Goal: Task Accomplishment & Management: Manage account settings

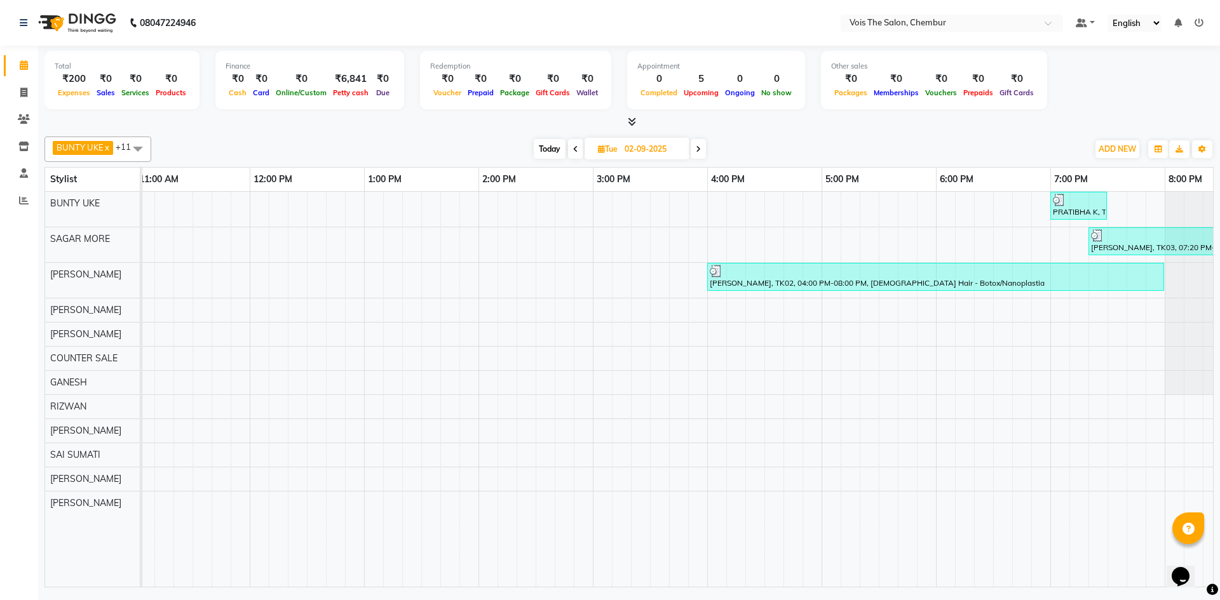
click at [696, 146] on icon at bounding box center [698, 149] width 5 height 8
type input "[DATE]"
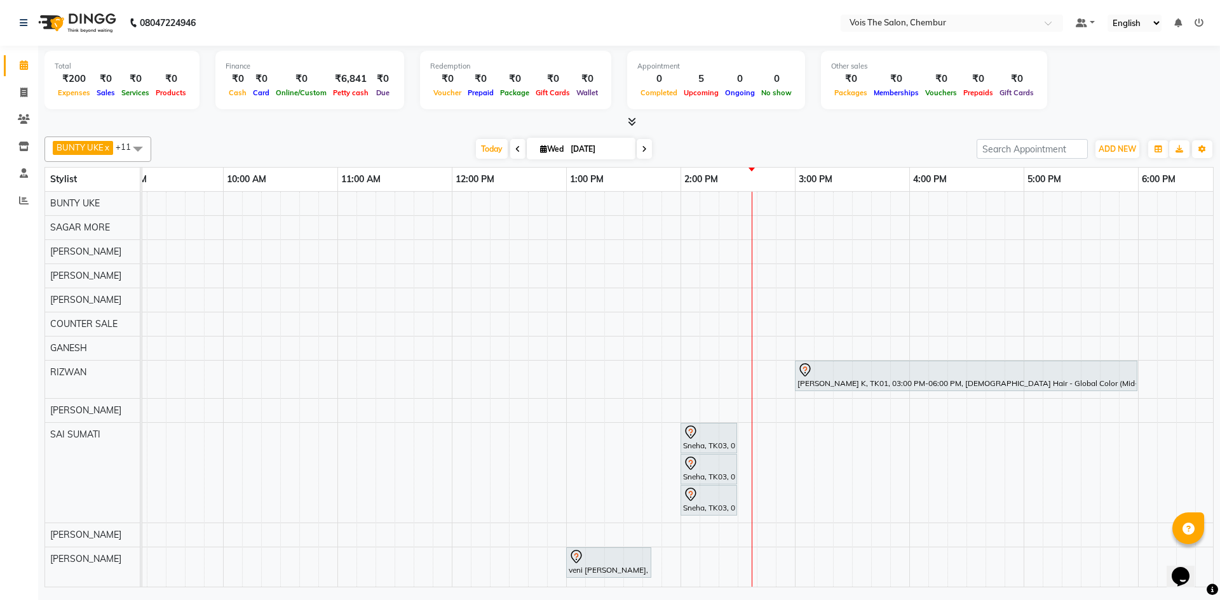
scroll to position [0, 36]
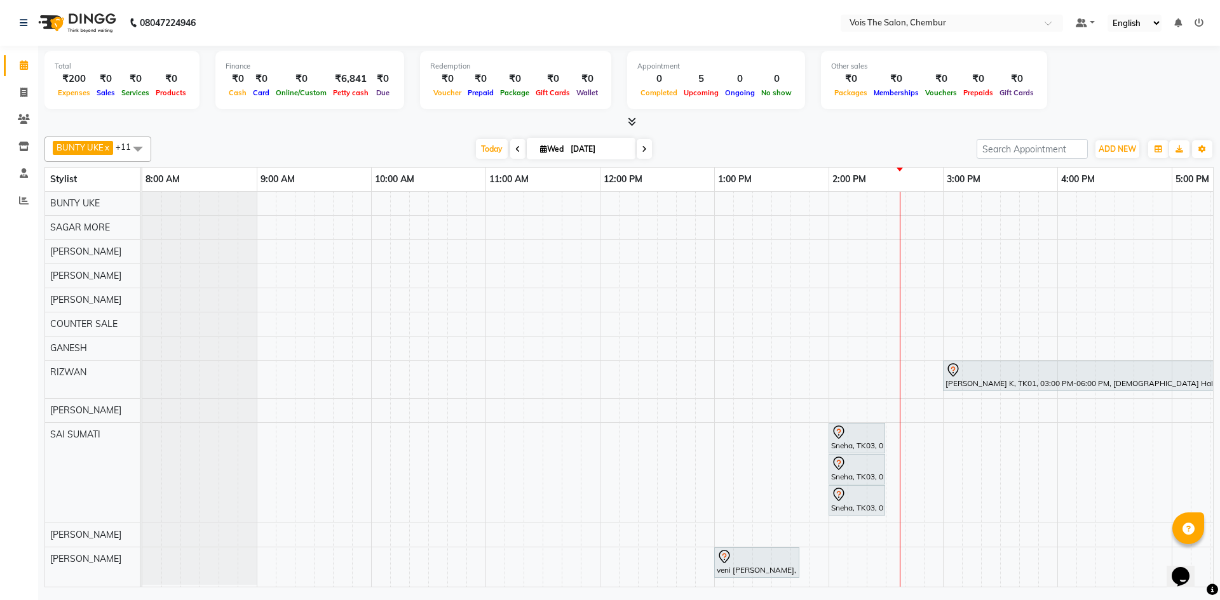
click at [396, 246] on div "ASMITA K, TK01, 03:00 PM-06:00 PM, FEMALE Hair - Global Color (Mid-Back Length)…" at bounding box center [999, 389] width 1715 height 395
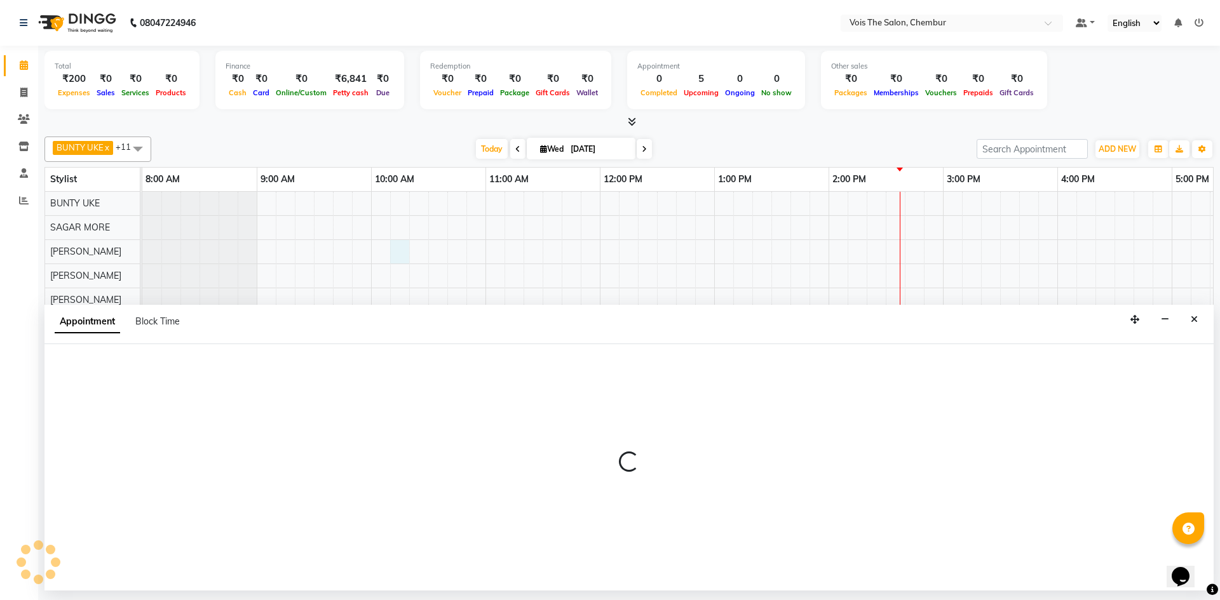
select select "79153"
select select "tentative"
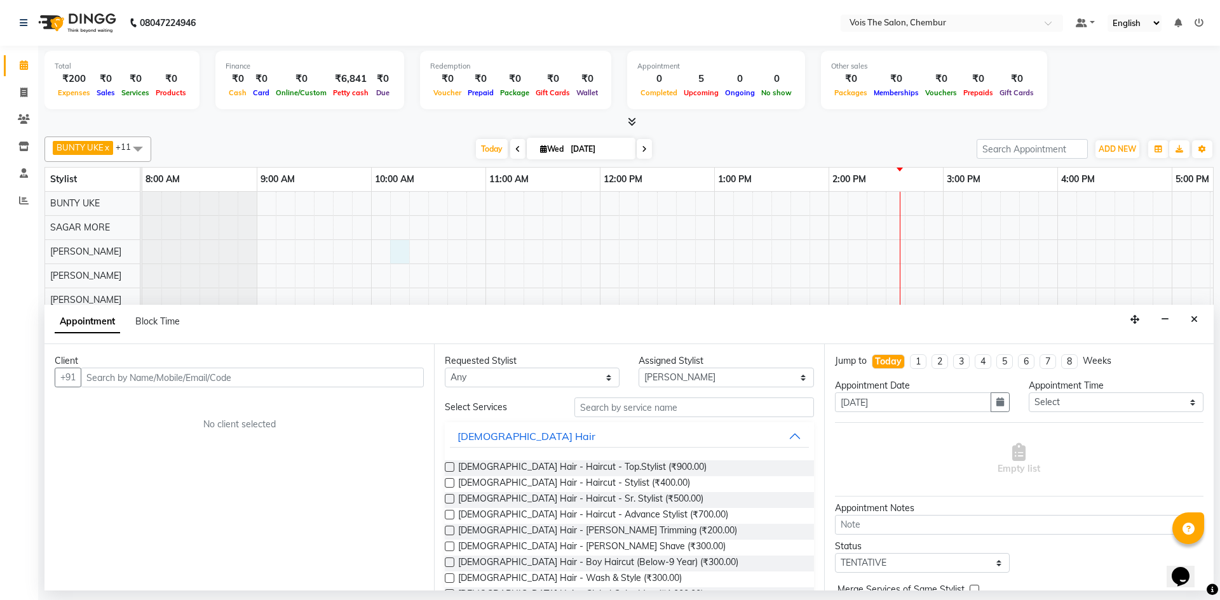
click at [119, 383] on input "text" at bounding box center [252, 378] width 343 height 20
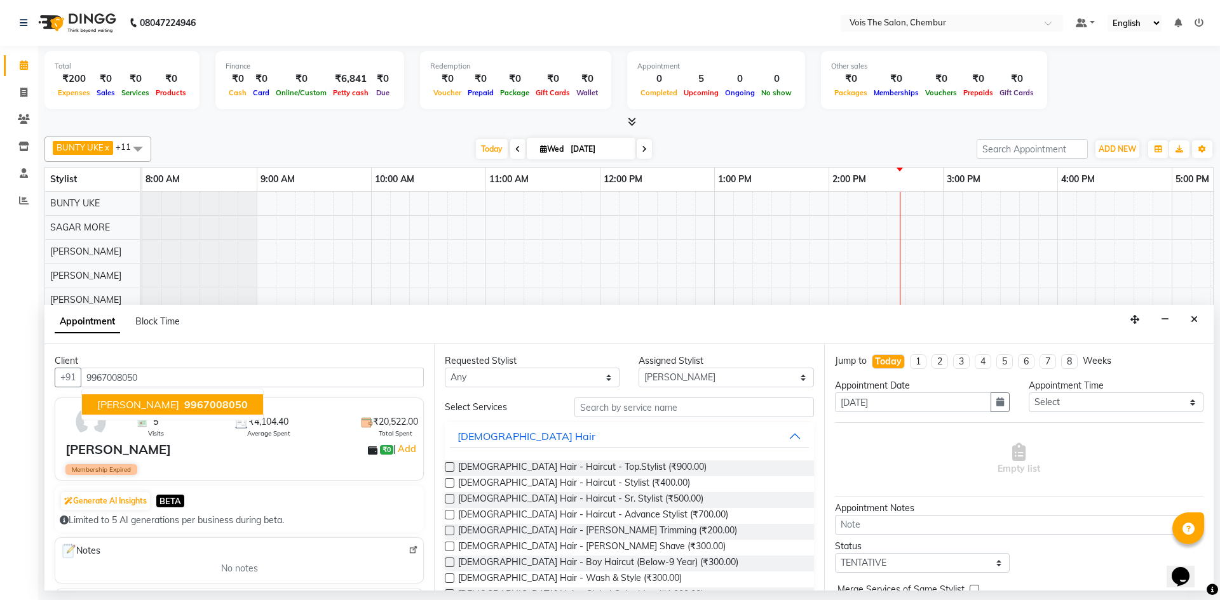
click at [143, 410] on span "Kalpana PATIL" at bounding box center [138, 404] width 82 height 13
type input "9967008050"
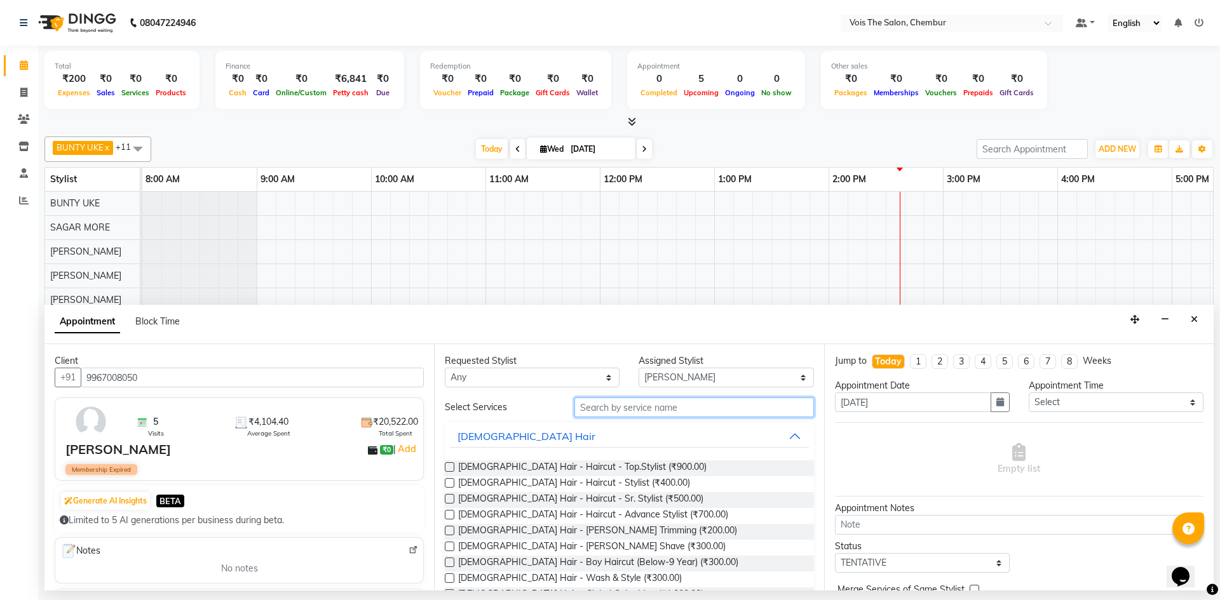
click at [614, 405] on input "text" at bounding box center [693, 408] width 239 height 20
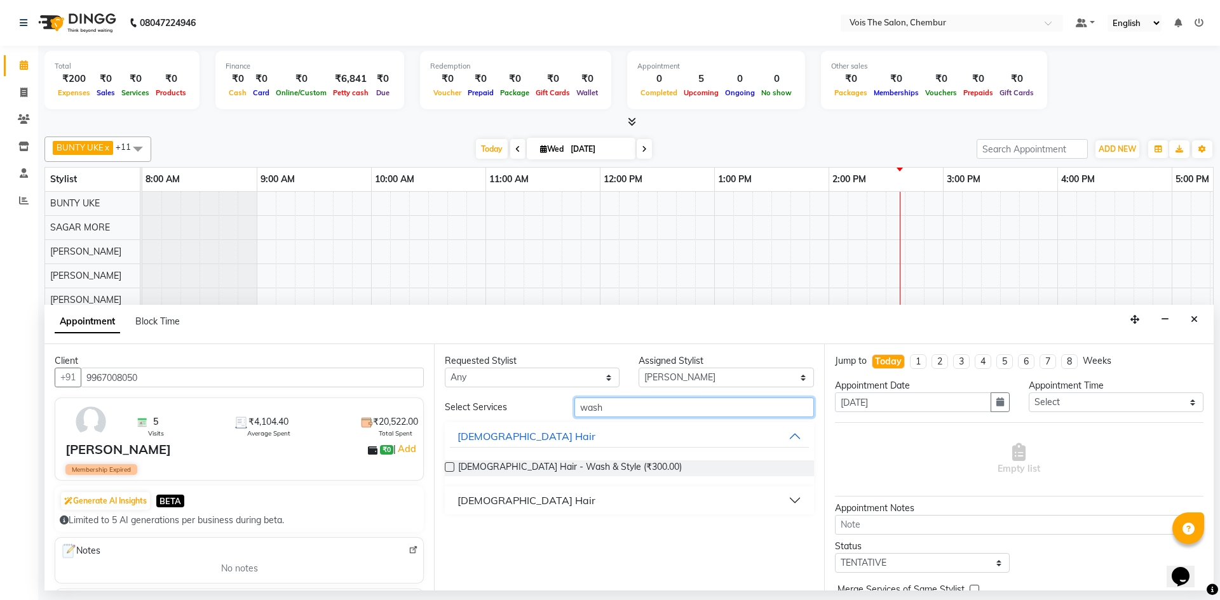
type input "wash"
click at [498, 504] on div "FEMALE Hair" at bounding box center [526, 500] width 138 height 15
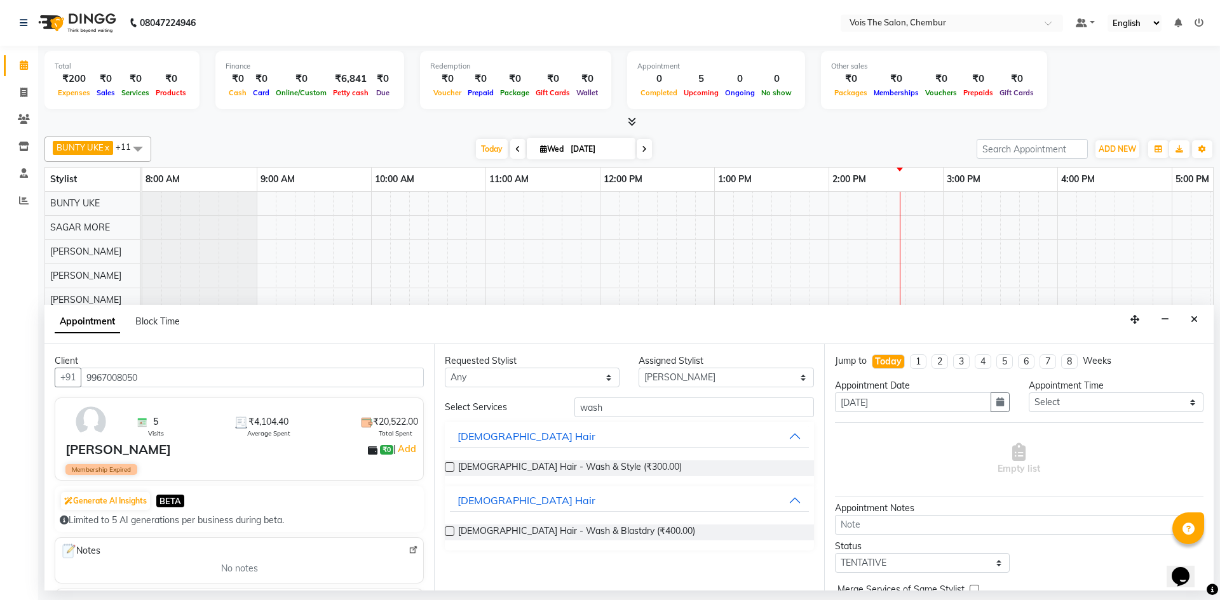
click at [448, 534] on label at bounding box center [450, 532] width 10 height 10
click at [448, 534] on input "checkbox" at bounding box center [449, 532] width 8 height 8
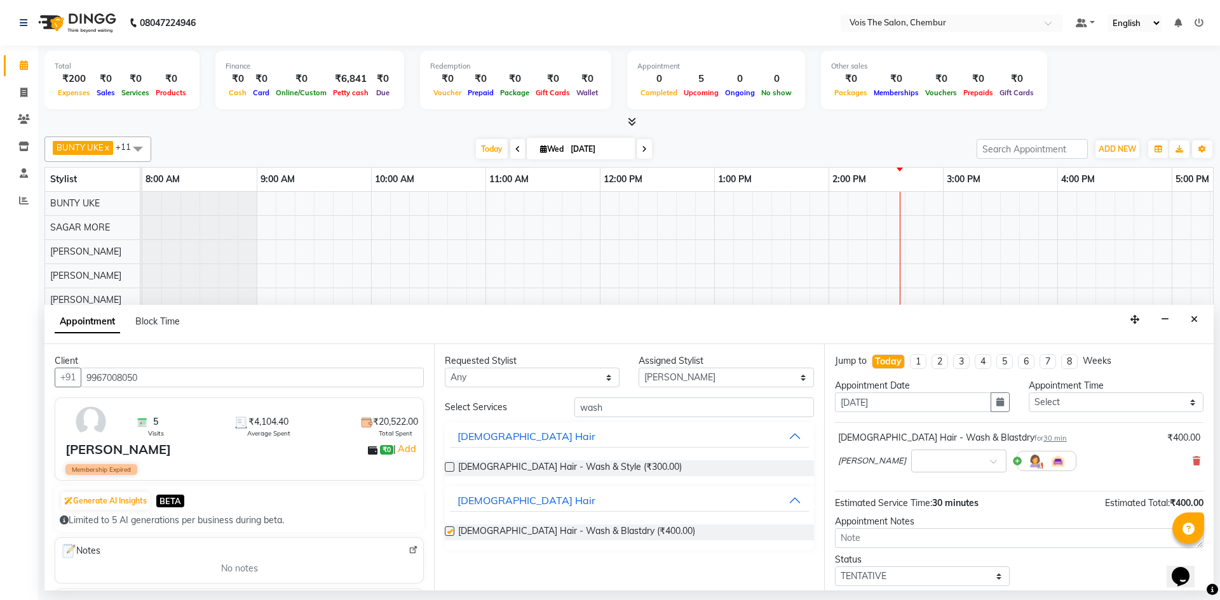
checkbox input "false"
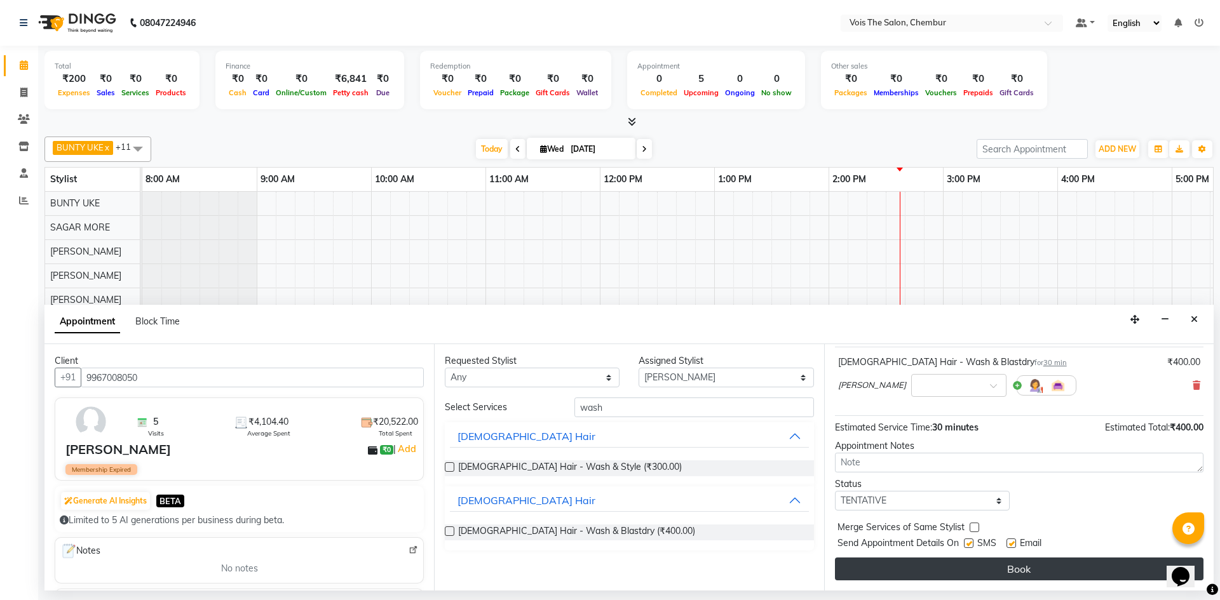
click at [887, 565] on button "Book" at bounding box center [1019, 569] width 368 height 23
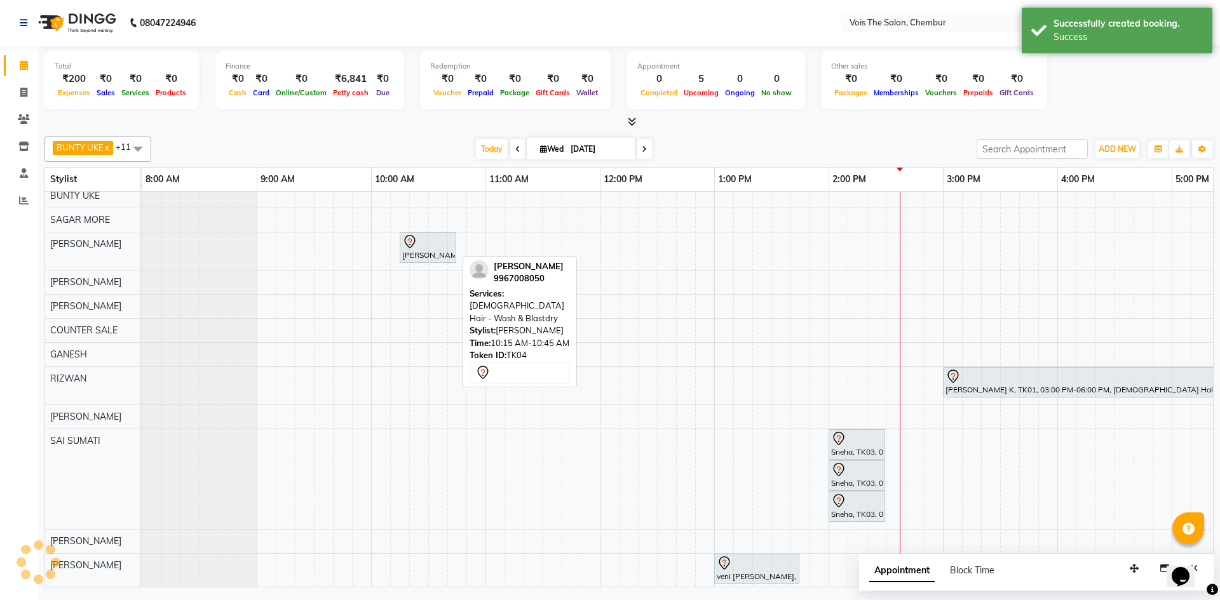
click at [436, 250] on div "[PERSON_NAME], TK04, 10:15 AM-10:45 AM, [DEMOGRAPHIC_DATA] Hair - Wash & Blastd…" at bounding box center [428, 247] width 54 height 27
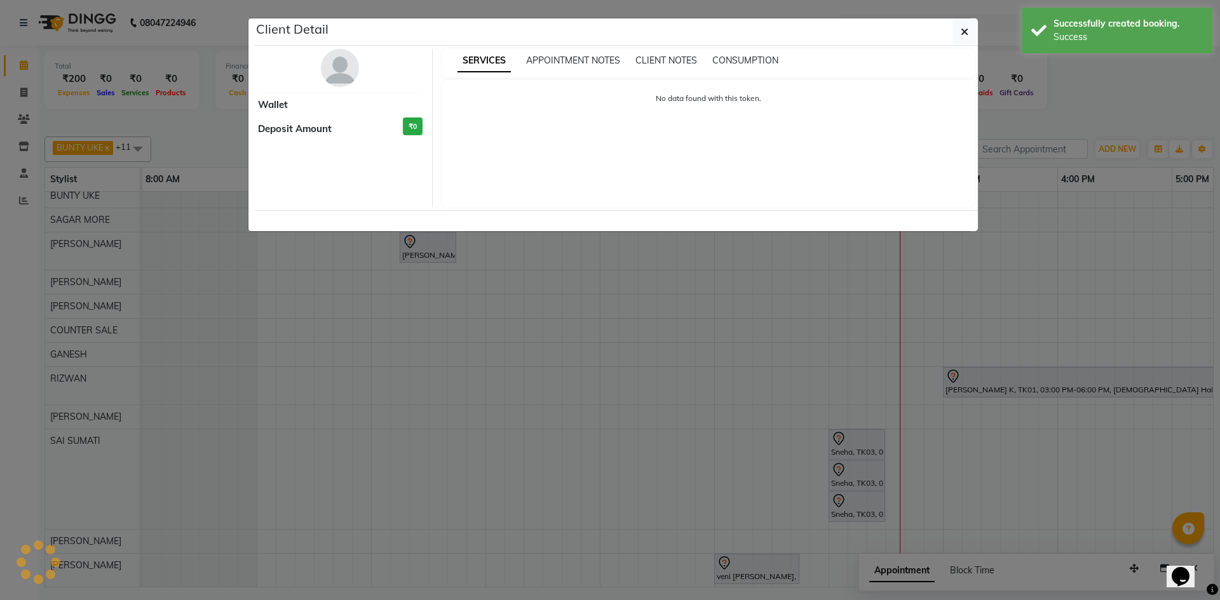
select select "7"
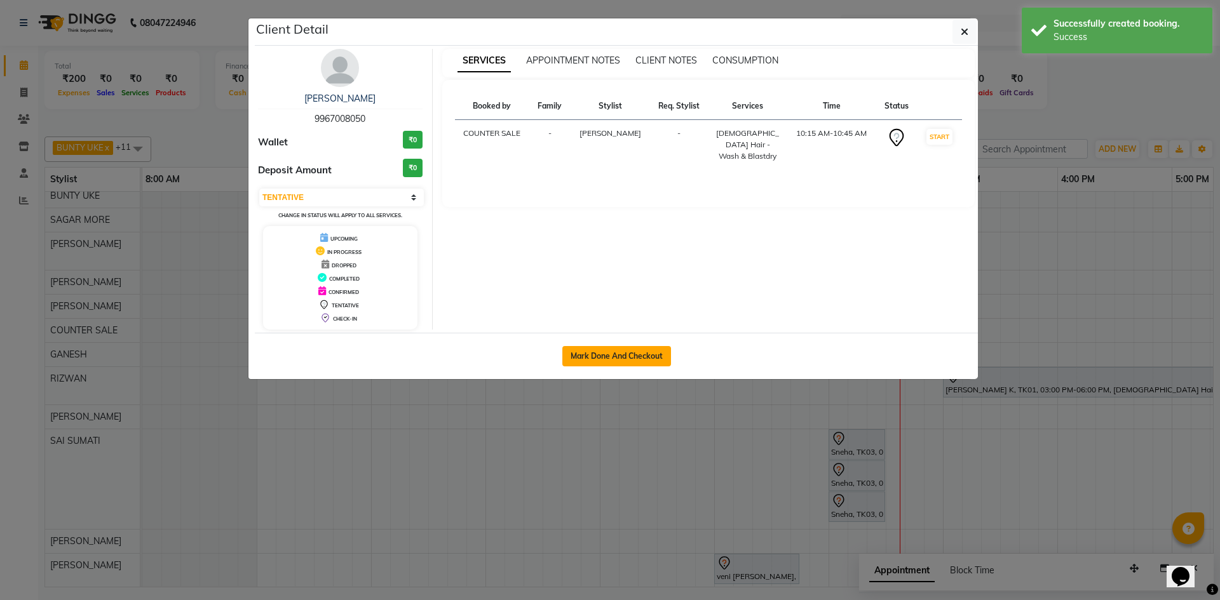
click at [636, 357] on button "Mark Done And Checkout" at bounding box center [616, 356] width 109 height 20
select select "service"
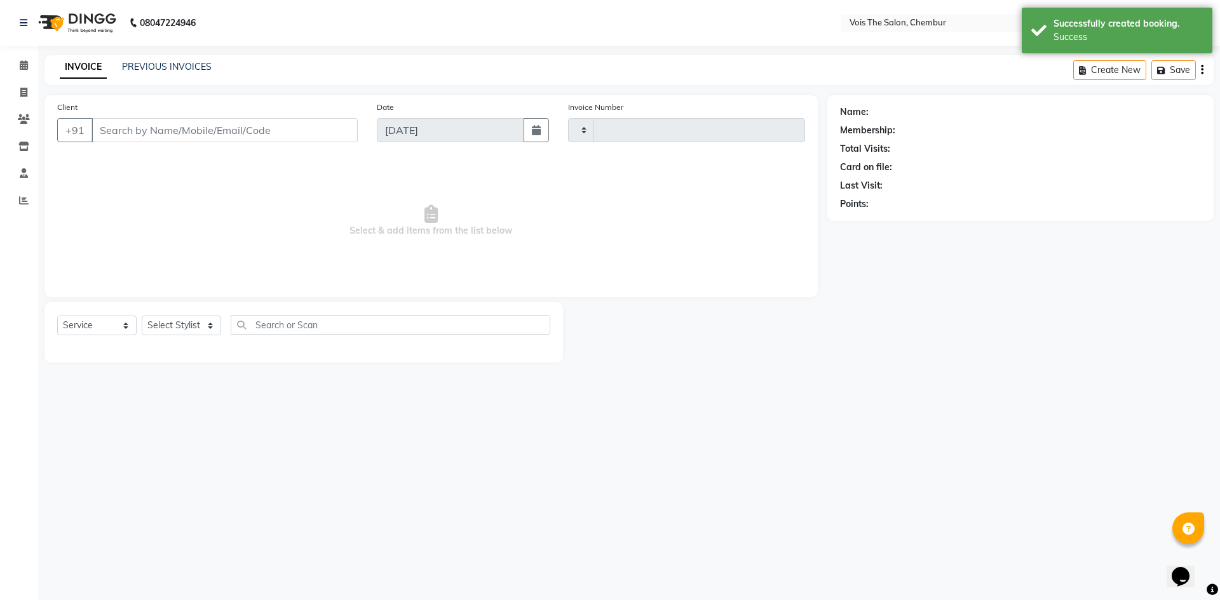
type input "0784"
select select "8261"
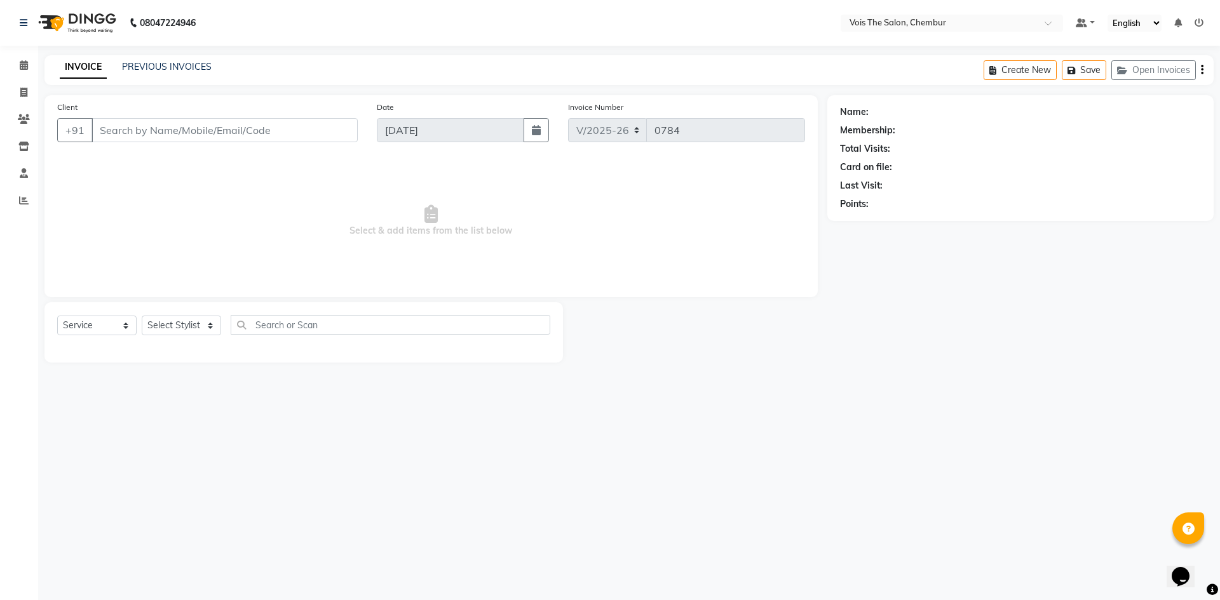
type input "9967008050"
select select "79153"
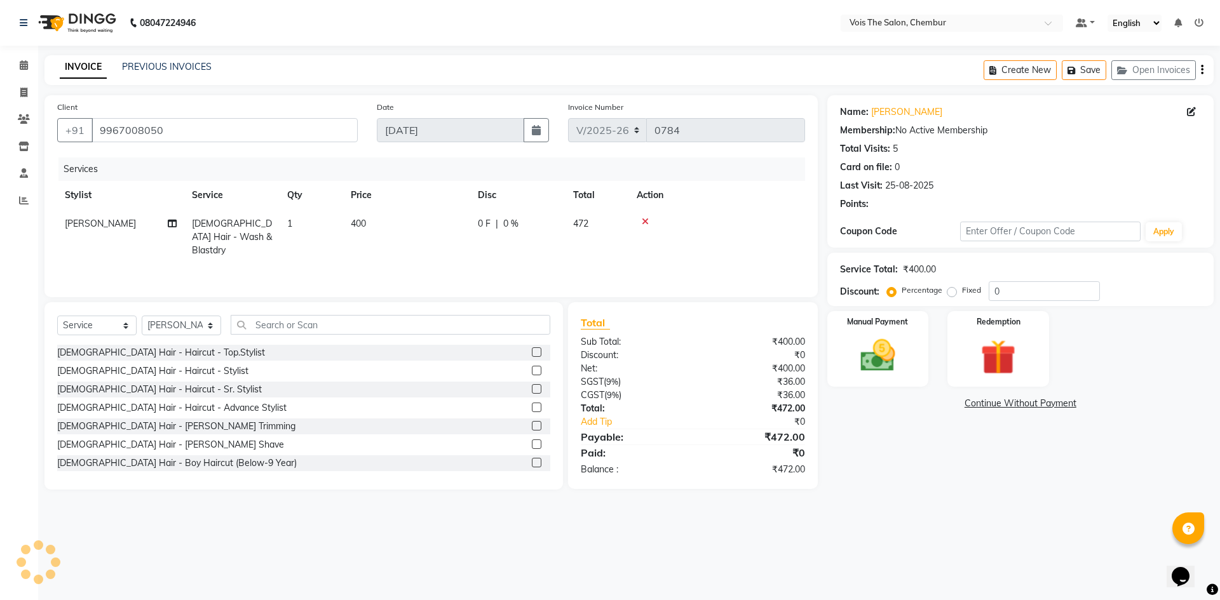
click at [116, 221] on span "[PERSON_NAME]" at bounding box center [100, 223] width 71 height 11
select select "79153"
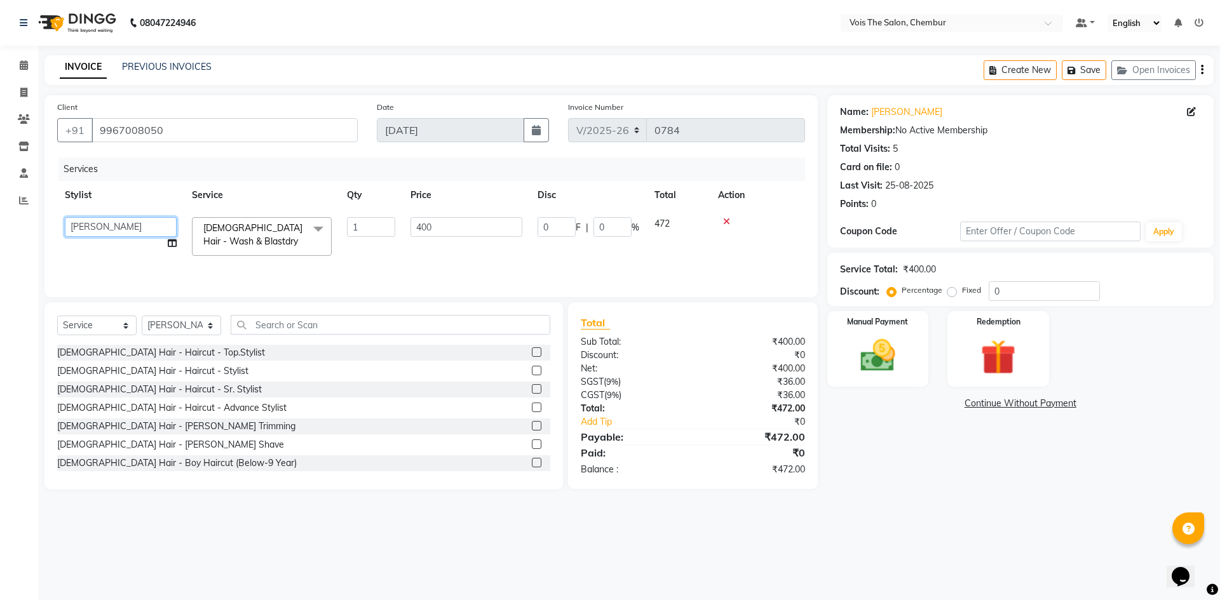
click at [116, 221] on select "admin BUNTY UKE COUNTER SALE GANESH [PERSON_NAME] [PERSON_NAME] [PERSON_NAME] M…" at bounding box center [121, 227] width 112 height 20
select select "79152"
click at [440, 225] on input "400" at bounding box center [466, 227] width 112 height 20
type input "4"
type input "900"
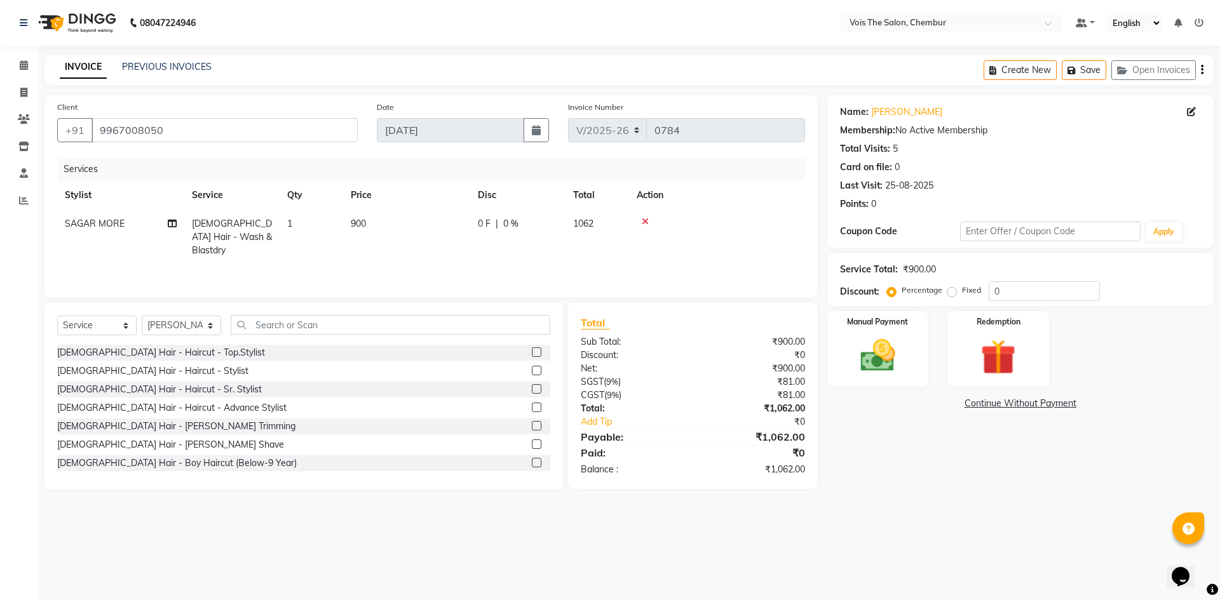
click at [395, 267] on div "Services Stylist Service Qty Price Disc Total Action SAGAR MORE FEMALE Hair - W…" at bounding box center [431, 221] width 748 height 127
click at [366, 223] on span "900" at bounding box center [358, 223] width 15 height 11
select select "79152"
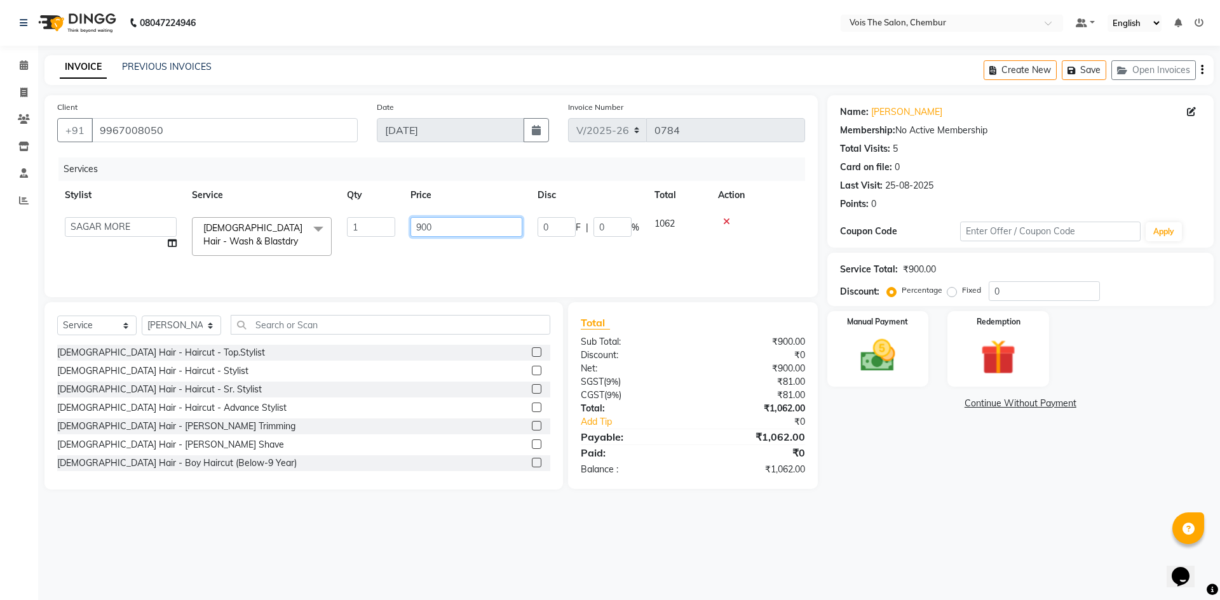
click at [445, 231] on input "900" at bounding box center [466, 227] width 112 height 20
type input "9"
type input "762.5"
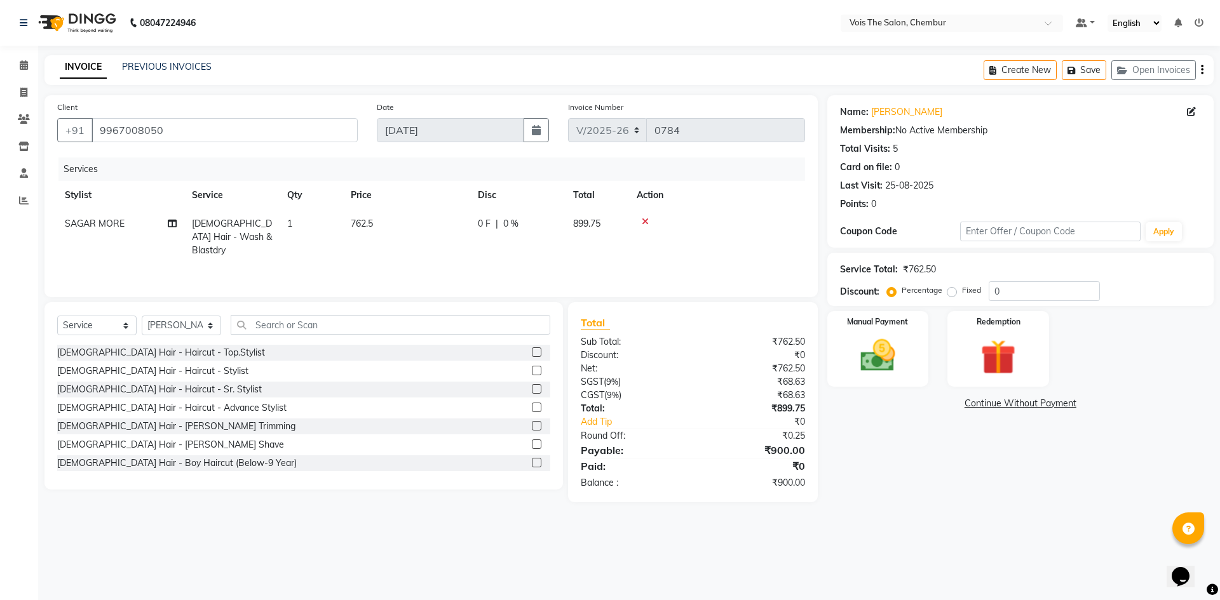
click at [428, 252] on div "Services Stylist Service Qty Price Disc Total Action SAGAR MORE FEMALE Hair - W…" at bounding box center [431, 221] width 748 height 127
click at [894, 351] on img at bounding box center [877, 356] width 59 height 42
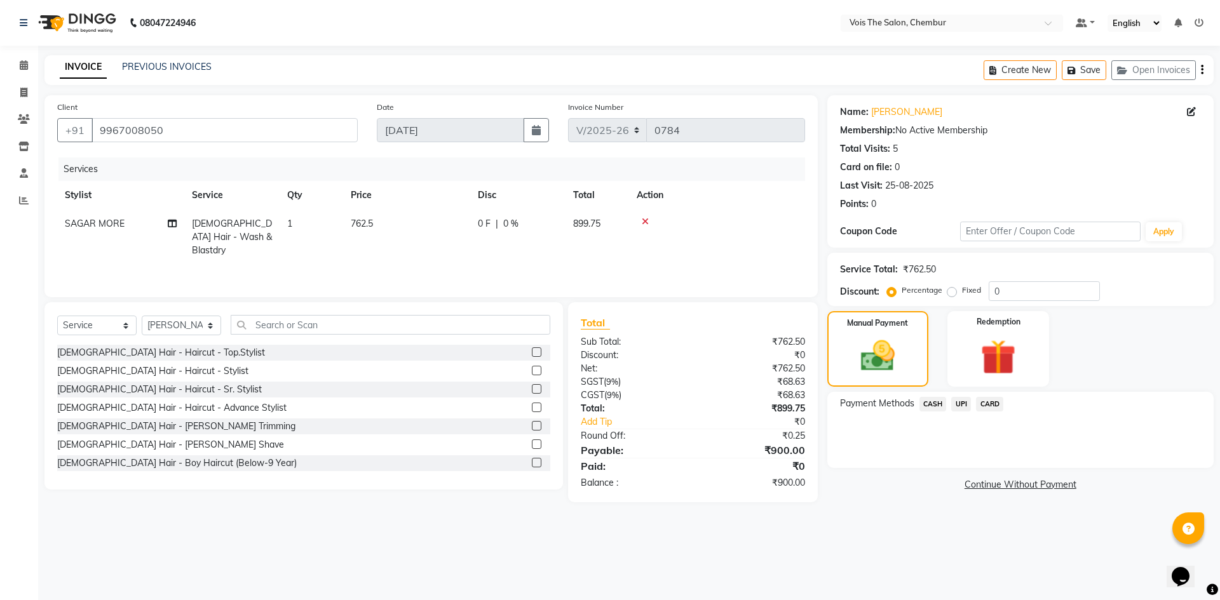
click at [930, 405] on span "CASH" at bounding box center [932, 404] width 27 height 15
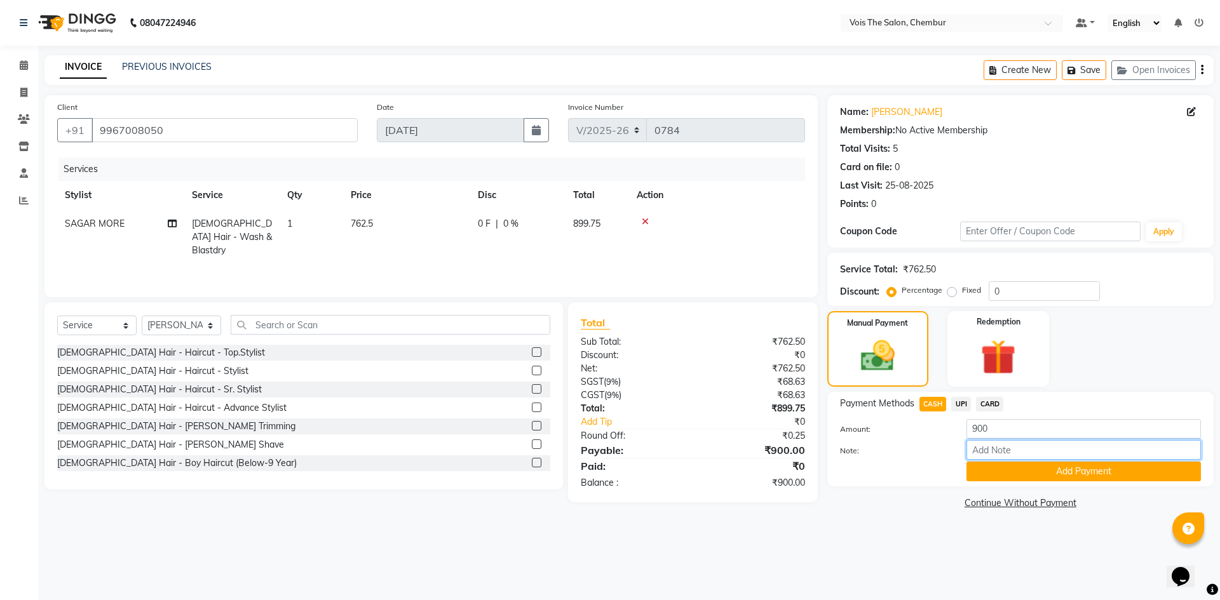
click at [986, 455] on input "Note:" at bounding box center [1083, 450] width 234 height 20
click at [991, 476] on button "Add Payment" at bounding box center [1083, 472] width 234 height 20
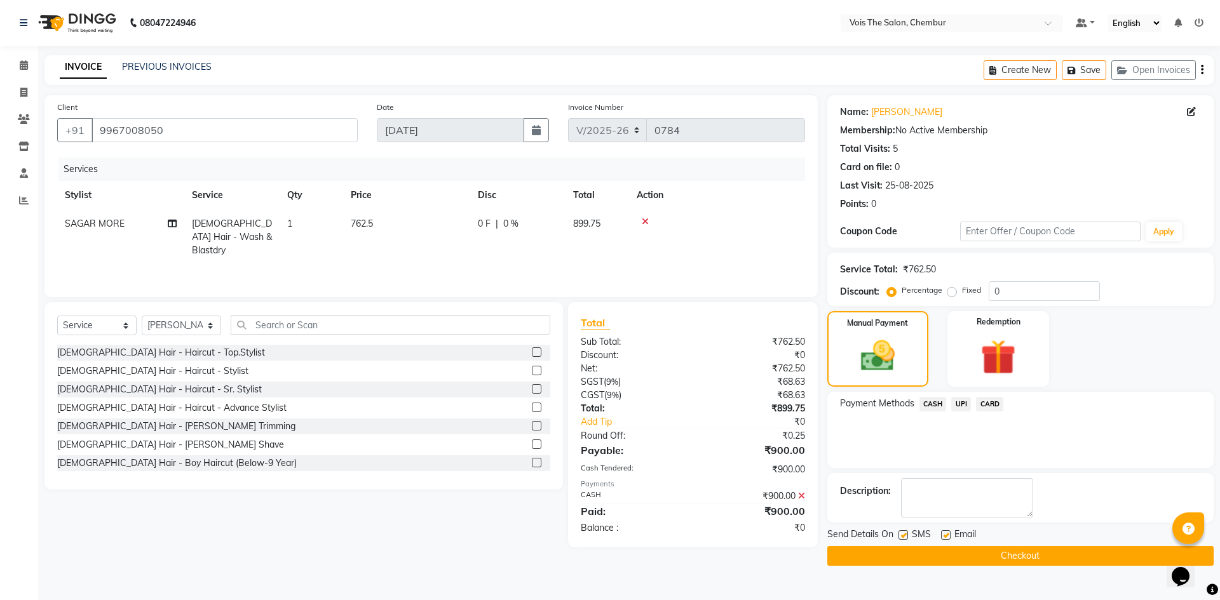
click at [917, 560] on button "Checkout" at bounding box center [1020, 556] width 386 height 20
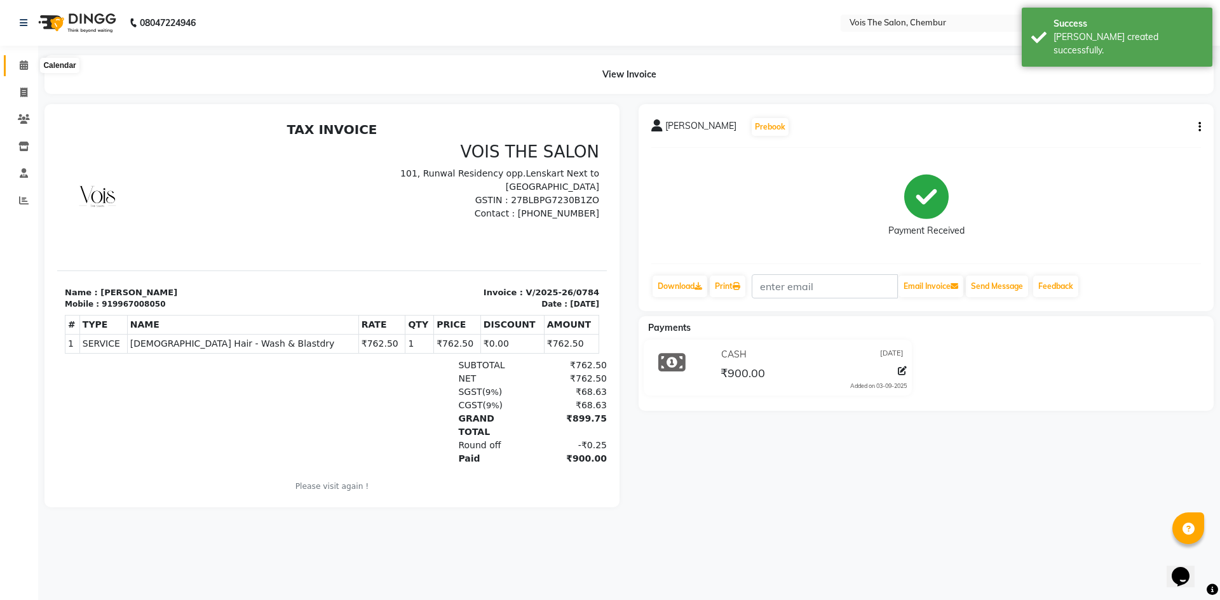
click at [28, 70] on span at bounding box center [24, 65] width 22 height 15
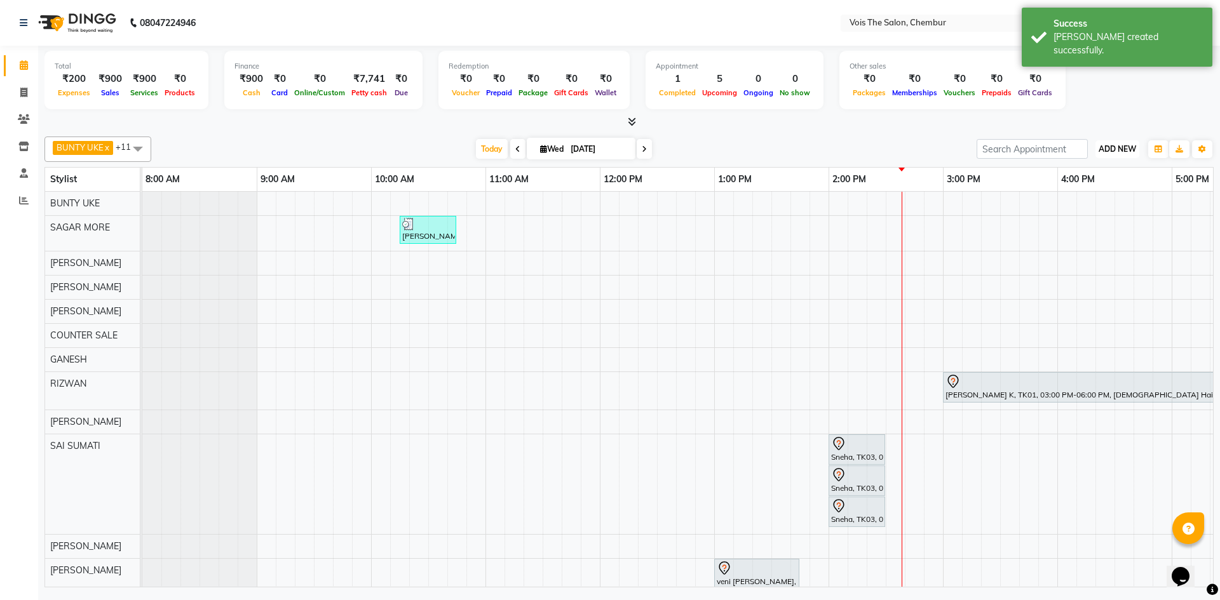
click at [1112, 157] on button "ADD NEW Toggle Dropdown" at bounding box center [1117, 149] width 44 height 18
click at [1077, 205] on link "Add Expense" at bounding box center [1088, 206] width 100 height 17
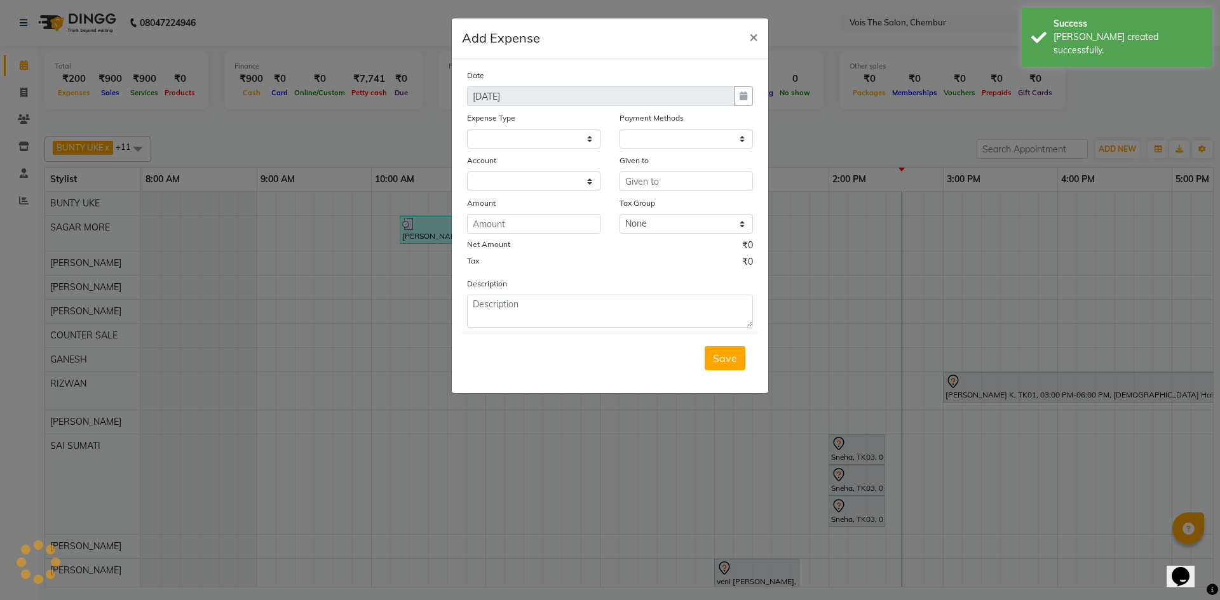
select select
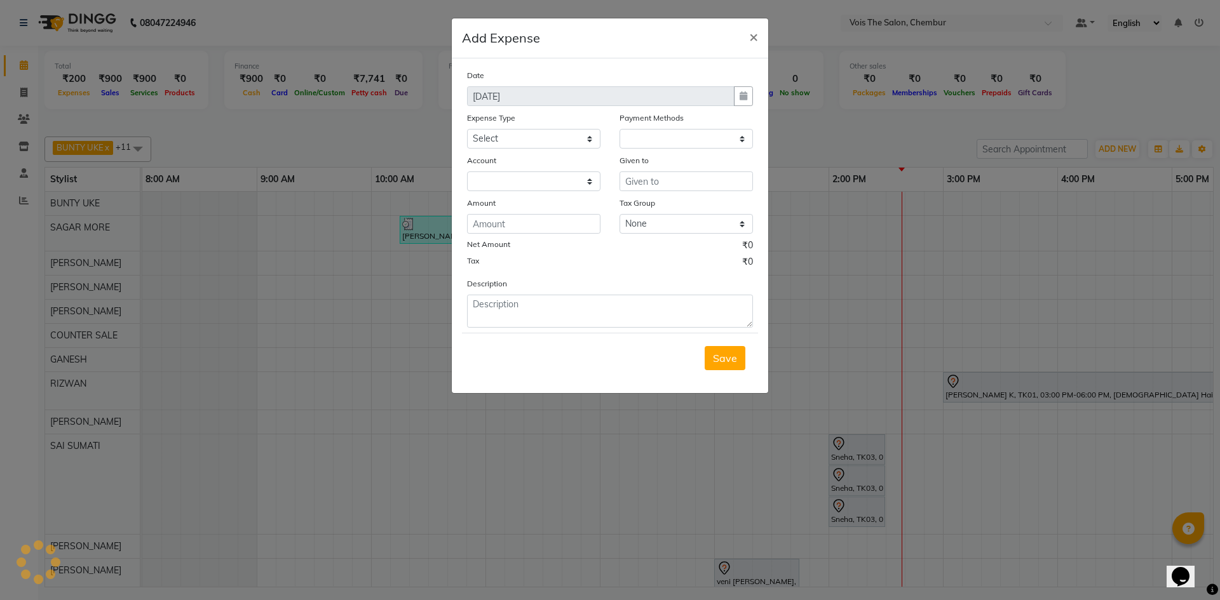
select select "1"
select select "7393"
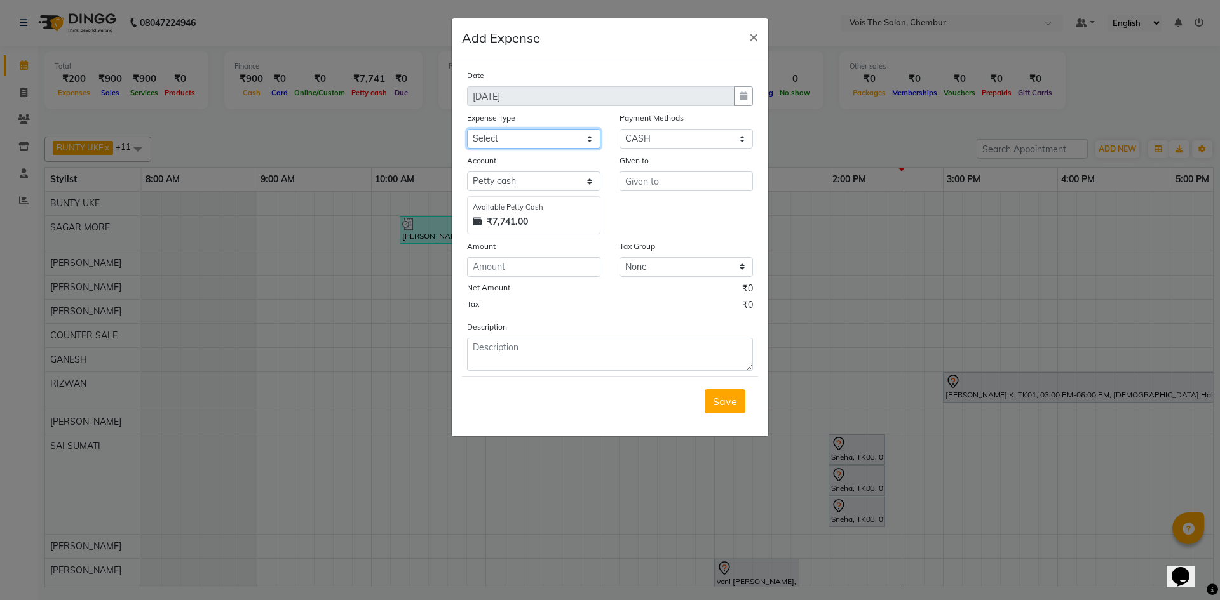
click at [537, 142] on select "Select Advance Salary Bank charges Car maintenance Cash transfer to bank Cash t…" at bounding box center [533, 139] width 133 height 20
select select "22298"
click at [467, 129] on select "Select Advance Salary Bank charges Car maintenance Cash transfer to bank Cash t…" at bounding box center [533, 139] width 133 height 20
click at [680, 185] on input "text" at bounding box center [685, 181] width 133 height 20
click at [666, 212] on span "SAGAR" at bounding box center [653, 208] width 36 height 13
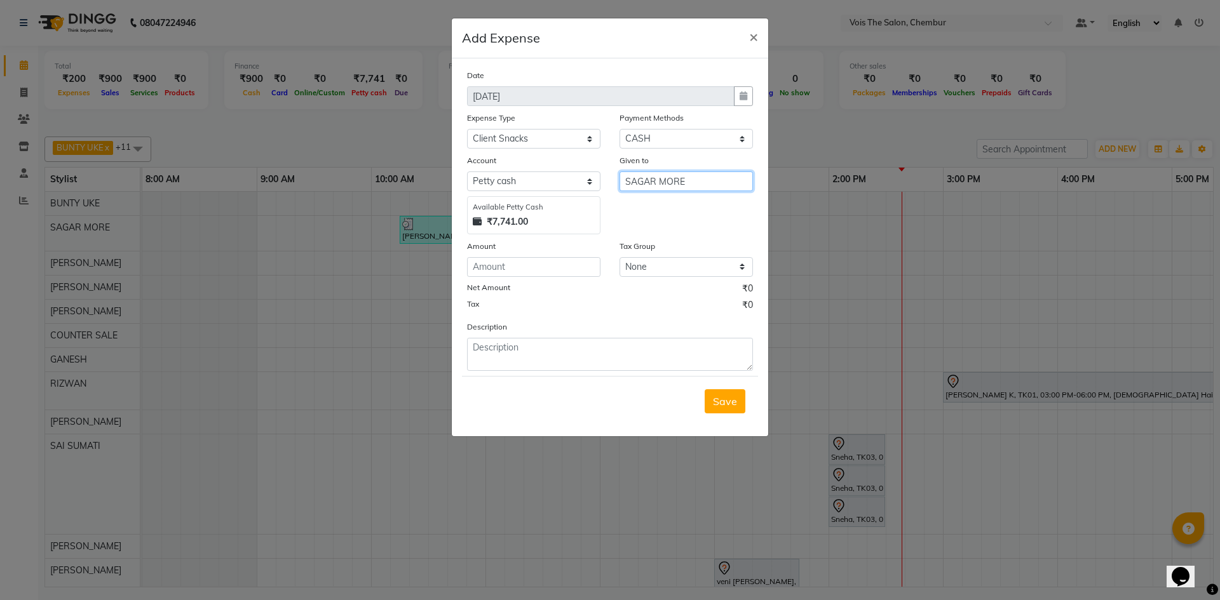
type input "SAGAR MORE"
click at [563, 264] on input "number" at bounding box center [533, 267] width 133 height 20
type input "10"
click at [520, 343] on textarea at bounding box center [610, 354] width 286 height 33
type textarea "coffee pack"
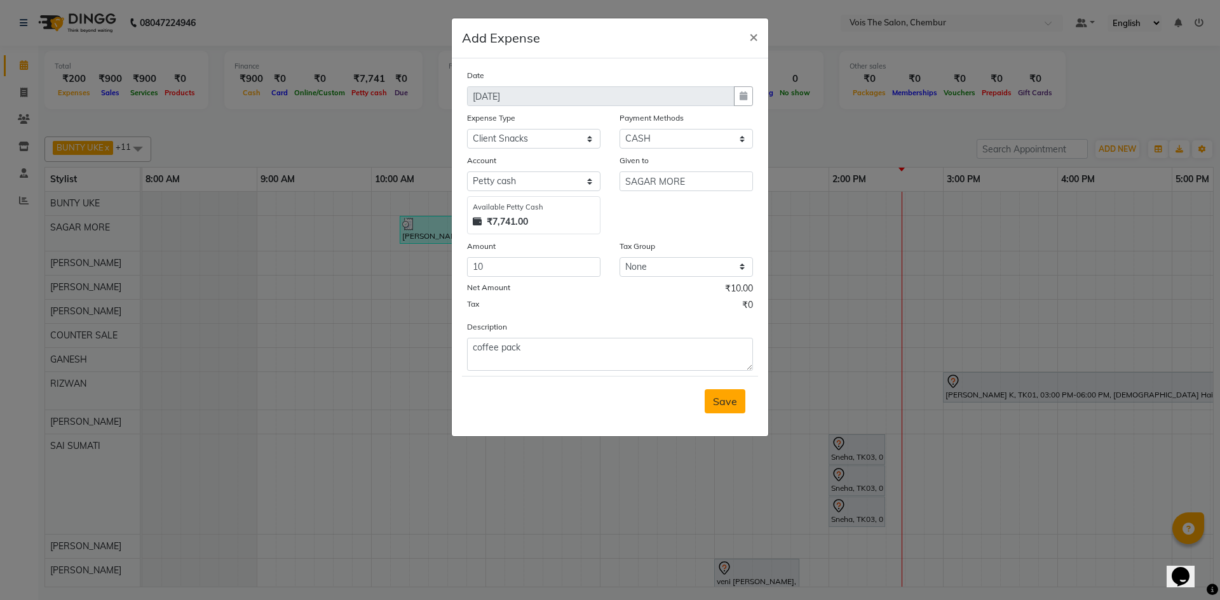
click at [724, 403] on span "Save" at bounding box center [725, 401] width 24 height 13
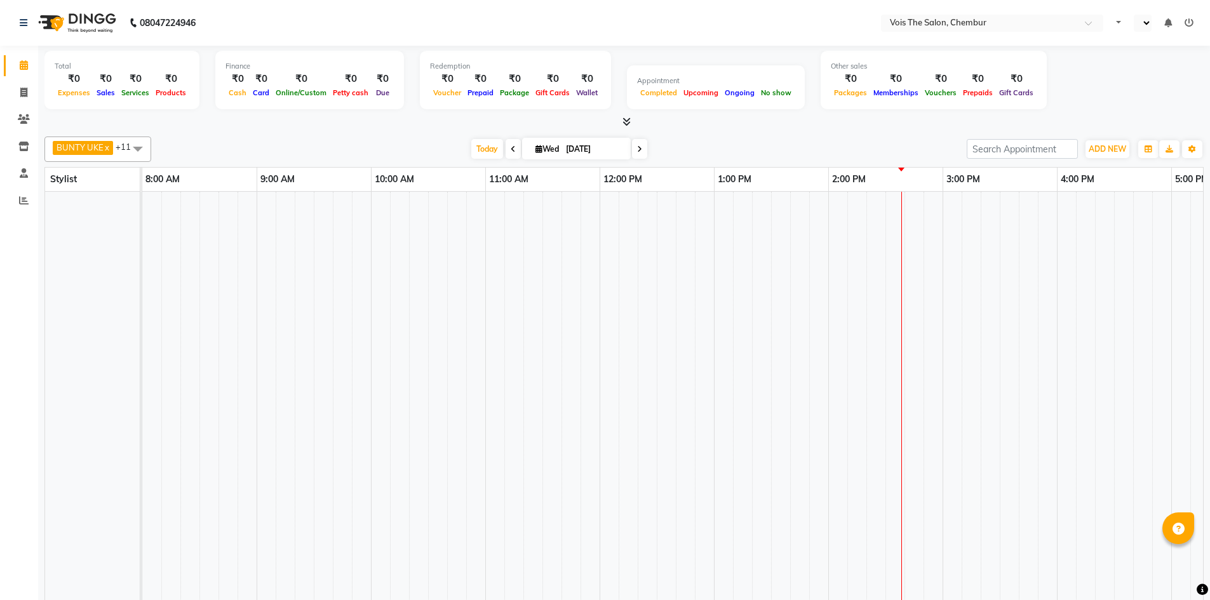
select select "en"
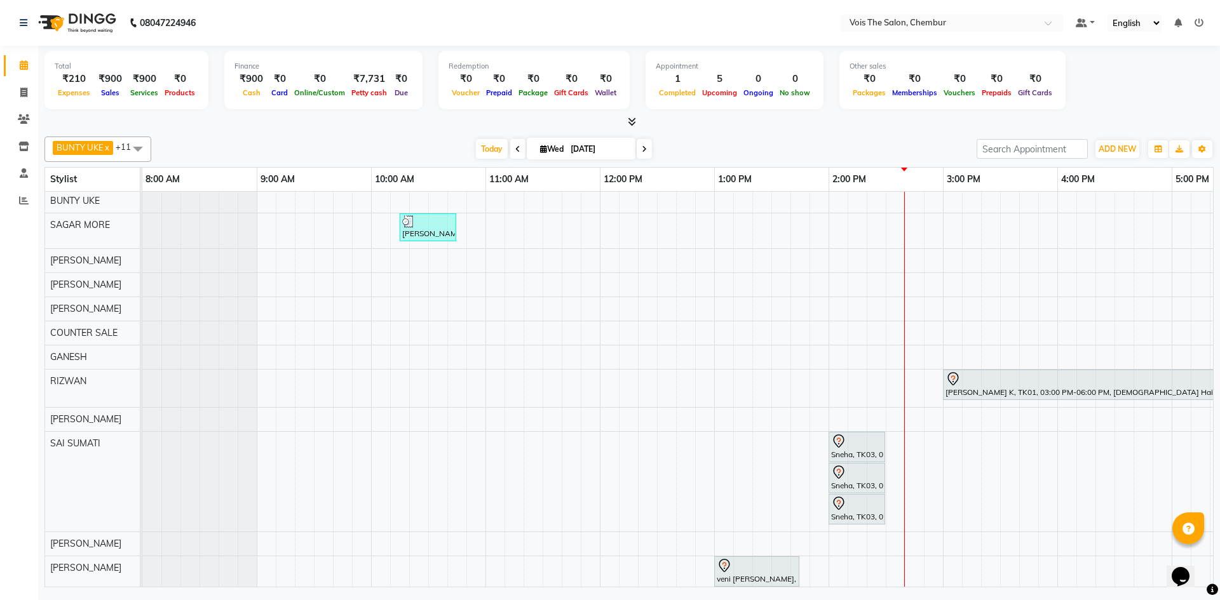
scroll to position [19, 0]
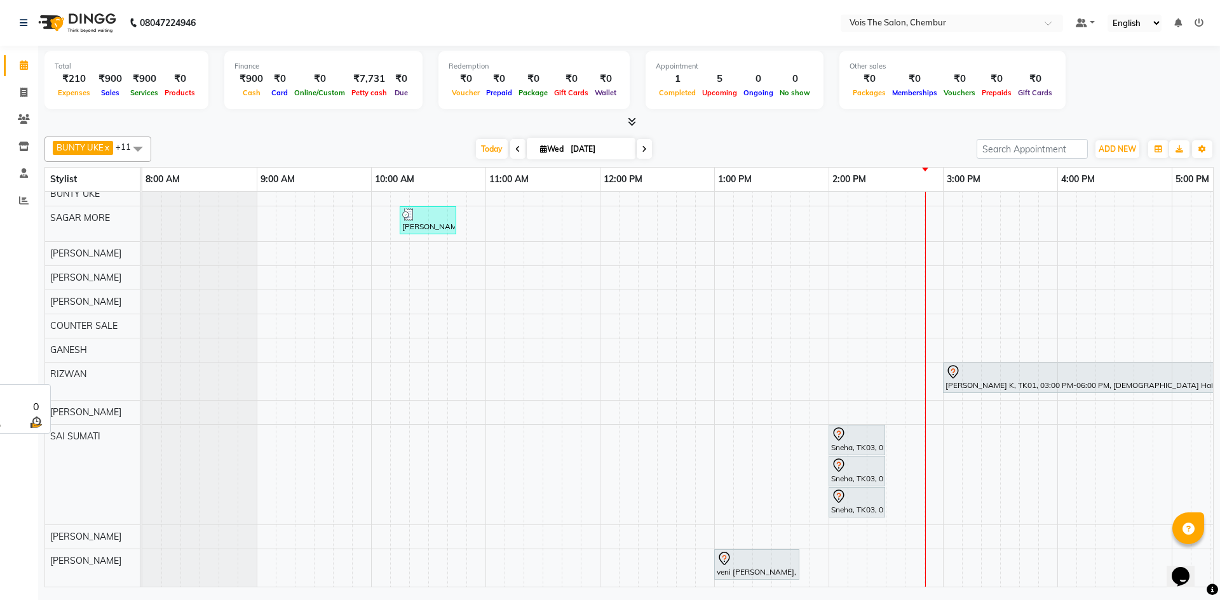
click at [96, 373] on div "RIZWAN" at bounding box center [92, 375] width 95 height 24
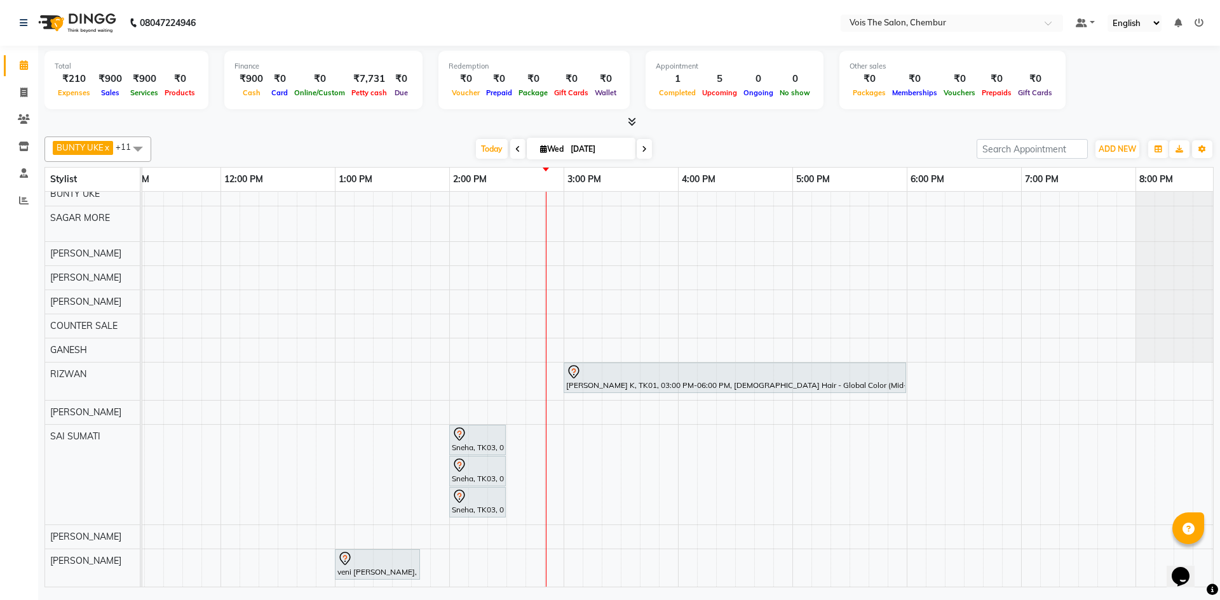
scroll to position [0, 398]
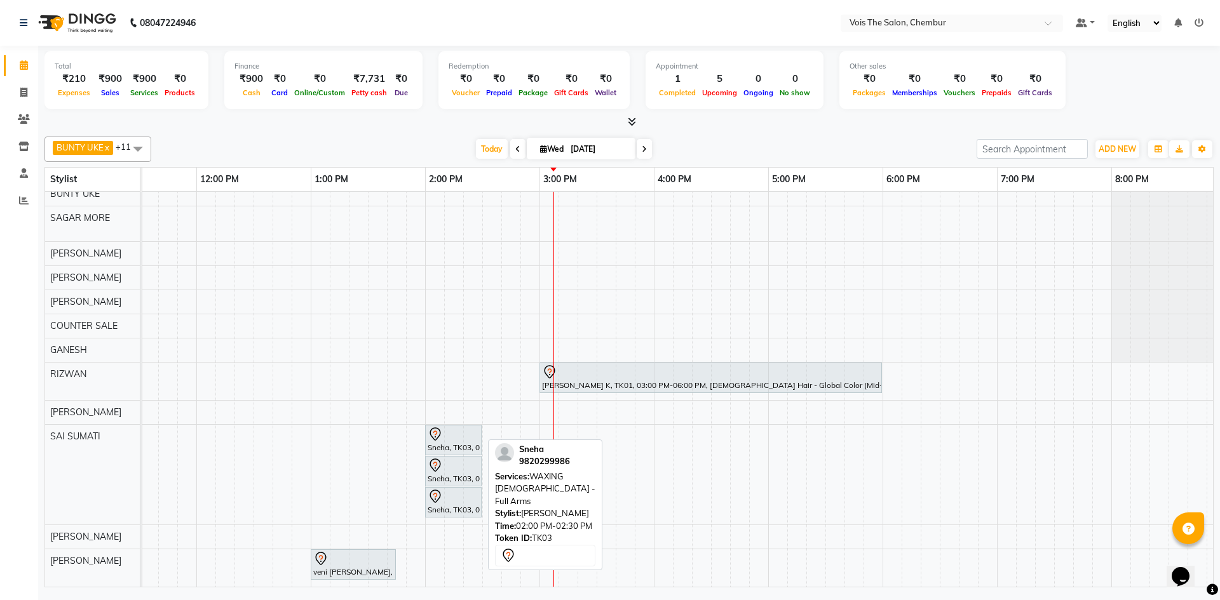
click at [439, 427] on icon at bounding box center [434, 434] width 15 height 15
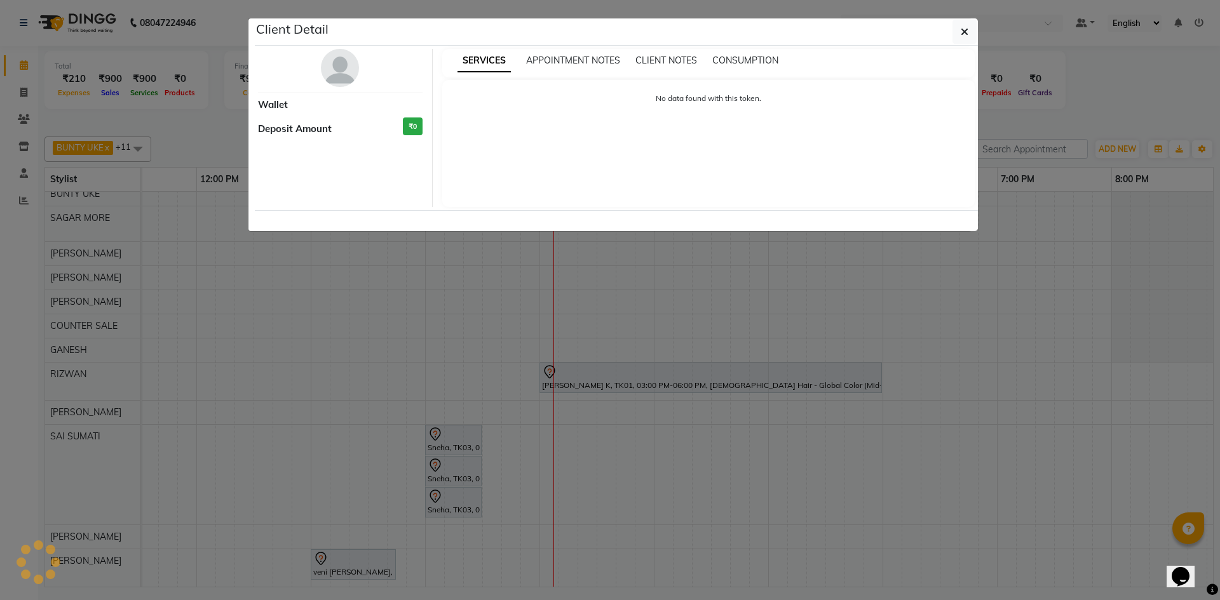
select select "7"
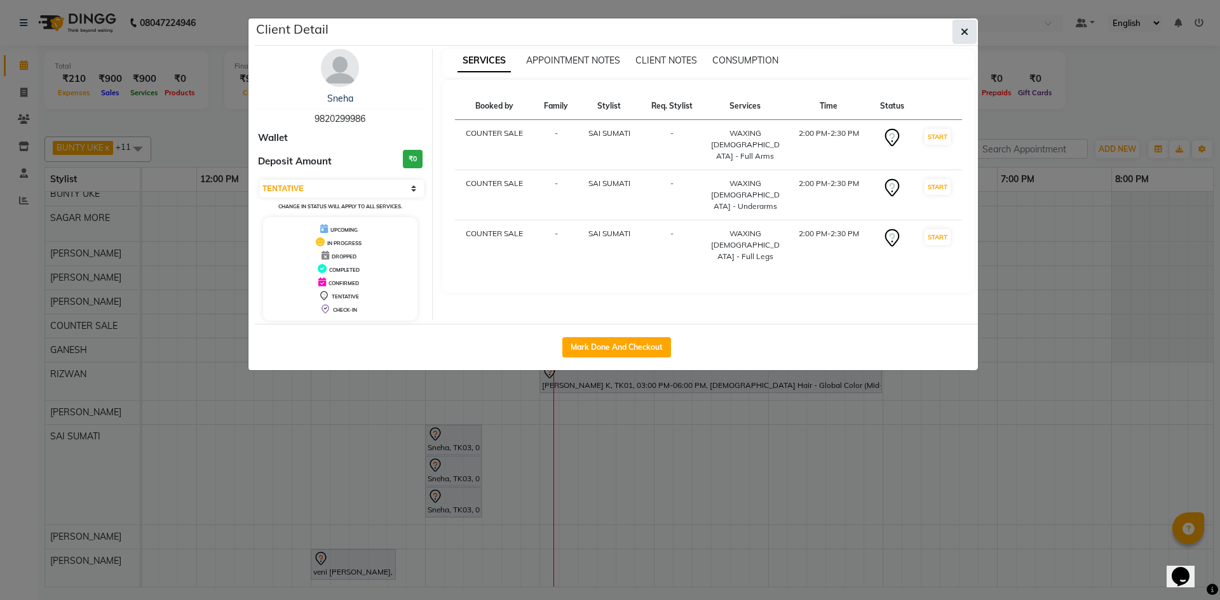
click at [957, 26] on button "button" at bounding box center [964, 32] width 24 height 24
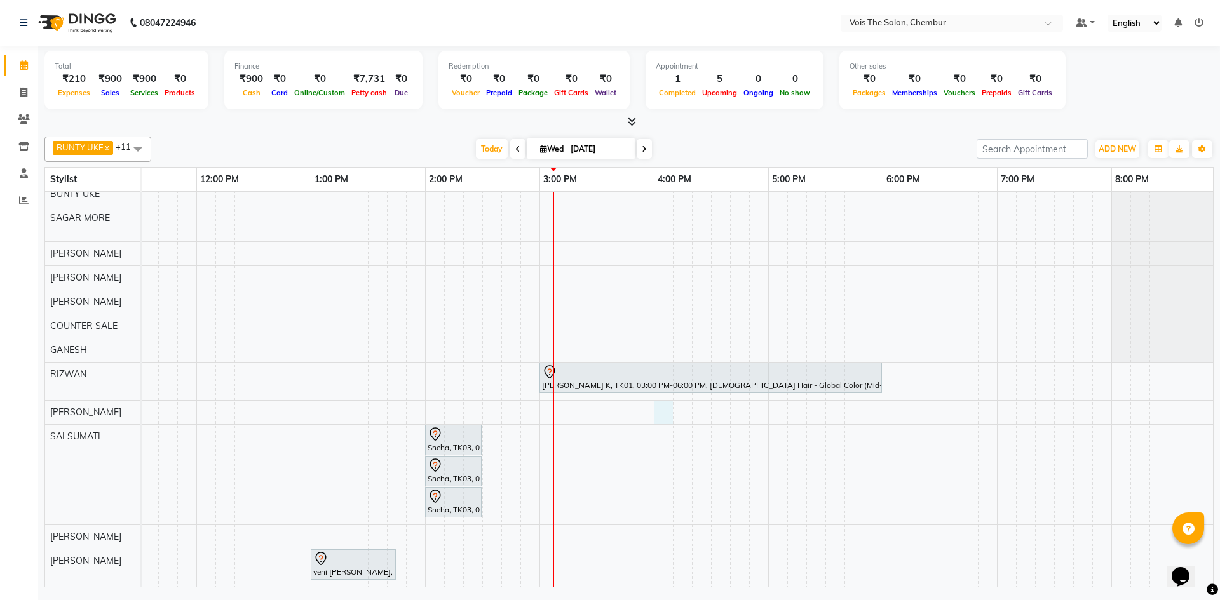
click at [661, 398] on div "Kalpana PATIL, TK04, 10:15 AM-10:45 AM, FEMALE Hair - Wash & Blastdry ASMITA K,…" at bounding box center [596, 384] width 1715 height 405
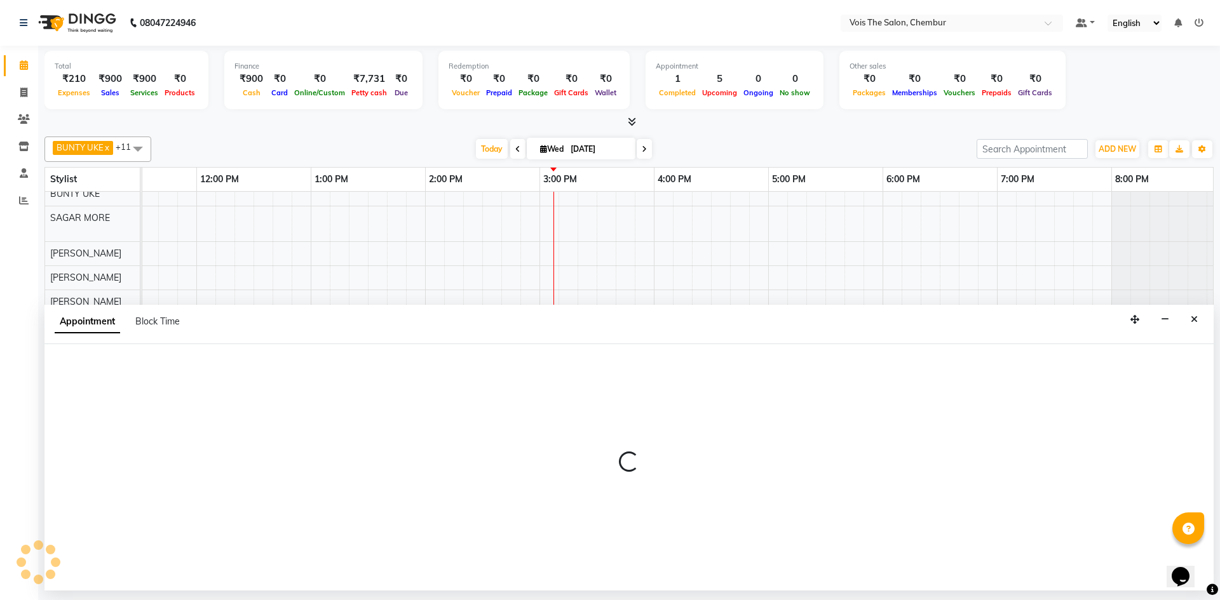
select select "87896"
select select "tentative"
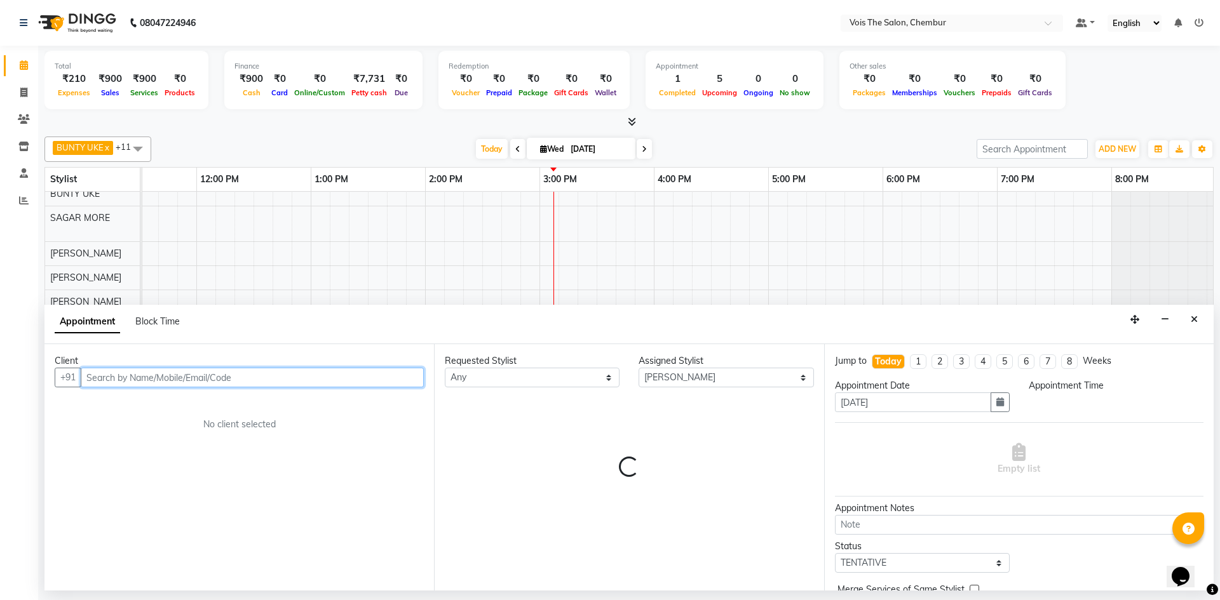
select select "960"
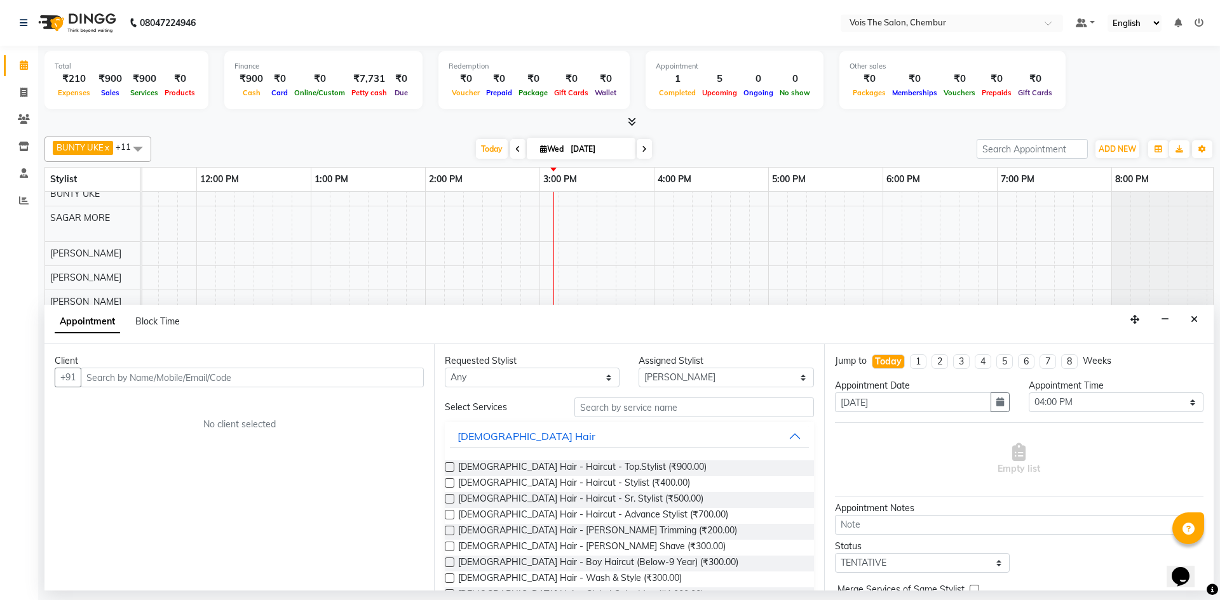
click at [177, 367] on div "Client" at bounding box center [239, 360] width 369 height 13
click at [177, 373] on input "text" at bounding box center [252, 378] width 343 height 20
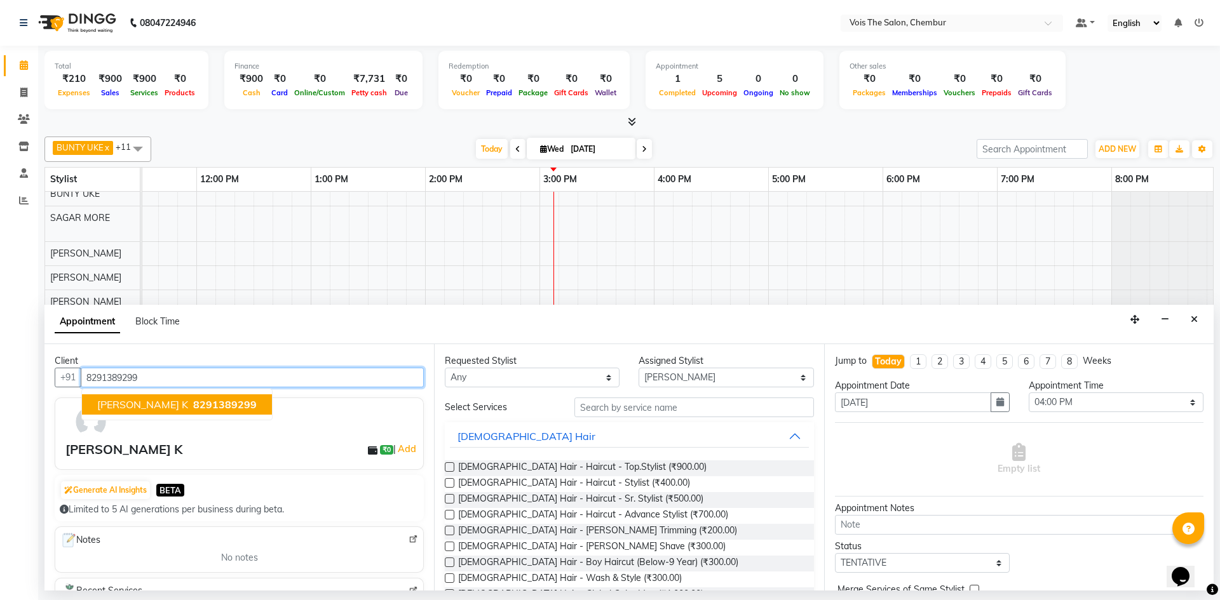
click at [111, 407] on span "Dimpi K" at bounding box center [142, 404] width 91 height 13
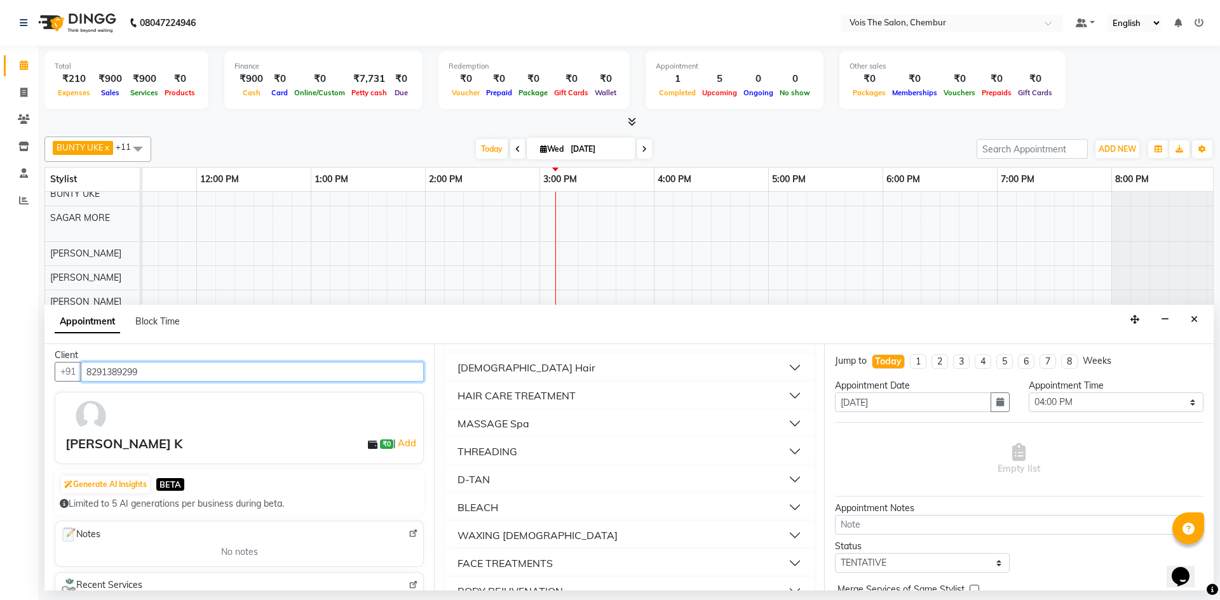
scroll to position [0, 0]
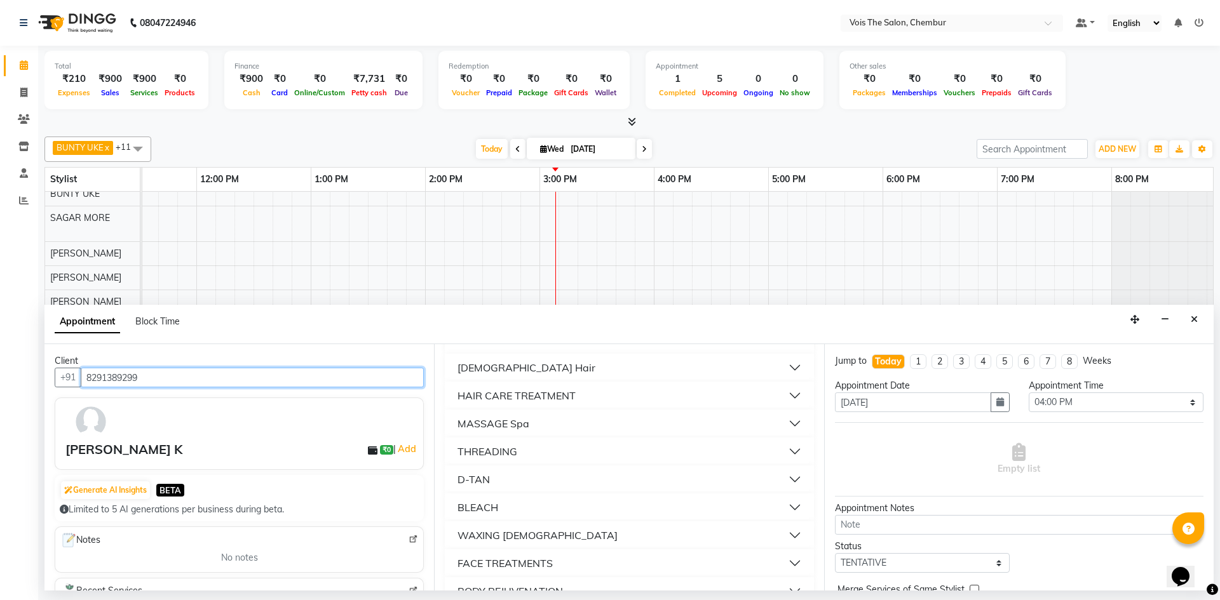
type input "8291389299"
click at [90, 437] on img at bounding box center [90, 421] width 37 height 37
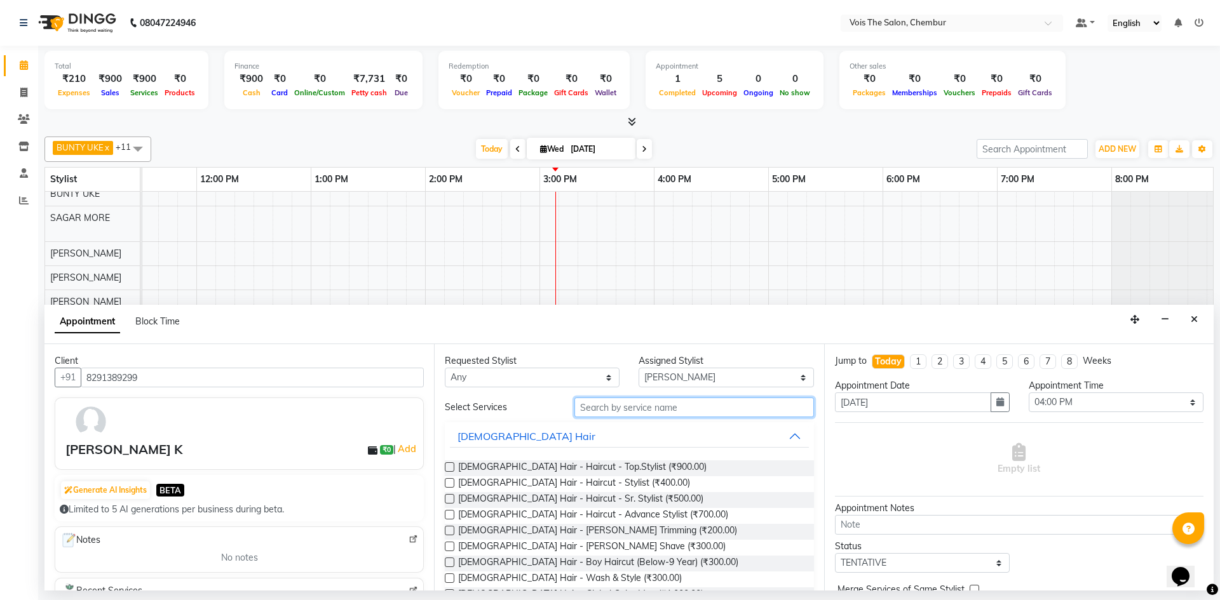
click at [639, 406] on input "text" at bounding box center [693, 408] width 239 height 20
type input "pedi"
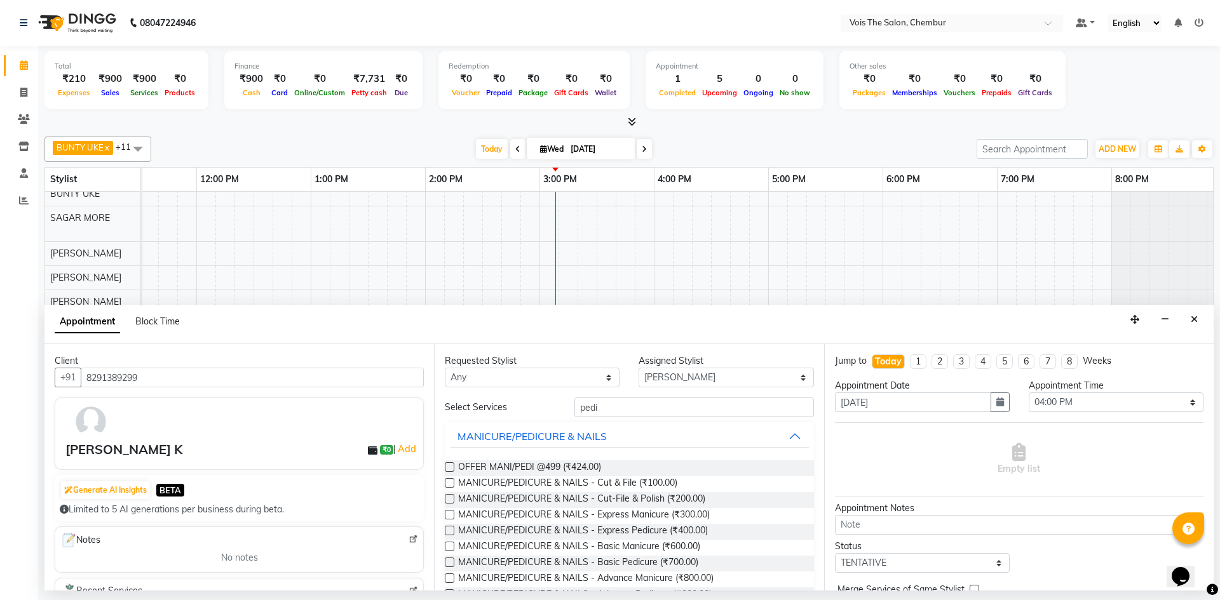
click at [447, 565] on label at bounding box center [450, 563] width 10 height 10
click at [447, 565] on input "checkbox" at bounding box center [449, 564] width 8 height 8
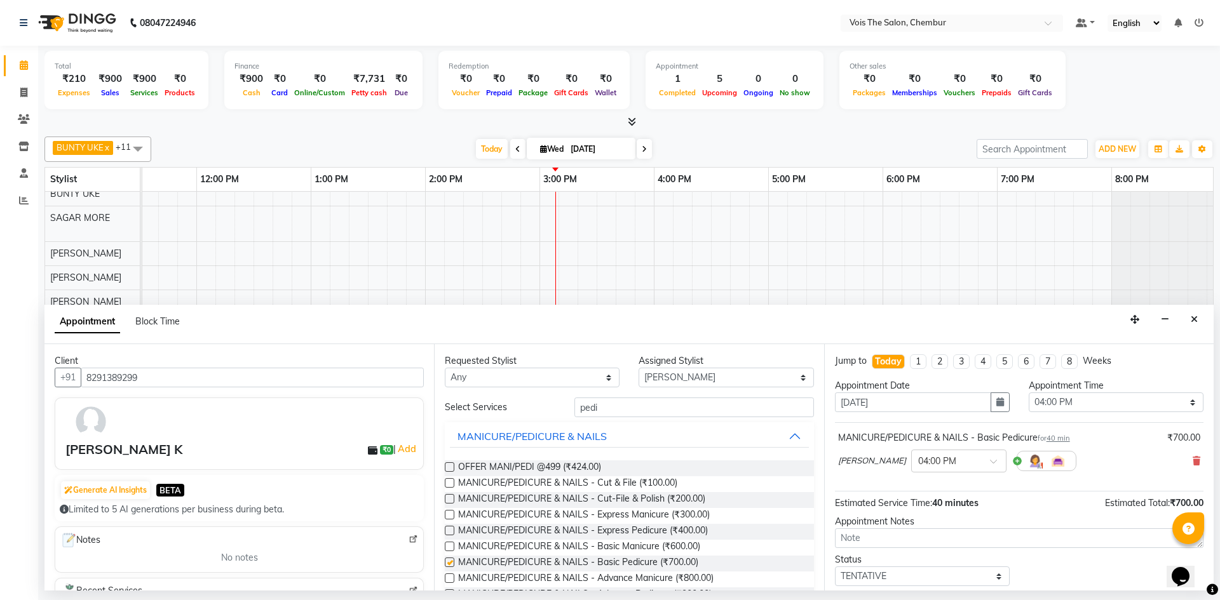
checkbox input "false"
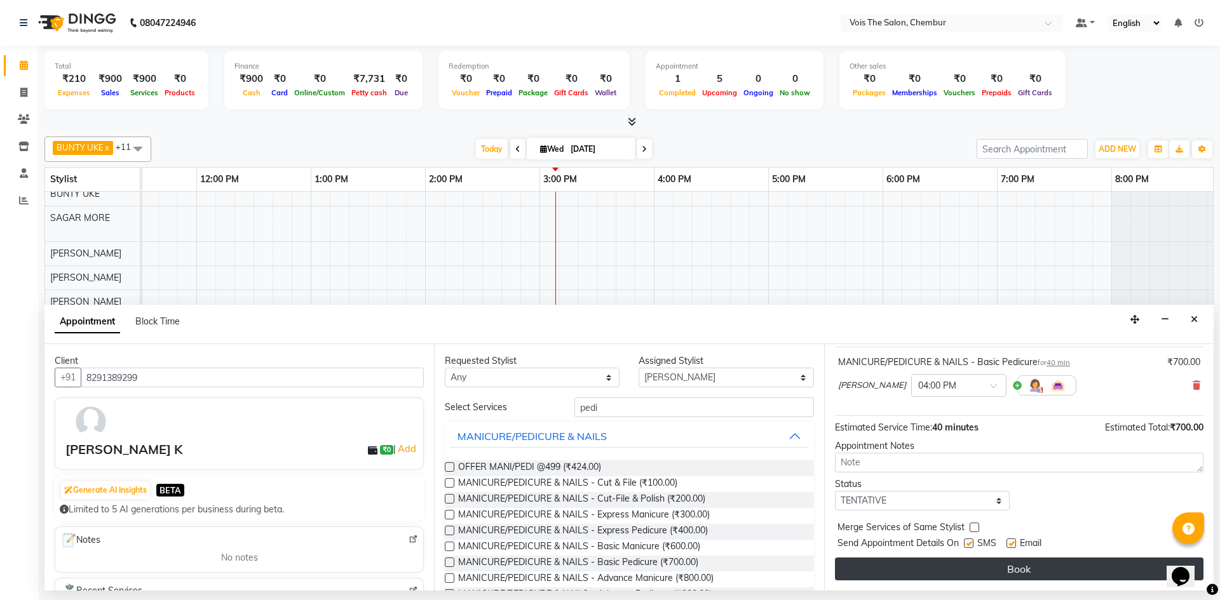
click at [934, 577] on button "Book" at bounding box center [1019, 569] width 368 height 23
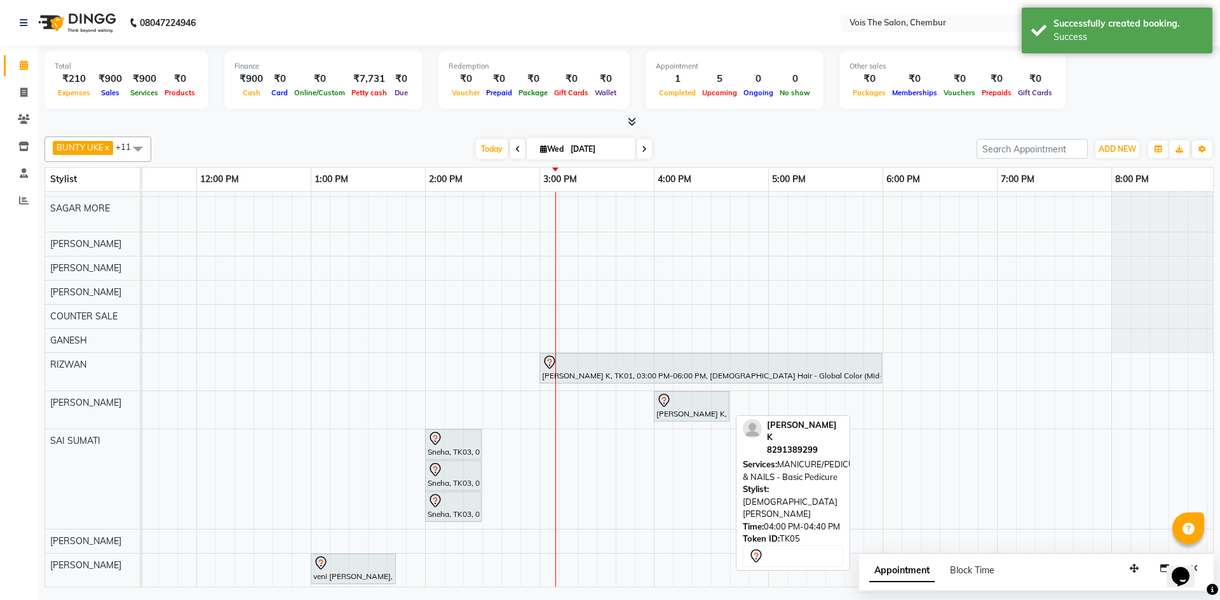
click at [662, 400] on icon at bounding box center [663, 400] width 15 height 15
select select "7"
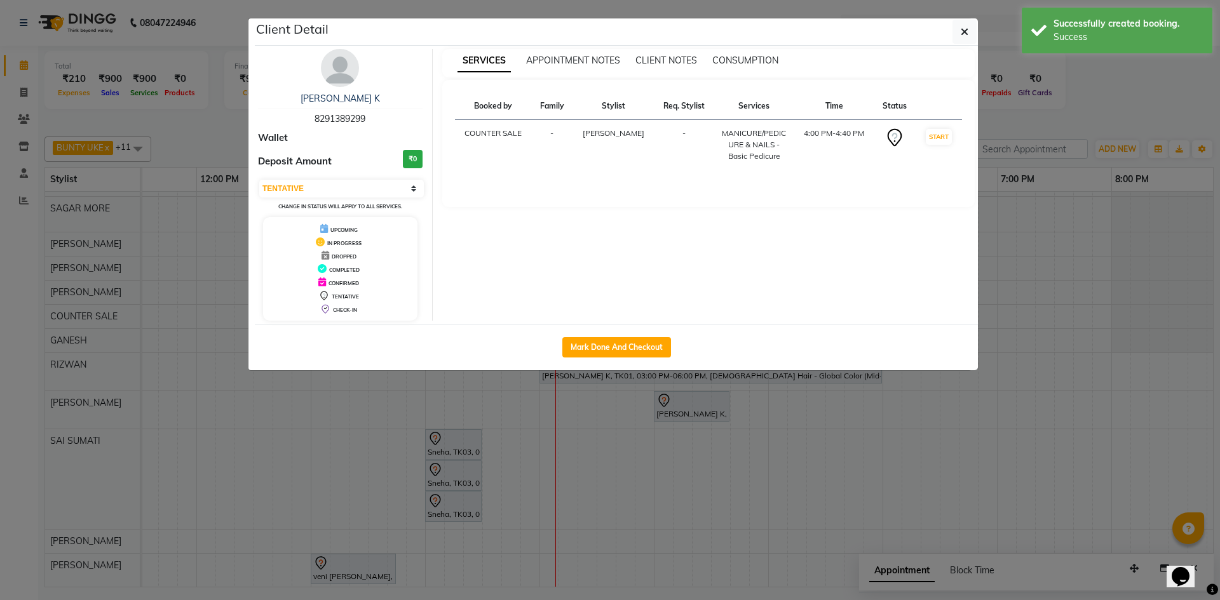
click at [333, 72] on img at bounding box center [340, 68] width 38 height 38
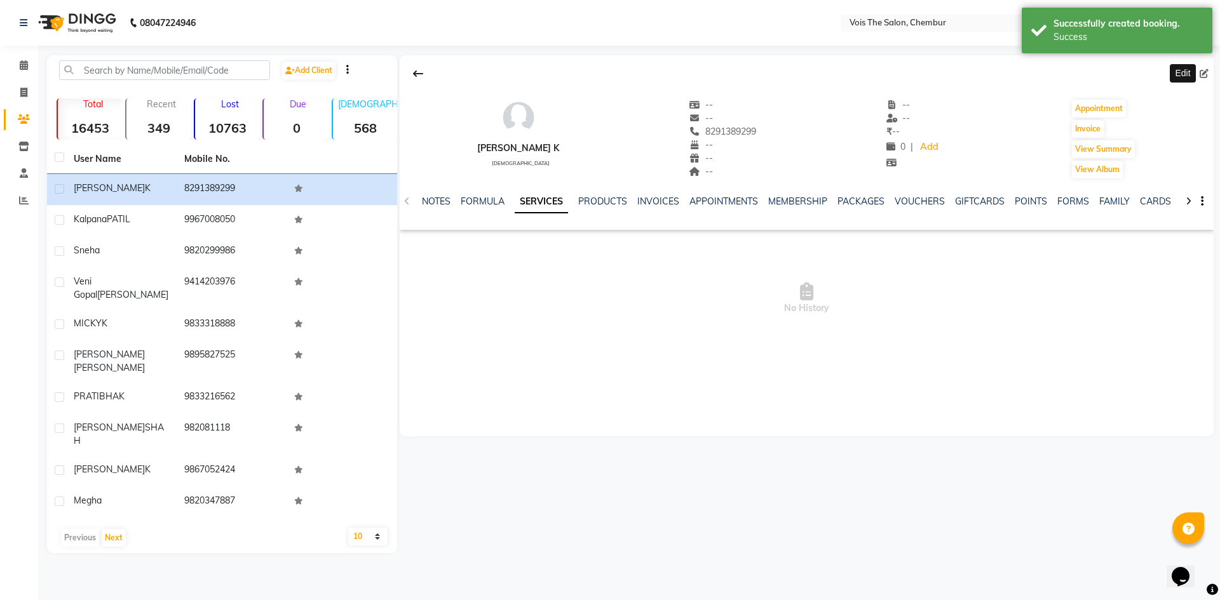
click at [1200, 74] on icon at bounding box center [1203, 73] width 9 height 9
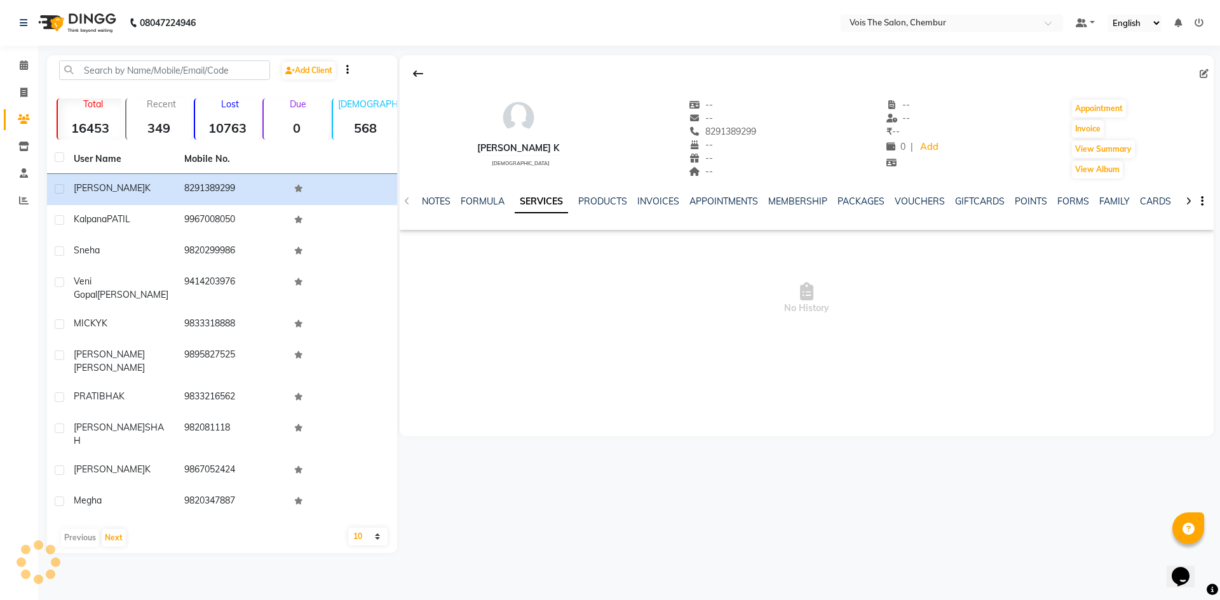
select select "female"
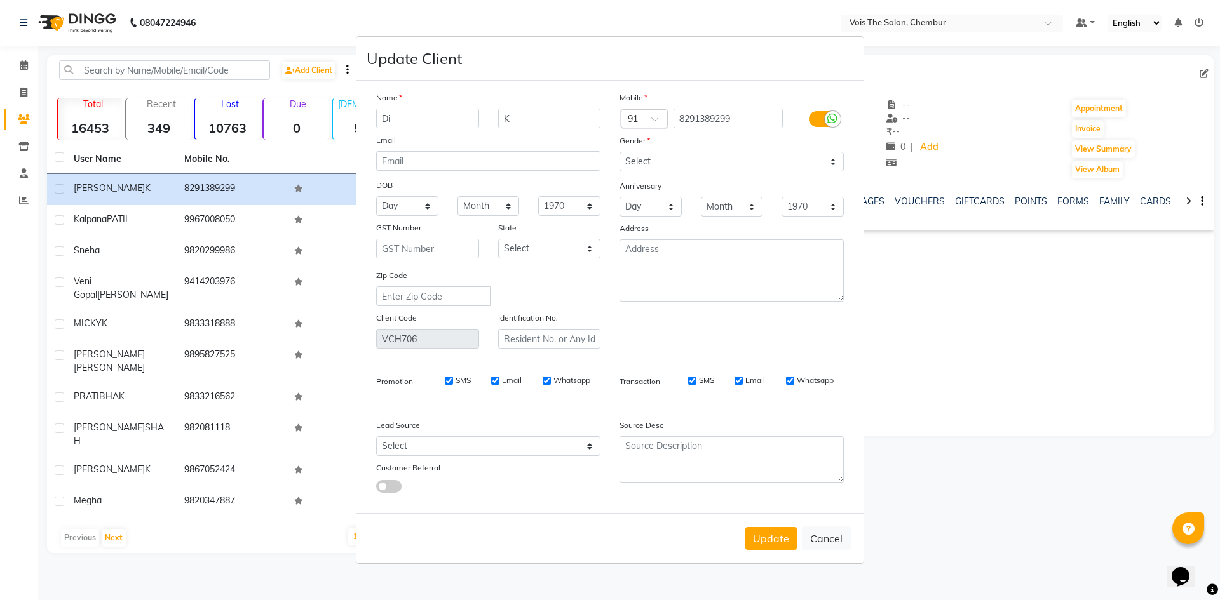
type input "D"
type input "pinky"
click at [549, 128] on div "Name pinky K Email DOB Day 01 02 03 04 05 06 07 08 09 10 11 12 13 14 15 16 17 1…" at bounding box center [487, 220] width 243 height 258
click at [542, 116] on input "K" at bounding box center [549, 119] width 103 height 20
type input "dr"
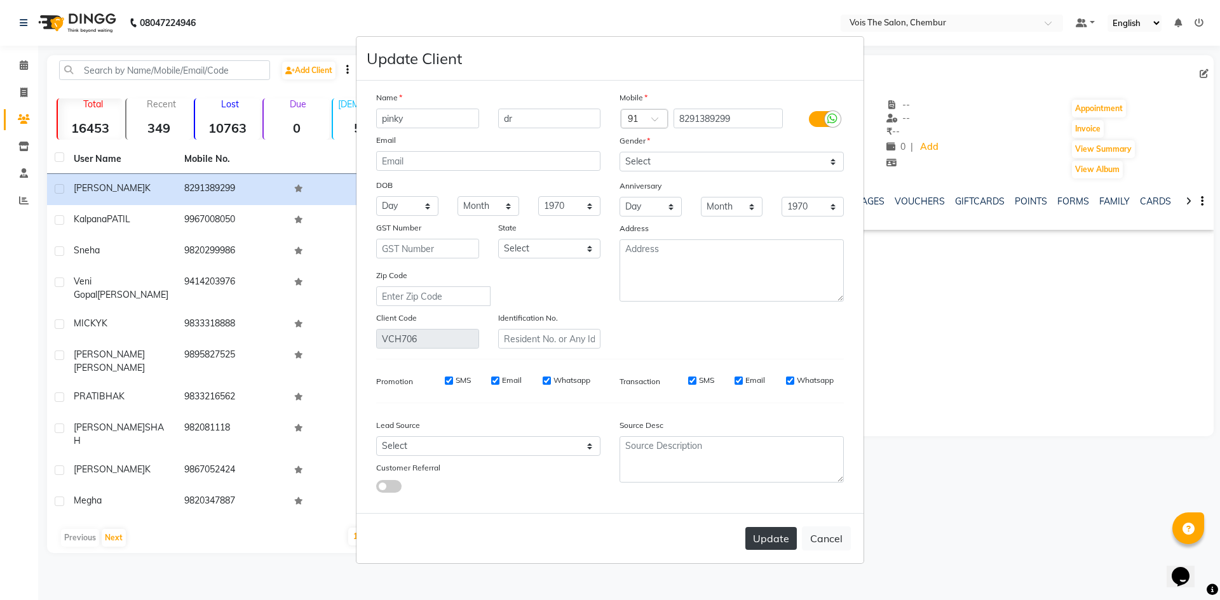
click at [764, 548] on button "Update" at bounding box center [770, 538] width 51 height 23
select select
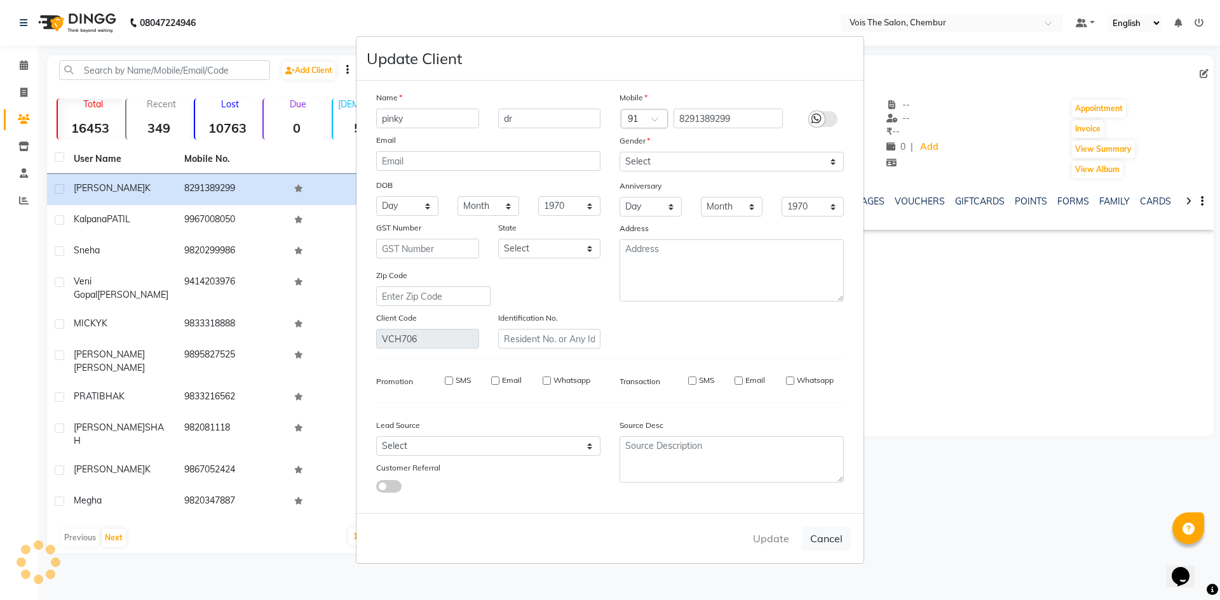
select select
checkbox input "false"
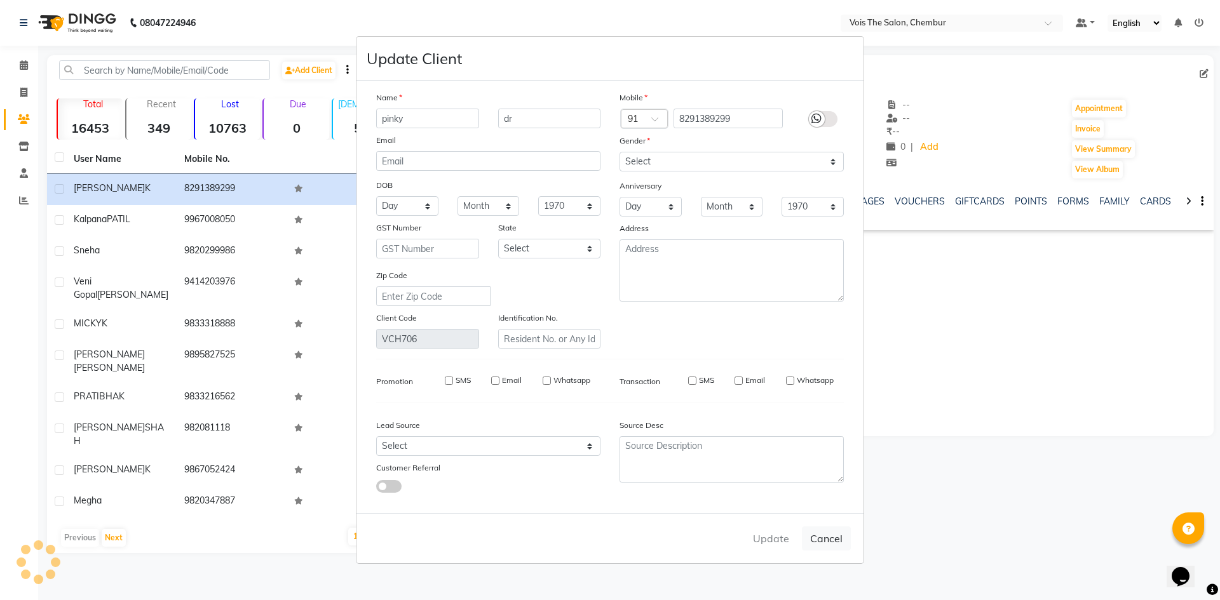
checkbox input "false"
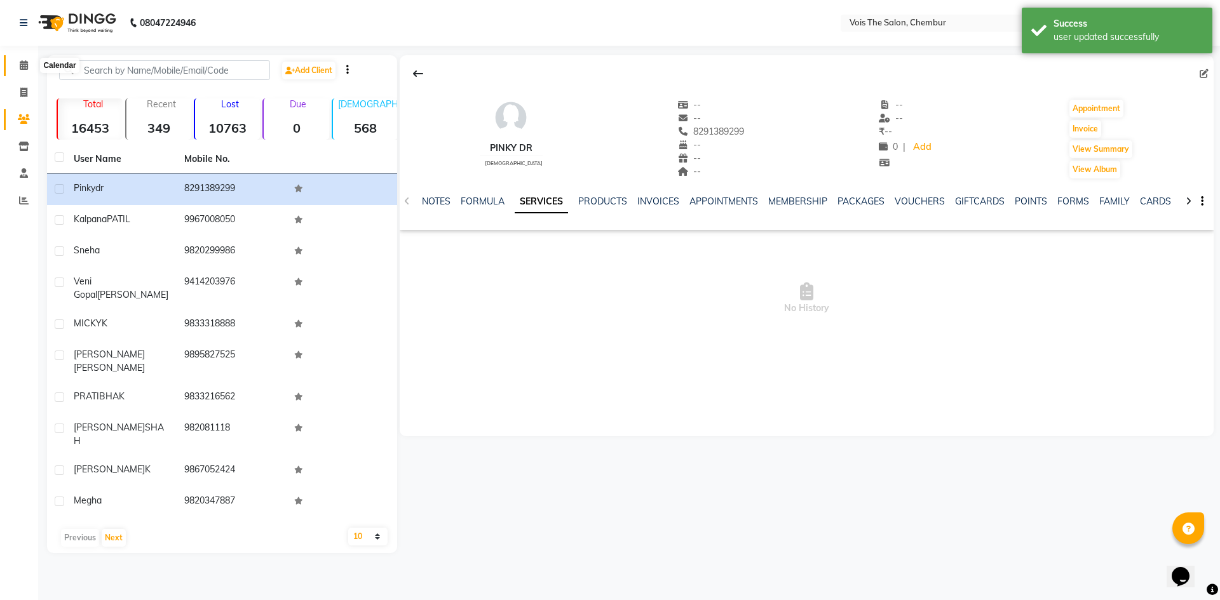
click at [20, 65] on icon at bounding box center [24, 65] width 8 height 10
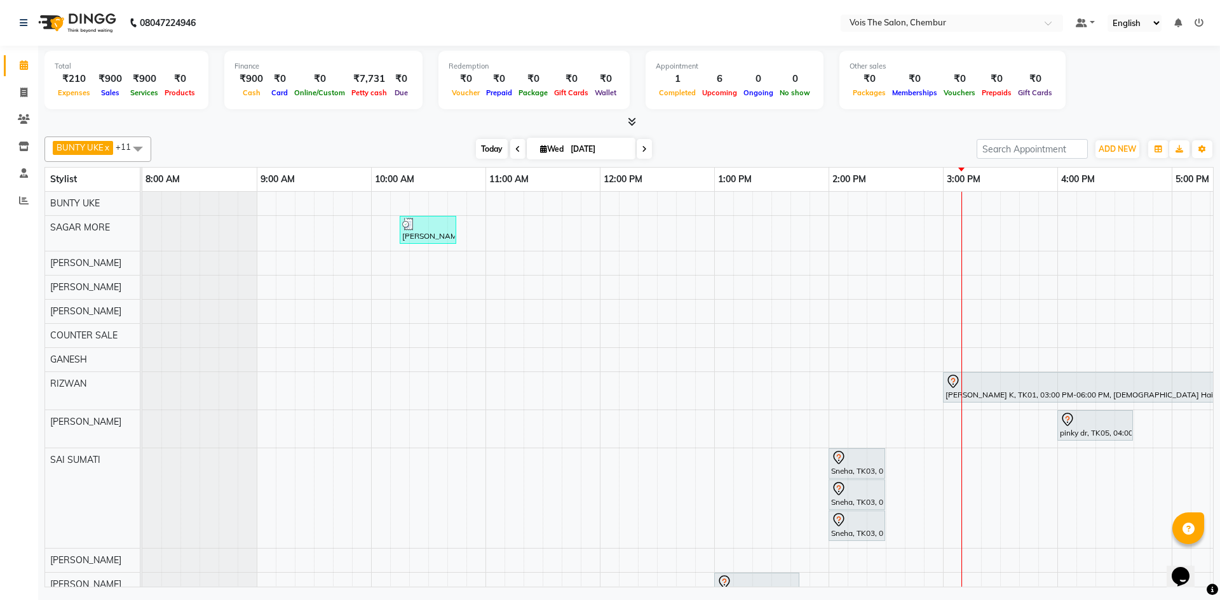
click at [500, 158] on span "Today" at bounding box center [492, 149] width 32 height 20
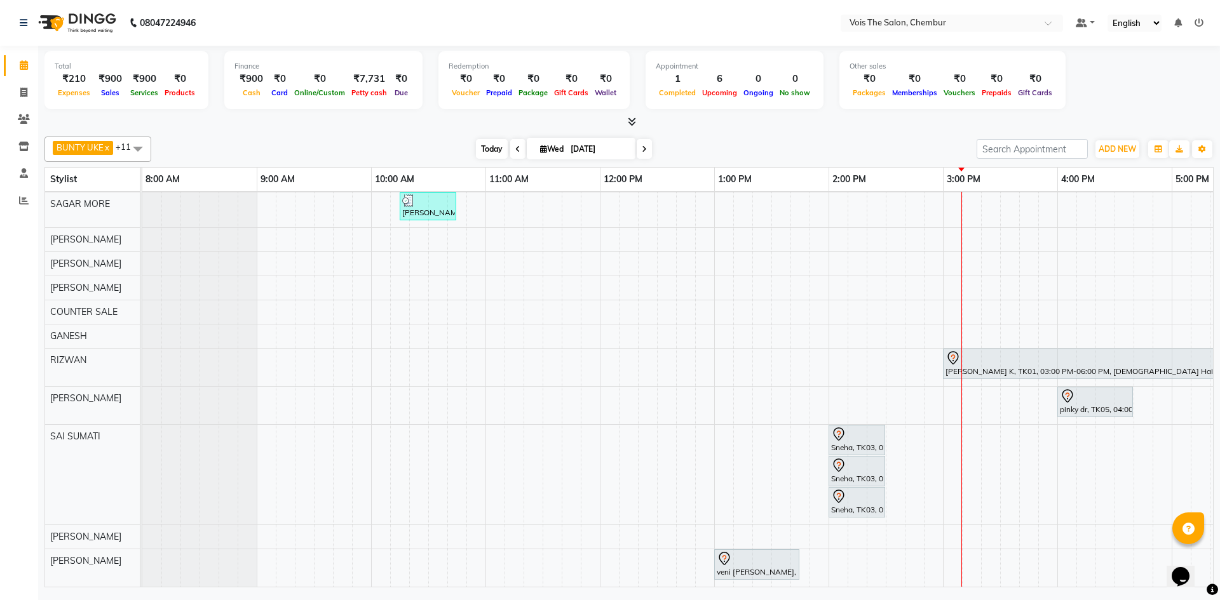
click at [478, 149] on span "Today" at bounding box center [492, 149] width 32 height 20
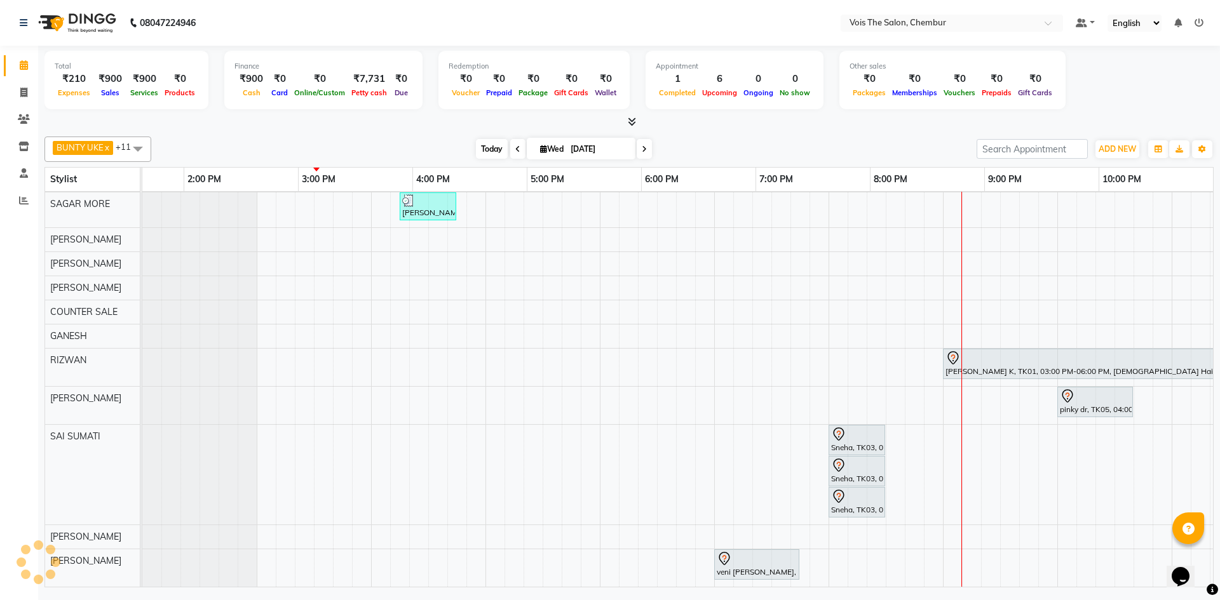
scroll to position [33, 645]
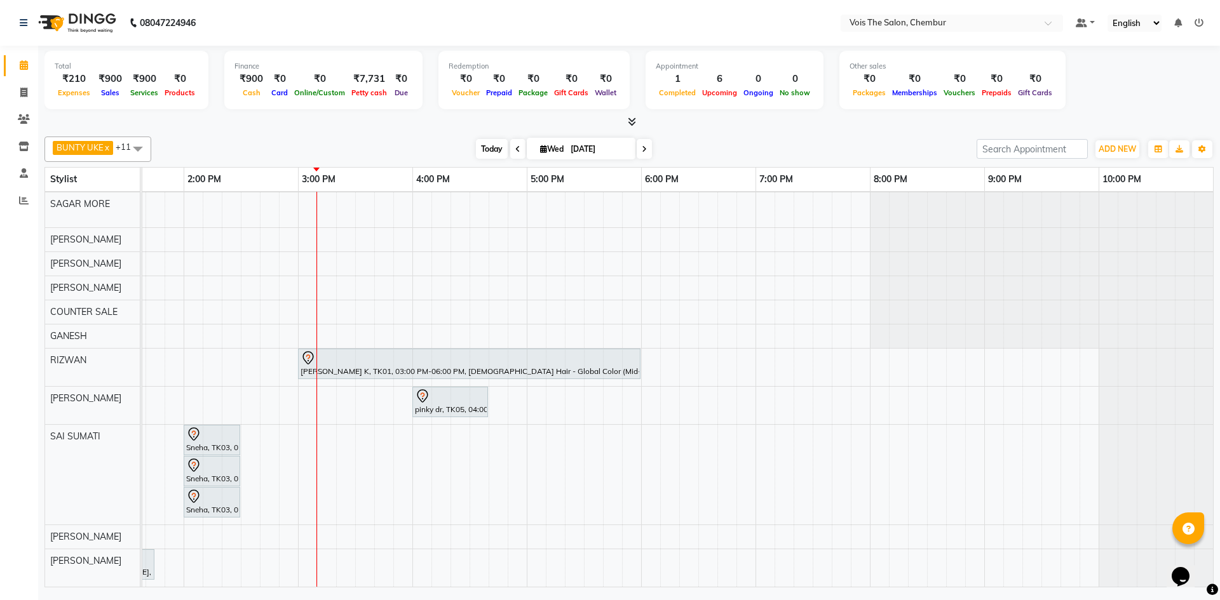
click at [481, 151] on span "Today" at bounding box center [492, 149] width 32 height 20
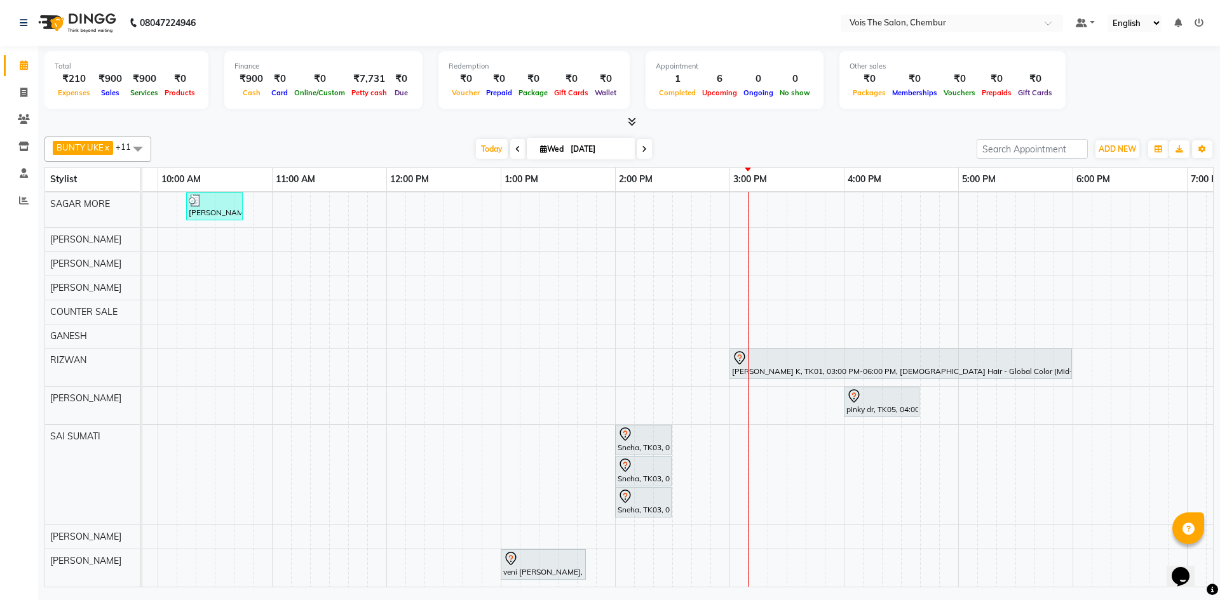
scroll to position [0, 168]
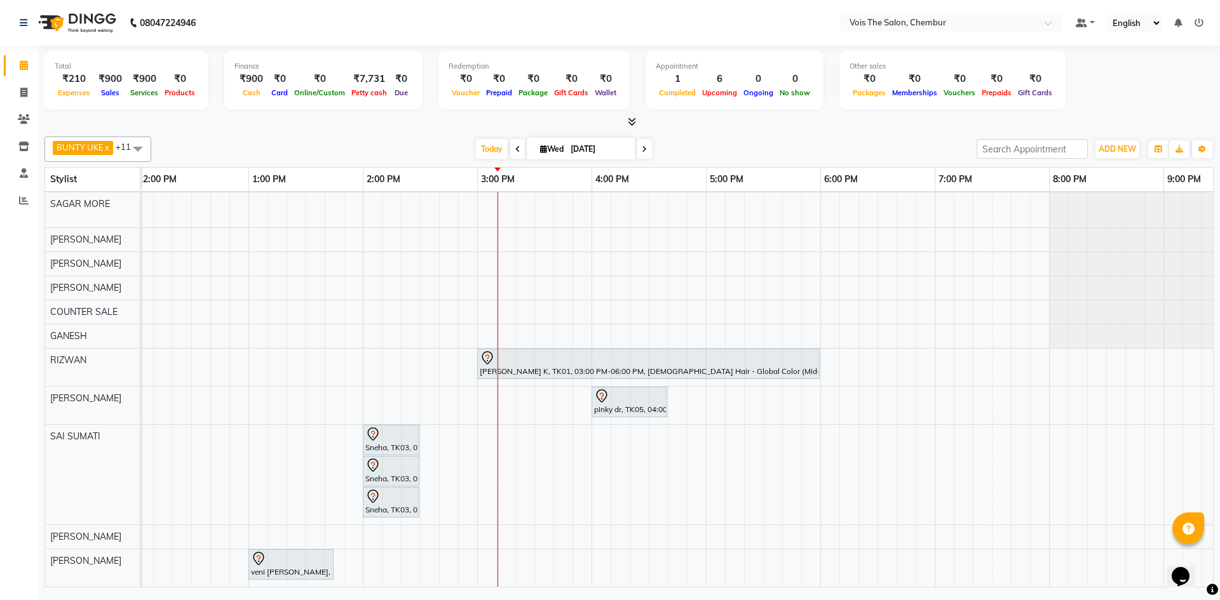
click at [562, 149] on span "Wed" at bounding box center [552, 149] width 30 height 10
select select "9"
select select "2025"
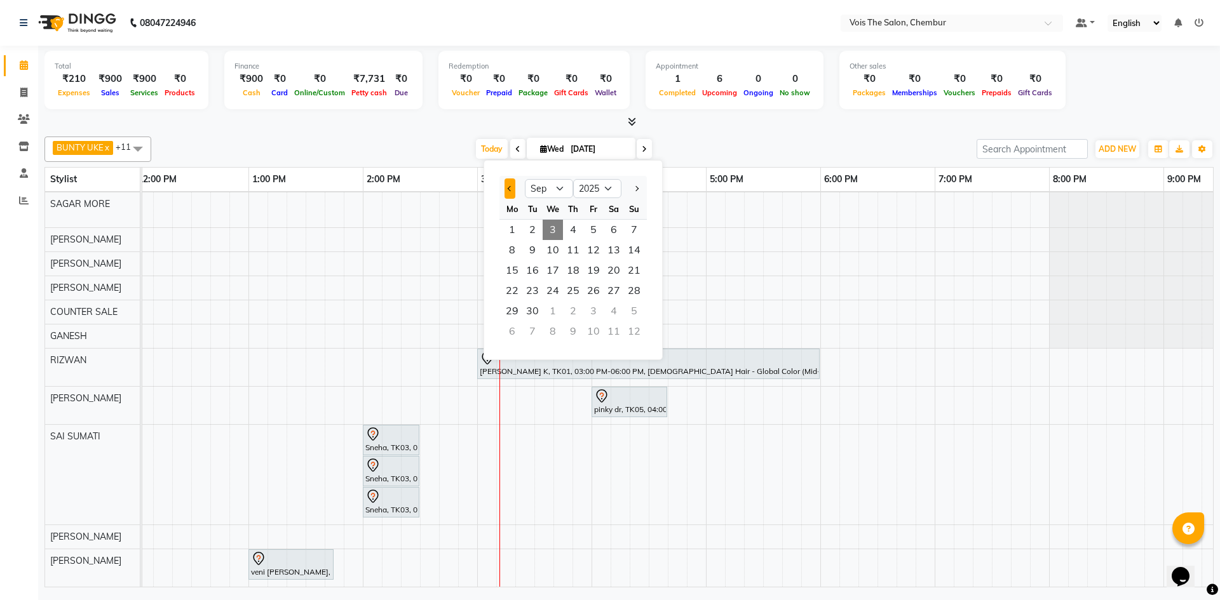
click at [510, 189] on span "Previous month" at bounding box center [510, 188] width 5 height 5
select select "6"
click at [619, 257] on span "7" at bounding box center [613, 250] width 20 height 20
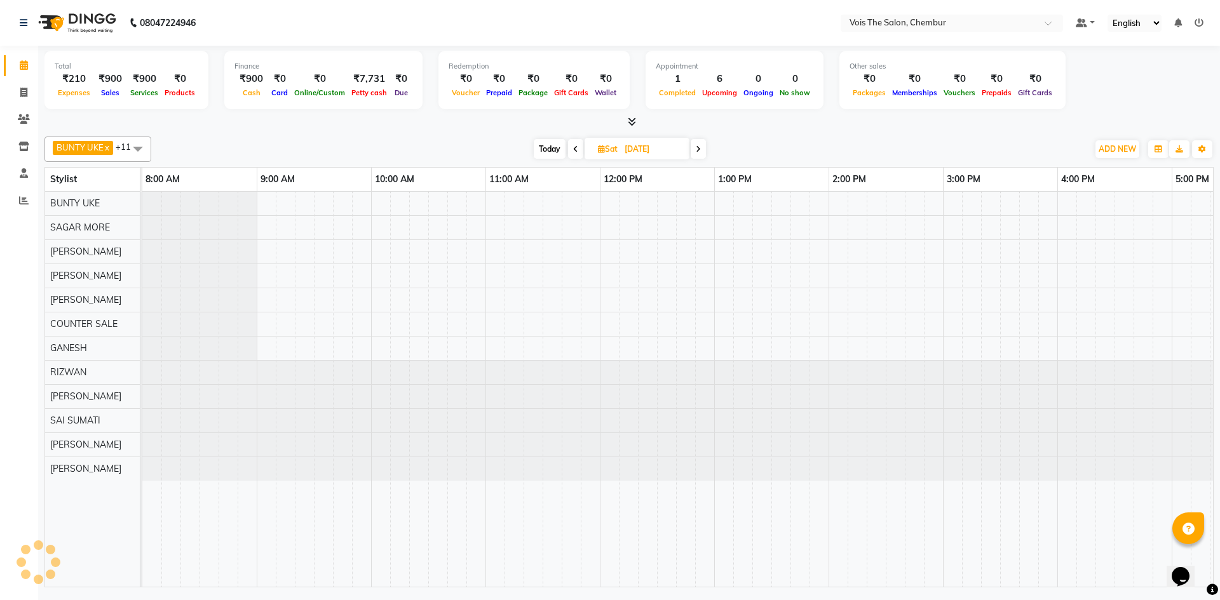
scroll to position [0, 645]
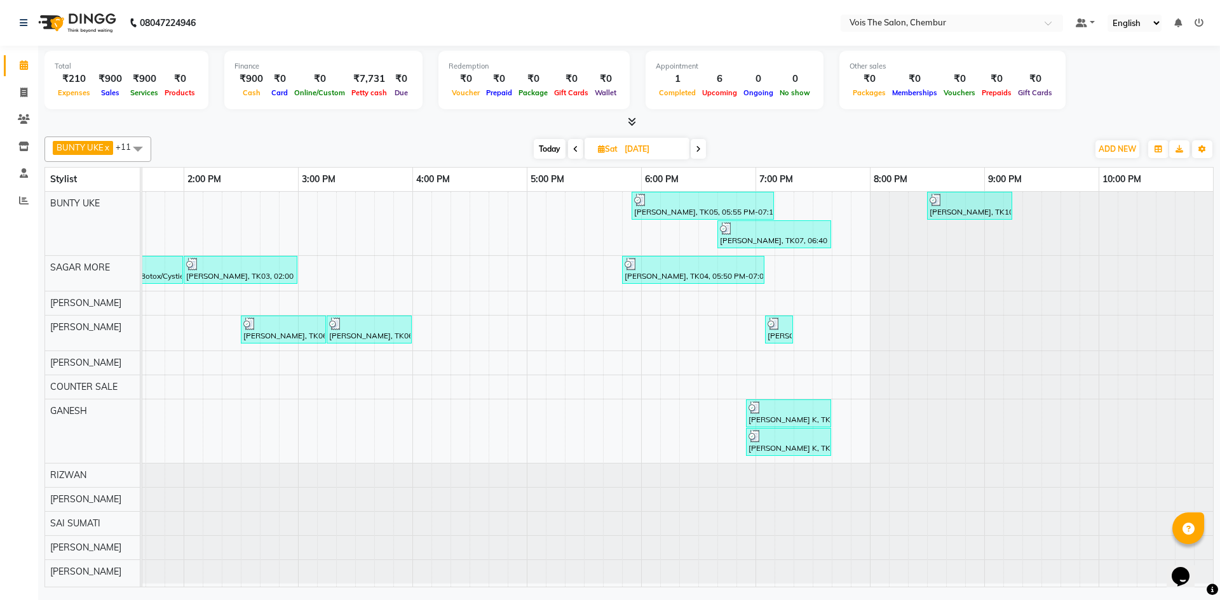
click at [694, 148] on span at bounding box center [697, 149] width 15 height 20
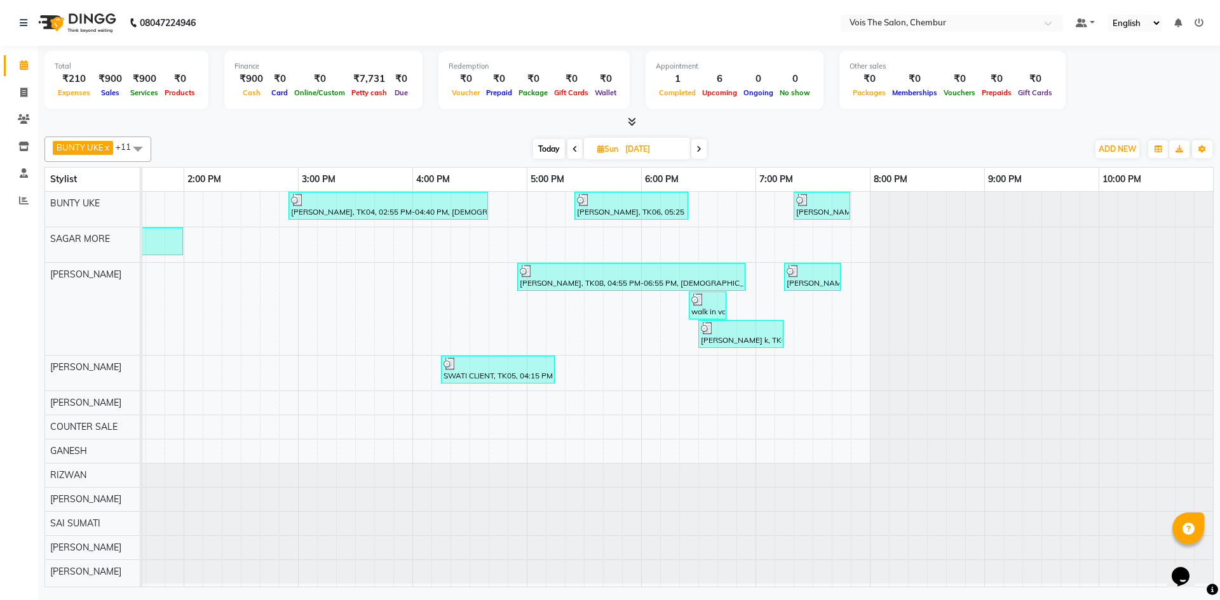
click at [694, 150] on span at bounding box center [698, 149] width 15 height 20
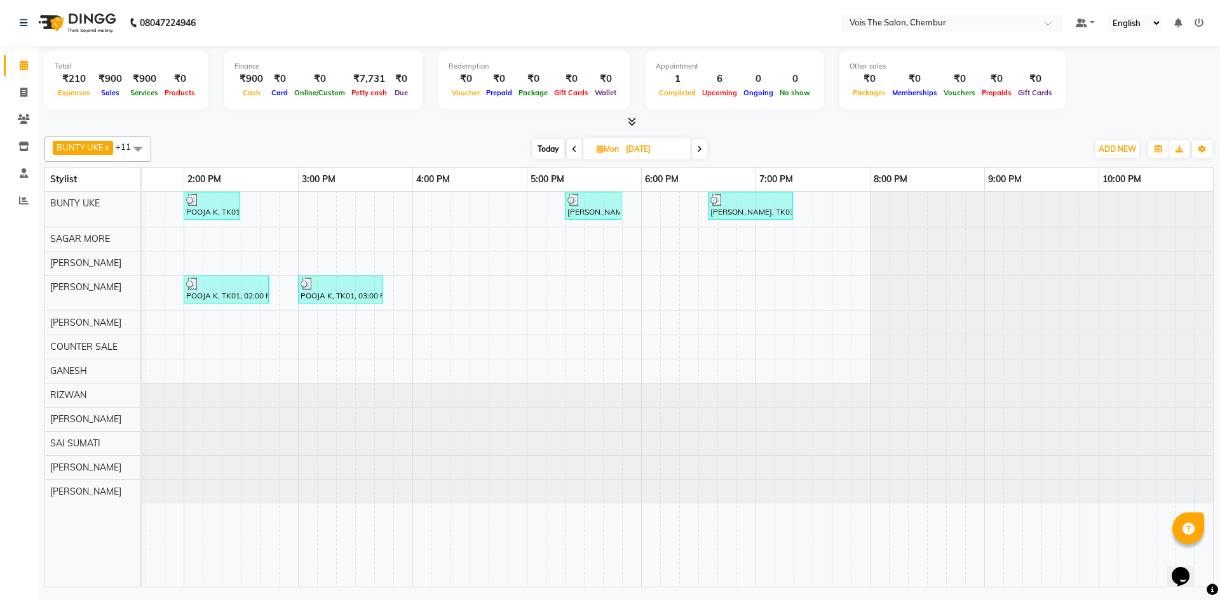
click at [700, 148] on icon at bounding box center [699, 149] width 5 height 8
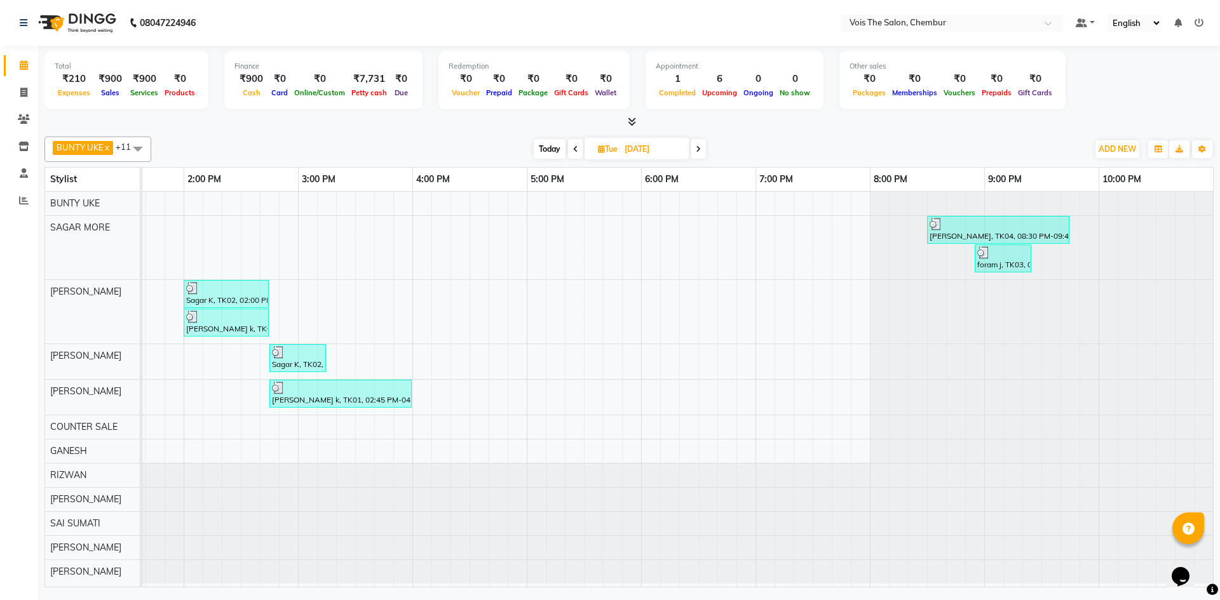
click at [704, 153] on span at bounding box center [697, 149] width 15 height 20
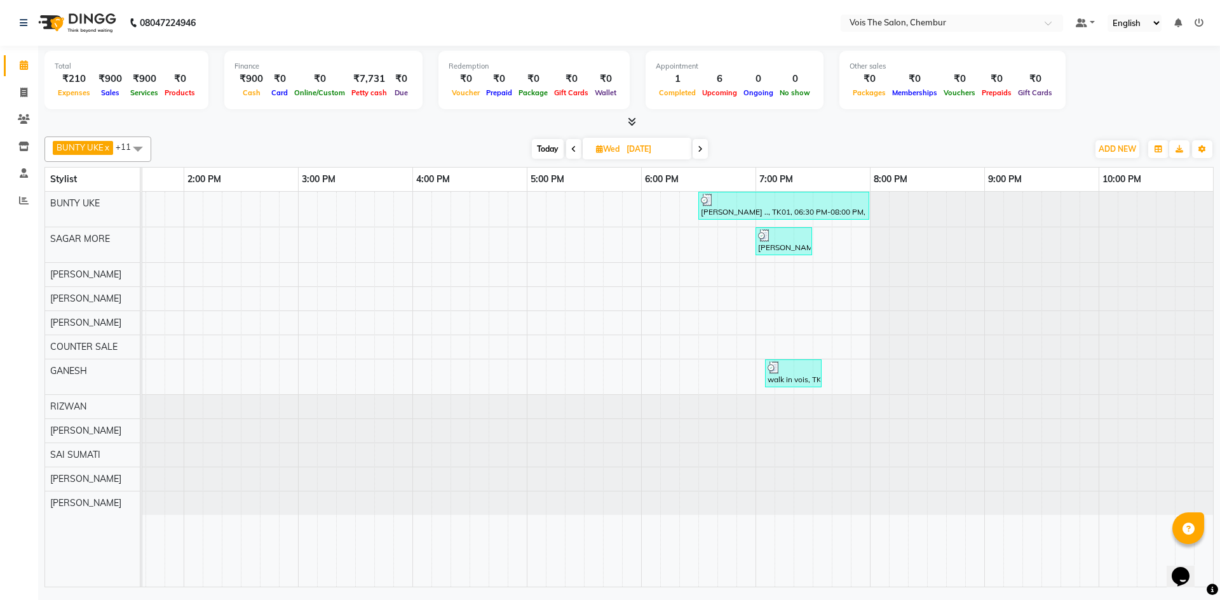
click at [701, 145] on icon at bounding box center [699, 149] width 5 height 8
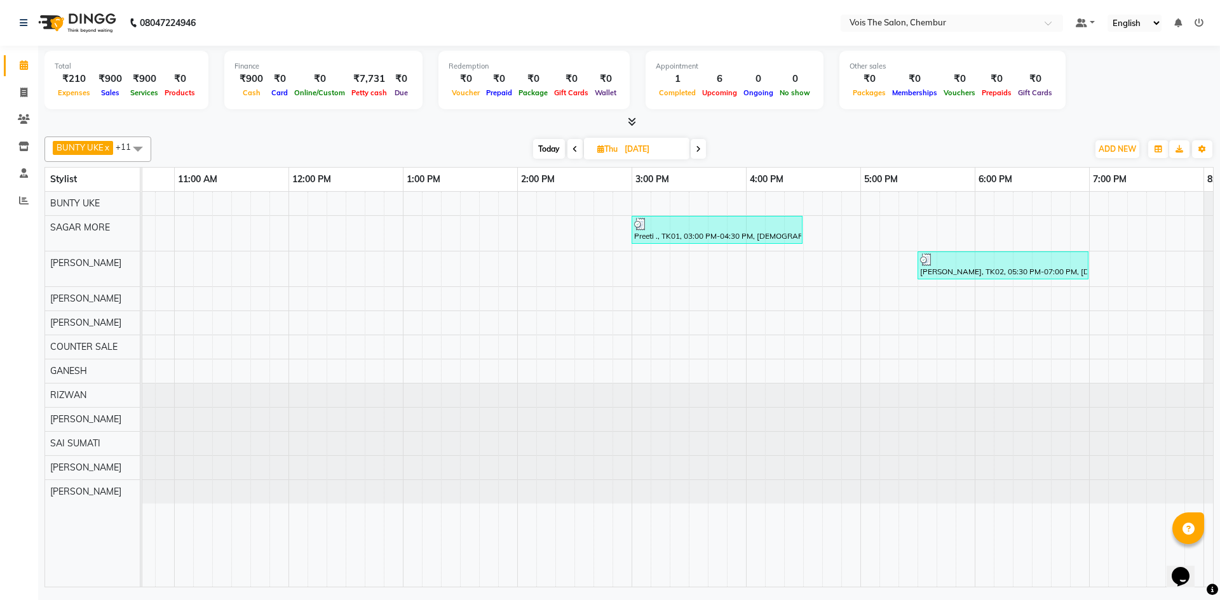
scroll to position [0, 295]
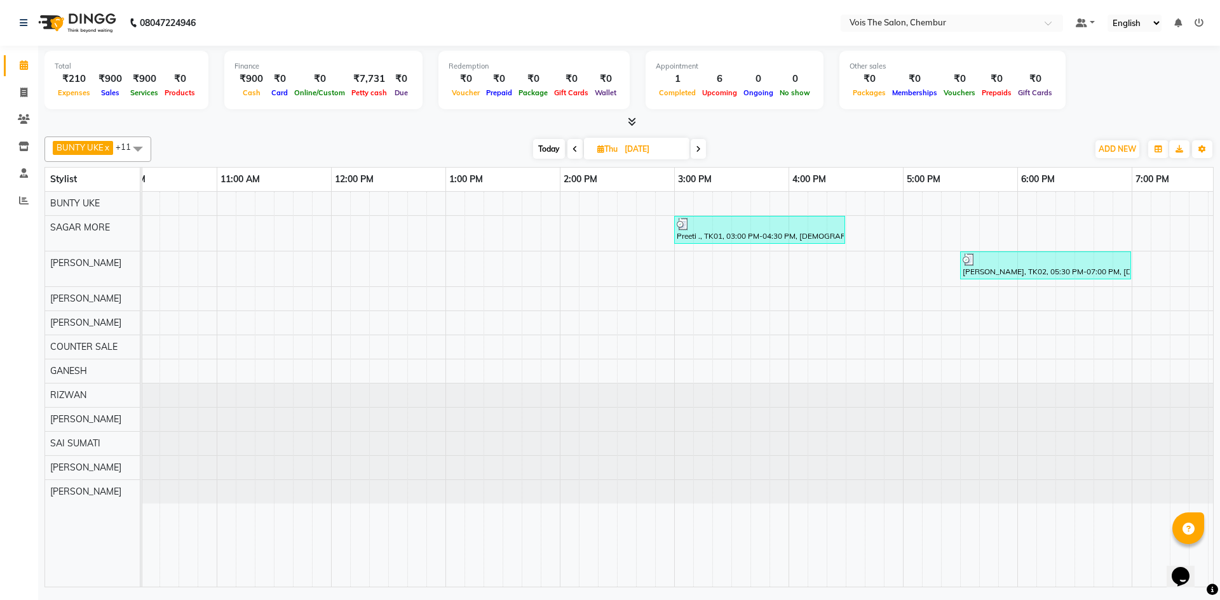
click at [700, 146] on icon at bounding box center [698, 149] width 5 height 8
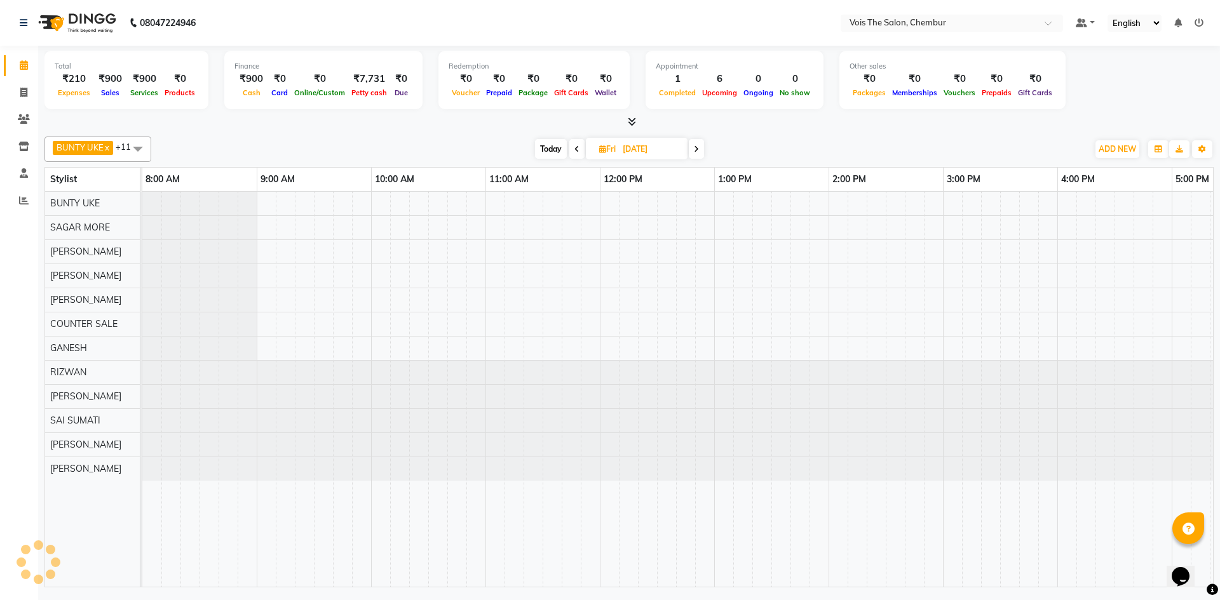
scroll to position [0, 645]
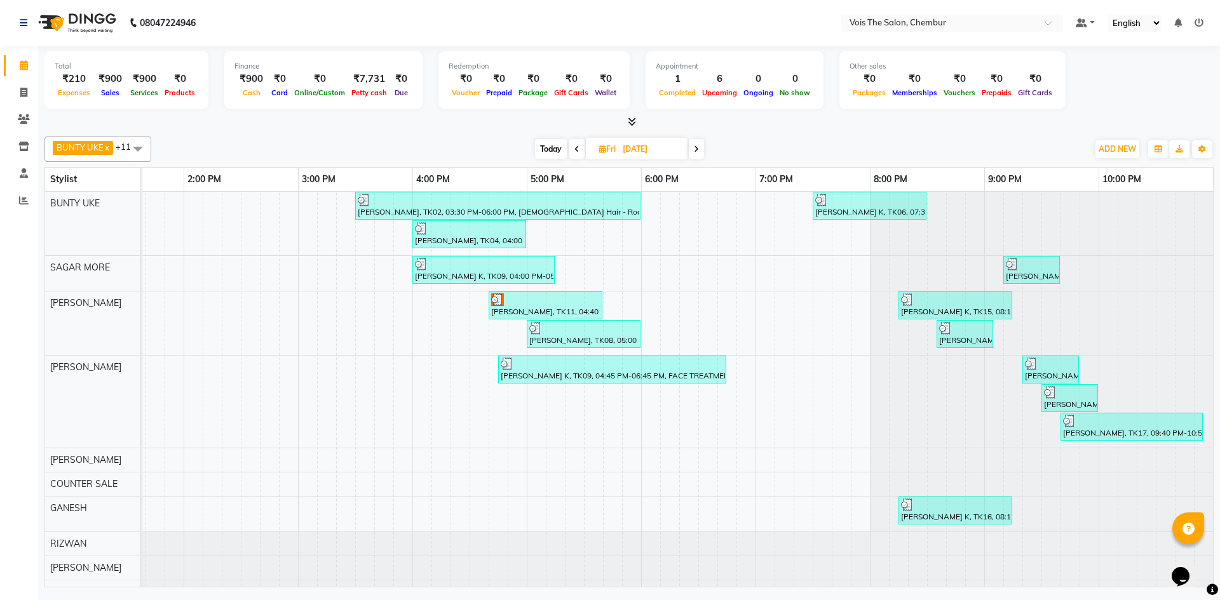
click at [697, 151] on icon at bounding box center [696, 149] width 5 height 8
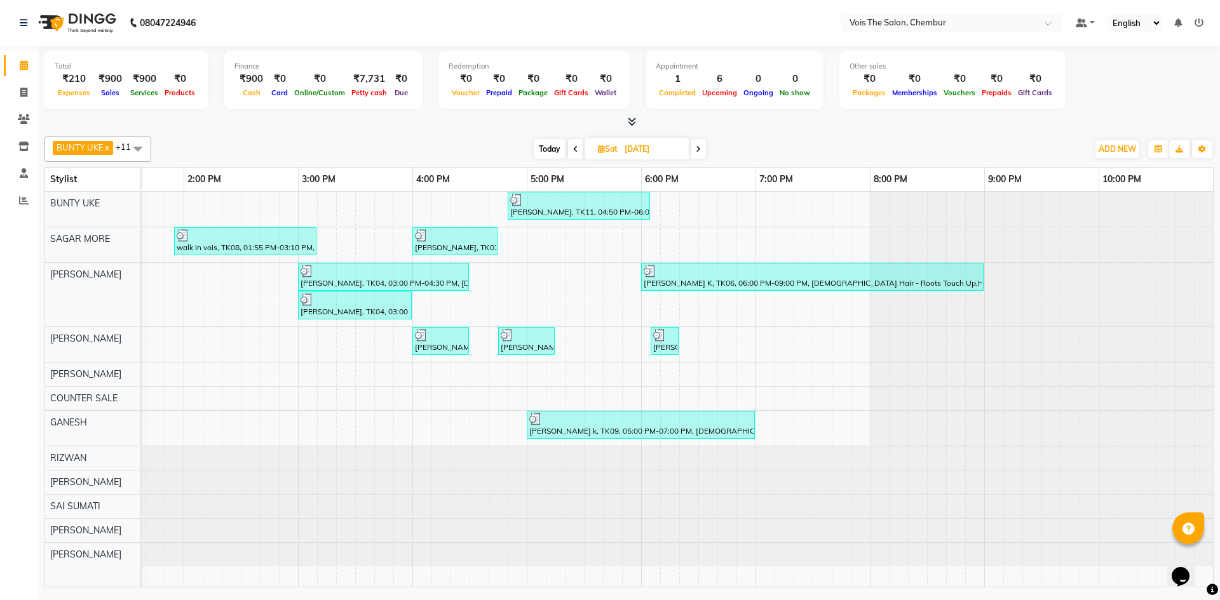
click at [701, 149] on span at bounding box center [697, 149] width 15 height 20
type input "15-06-2025"
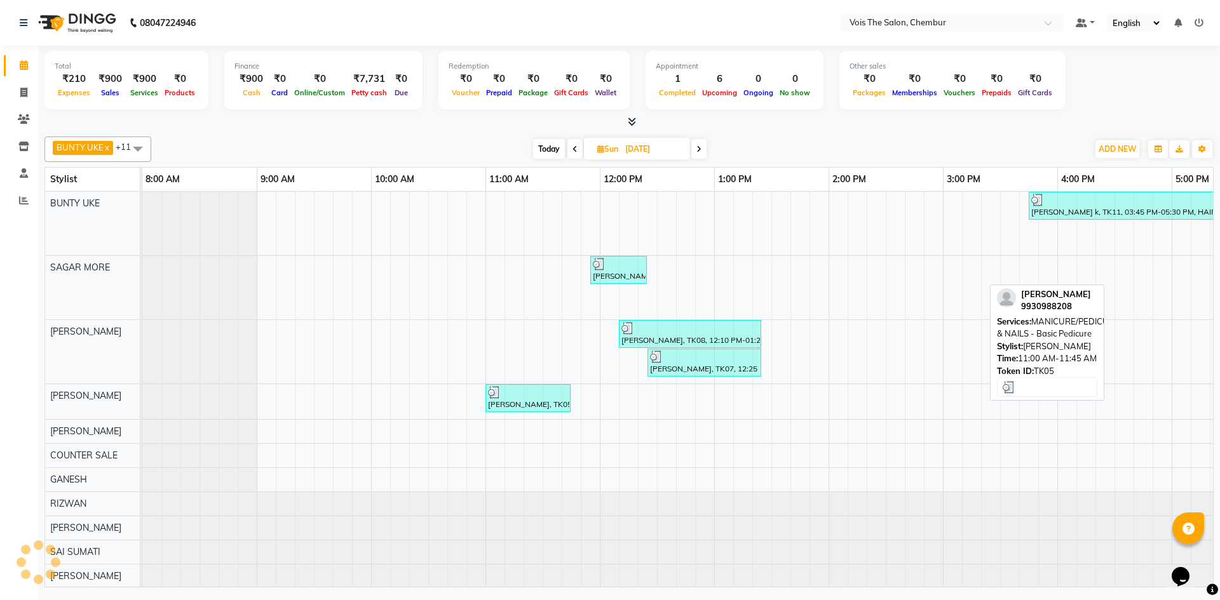
scroll to position [22, 0]
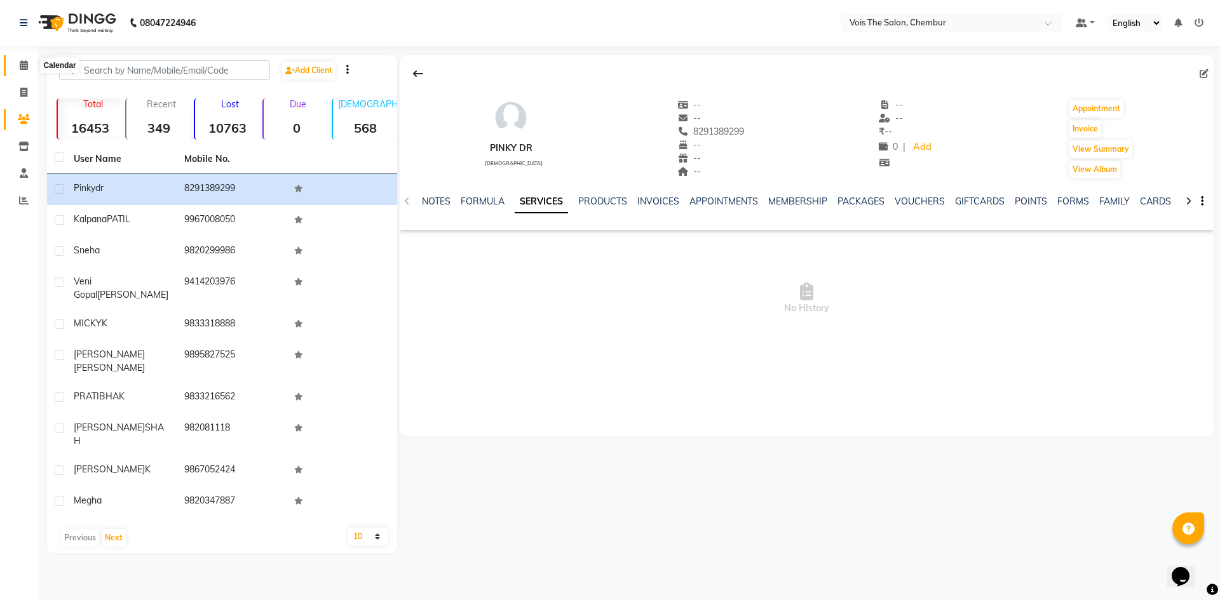
click at [17, 67] on span at bounding box center [24, 65] width 22 height 15
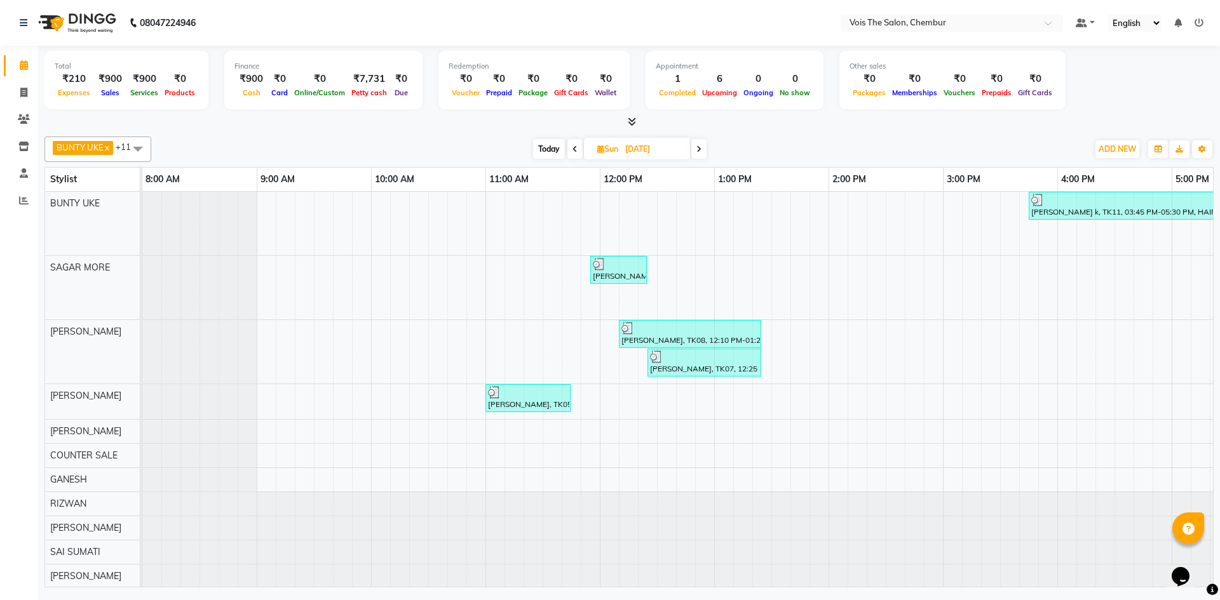
click at [699, 151] on icon at bounding box center [698, 149] width 5 height 8
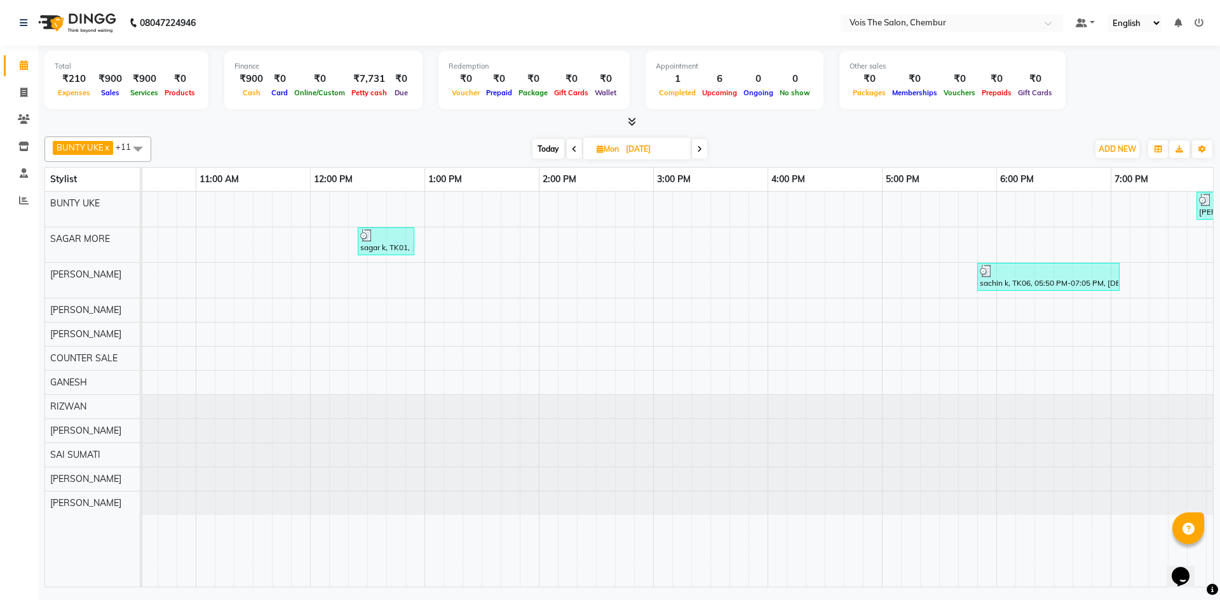
scroll to position [0, 322]
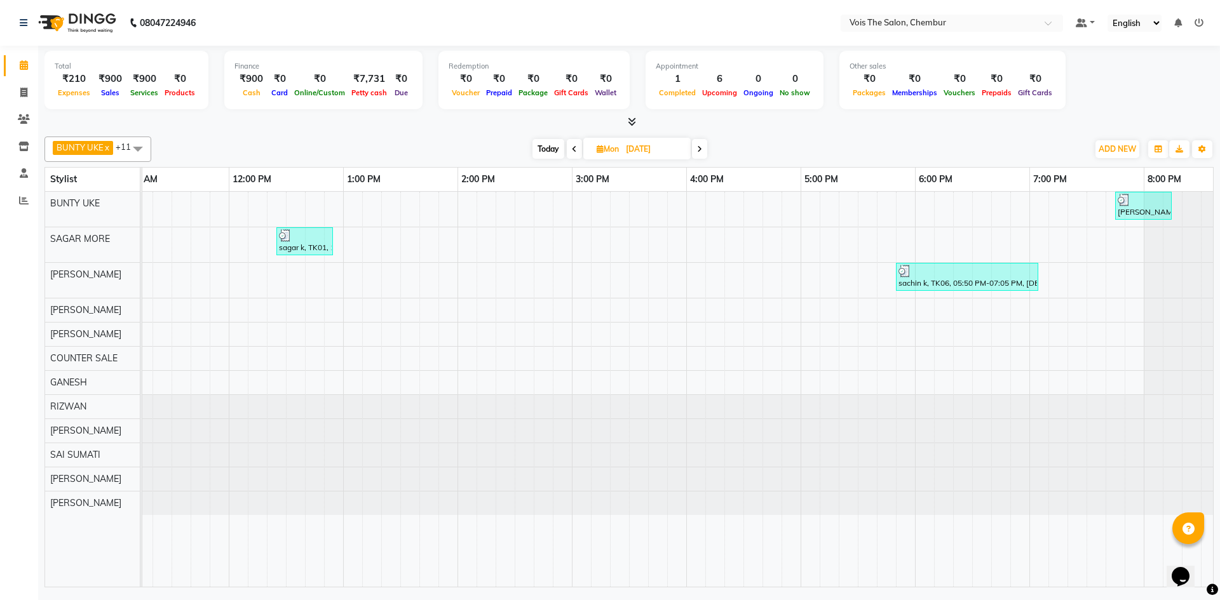
click at [696, 151] on span at bounding box center [699, 149] width 15 height 20
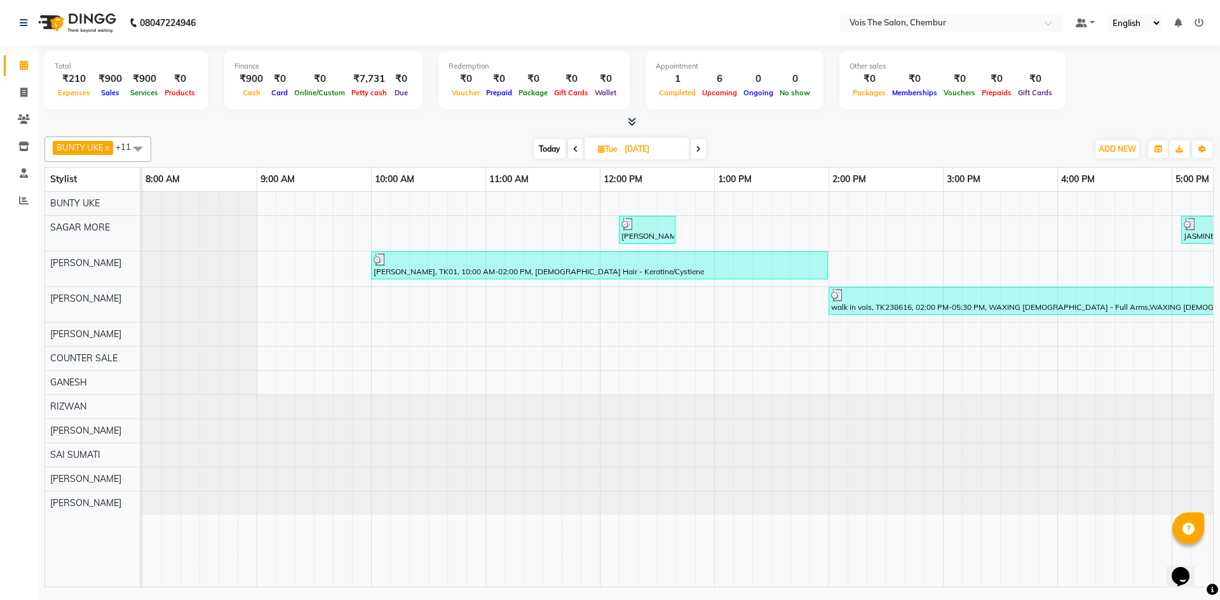
click at [697, 144] on span at bounding box center [697, 149] width 15 height 20
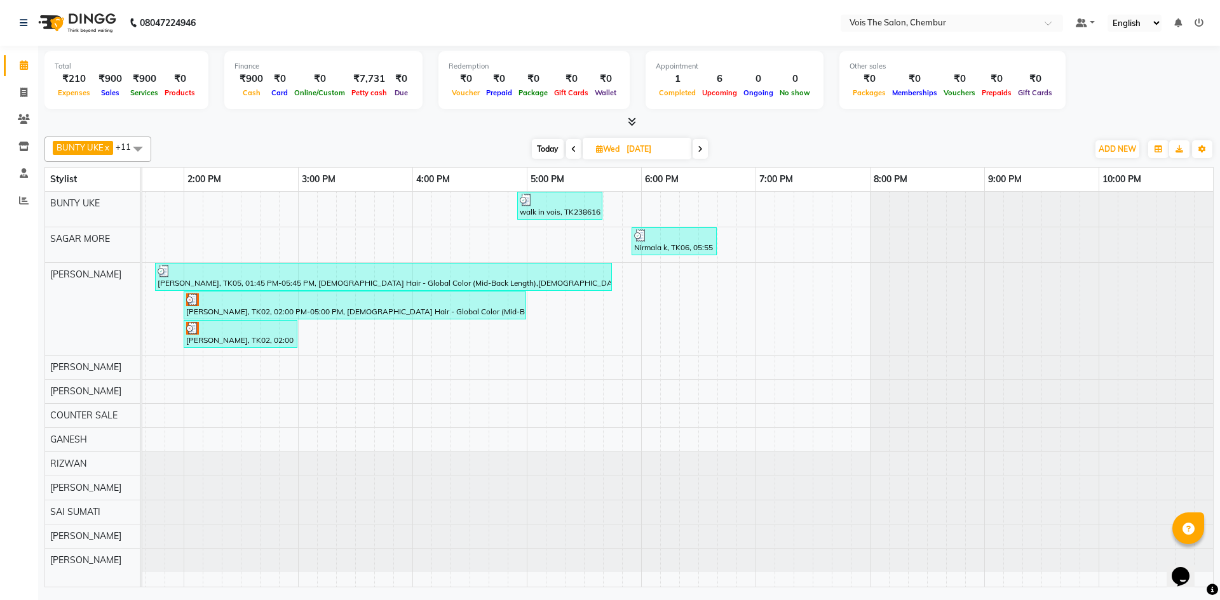
click at [701, 154] on span at bounding box center [699, 149] width 15 height 20
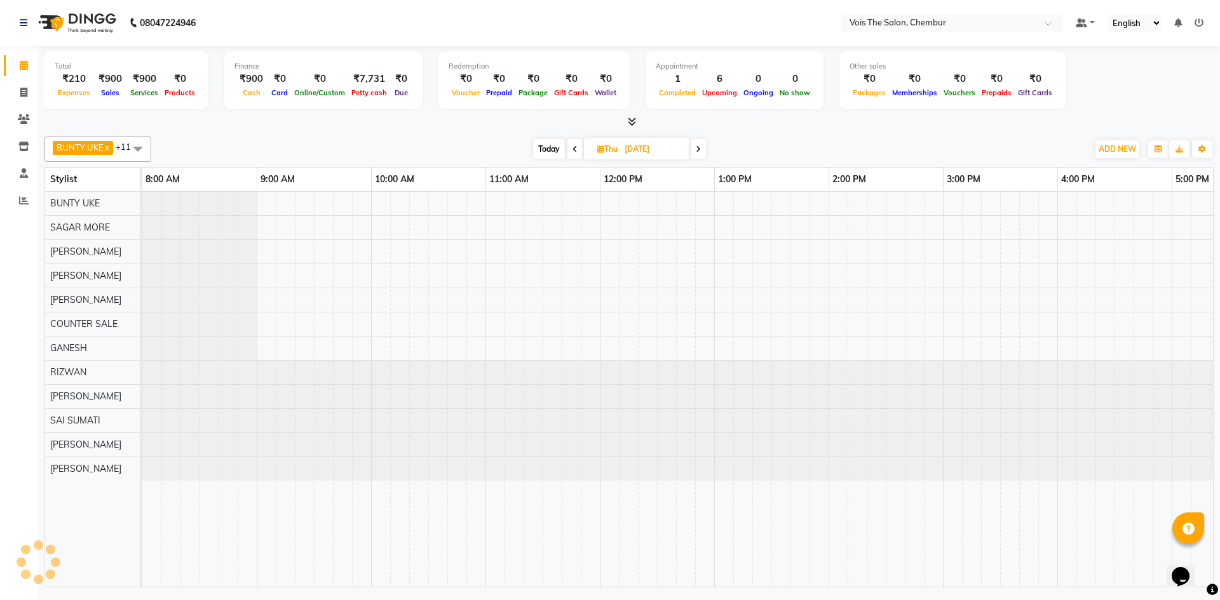
scroll to position [0, 645]
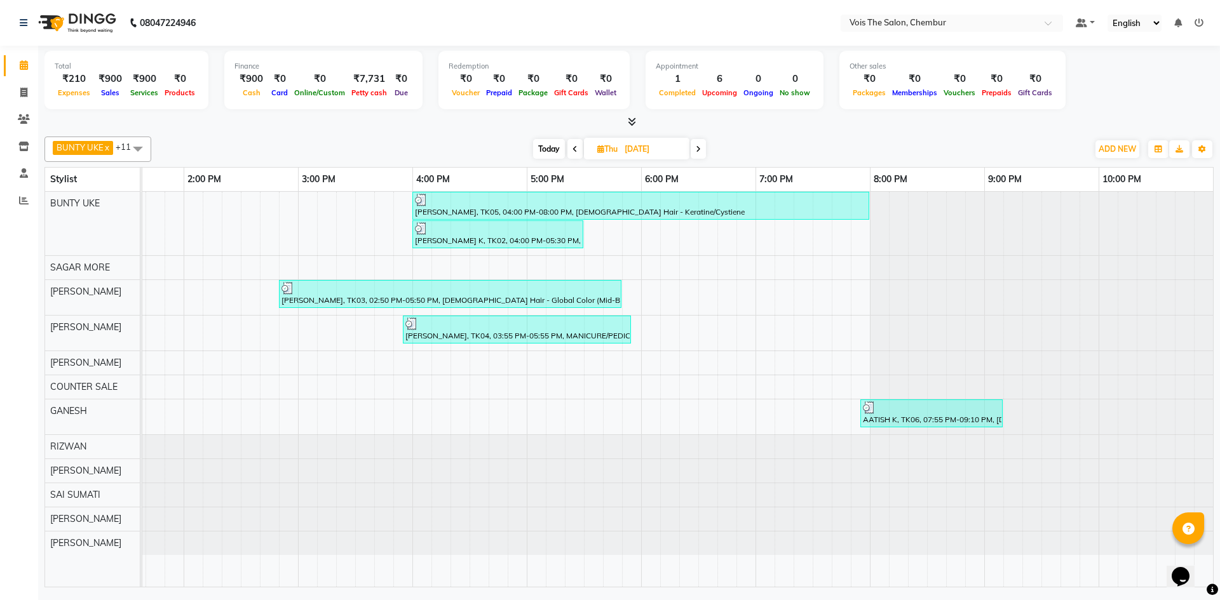
click at [699, 150] on icon at bounding box center [698, 149] width 5 height 8
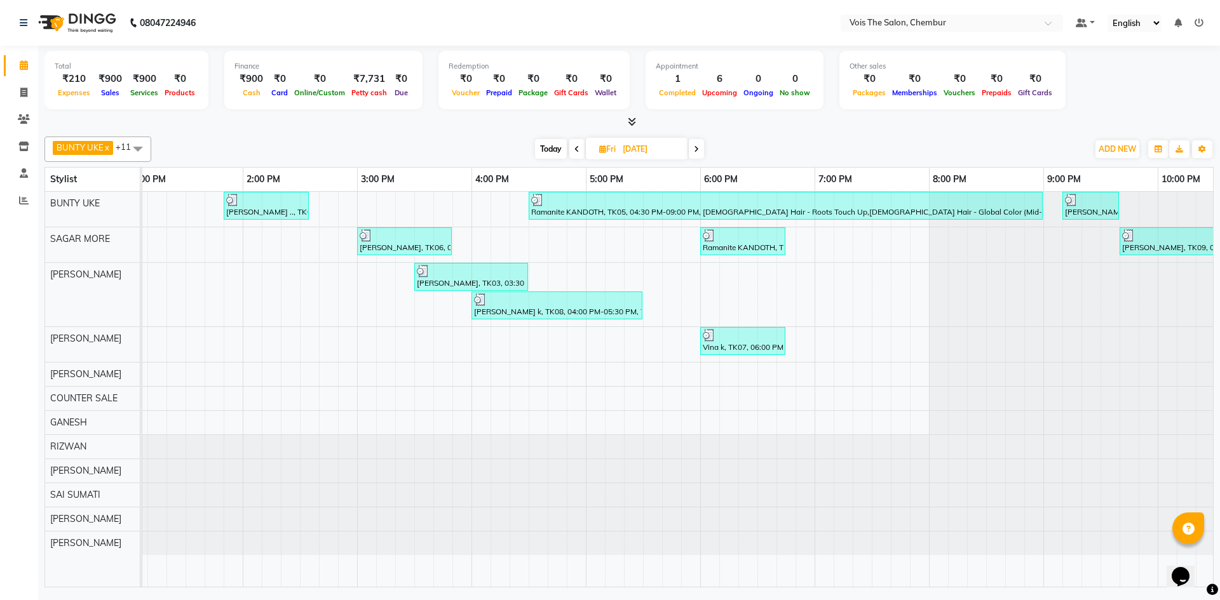
scroll to position [0, 539]
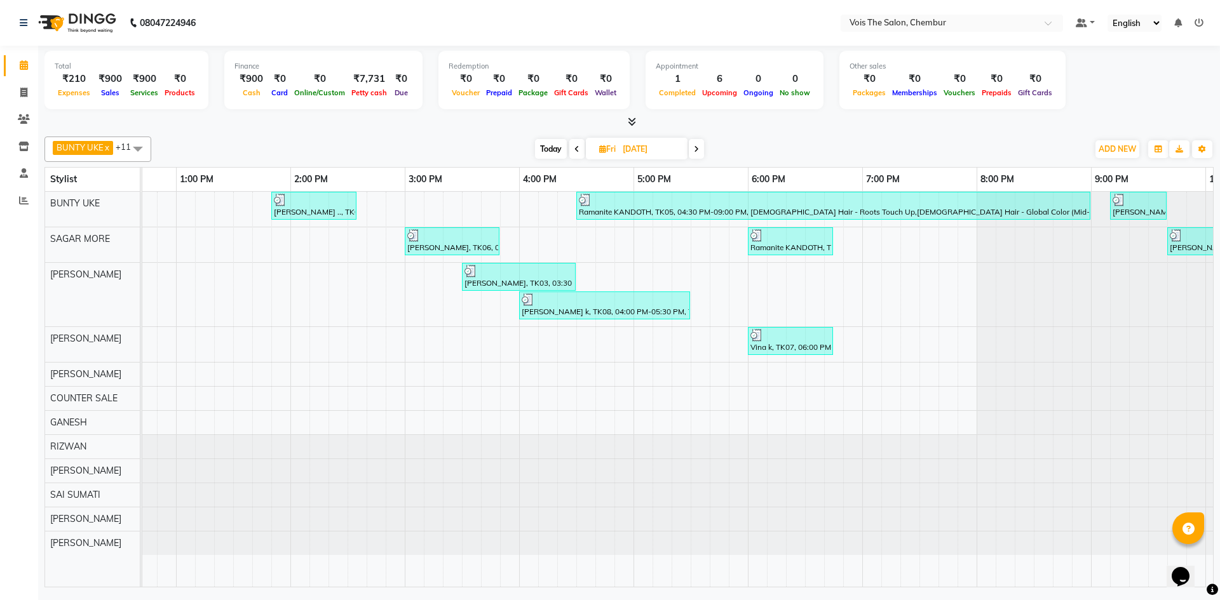
click at [696, 147] on icon at bounding box center [696, 149] width 5 height 8
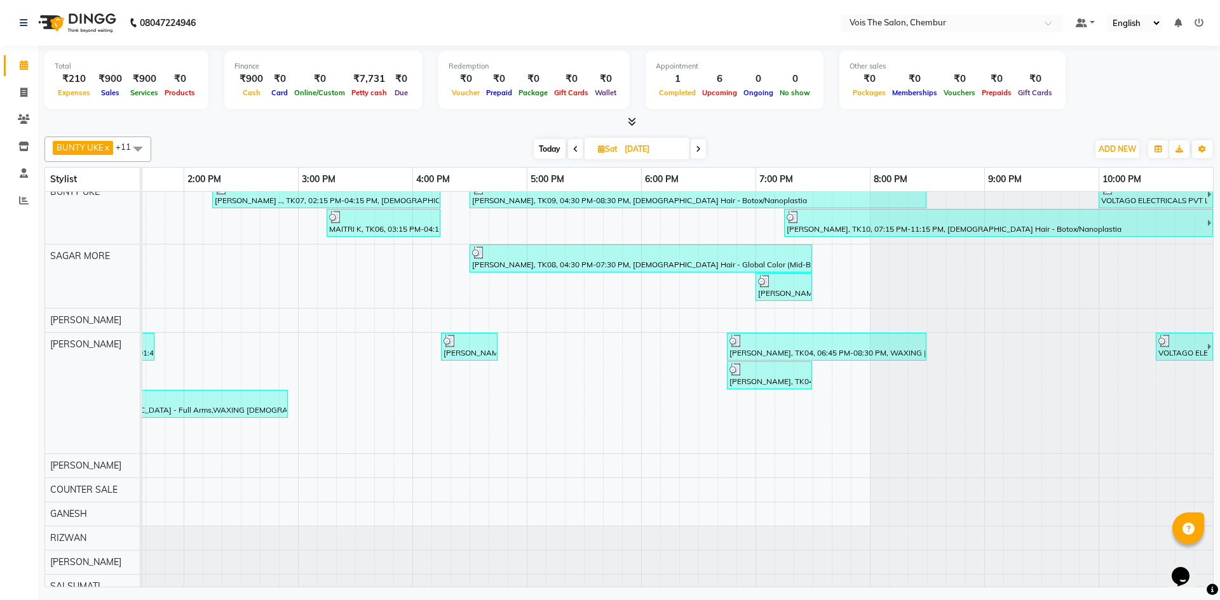
scroll to position [11, 0]
click at [696, 144] on span at bounding box center [697, 149] width 15 height 20
type input "22-06-2025"
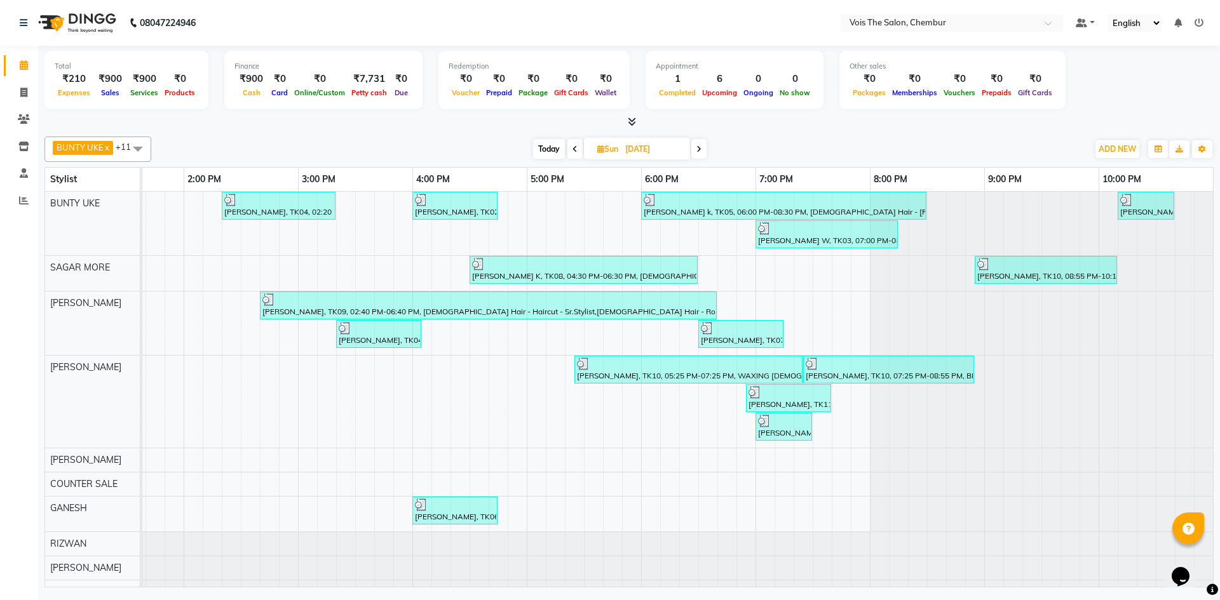
scroll to position [0, 485]
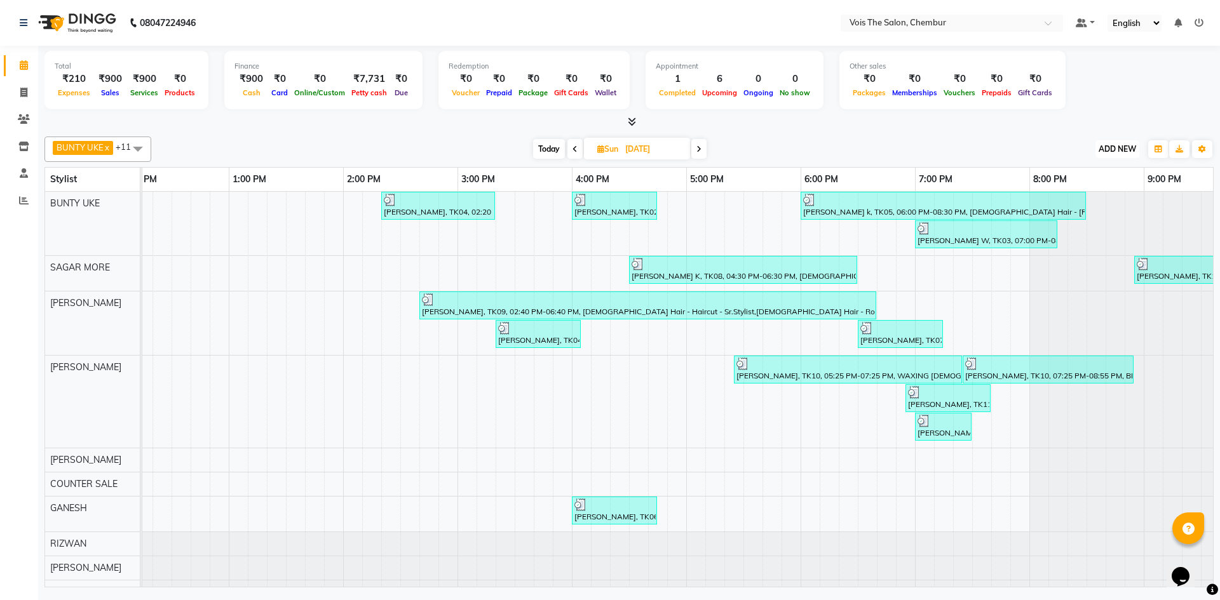
click at [1098, 144] on span "ADD NEW" at bounding box center [1116, 149] width 37 height 10
click at [1091, 205] on link "Add Expense" at bounding box center [1088, 206] width 100 height 17
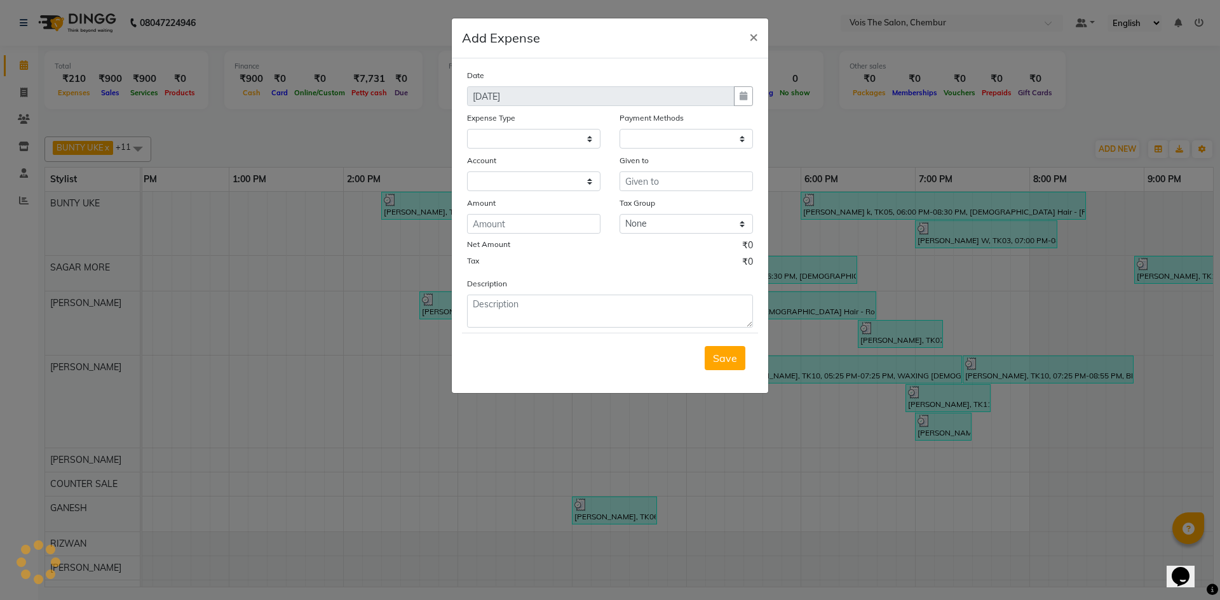
select select "7394"
select select "1"
select select "7393"
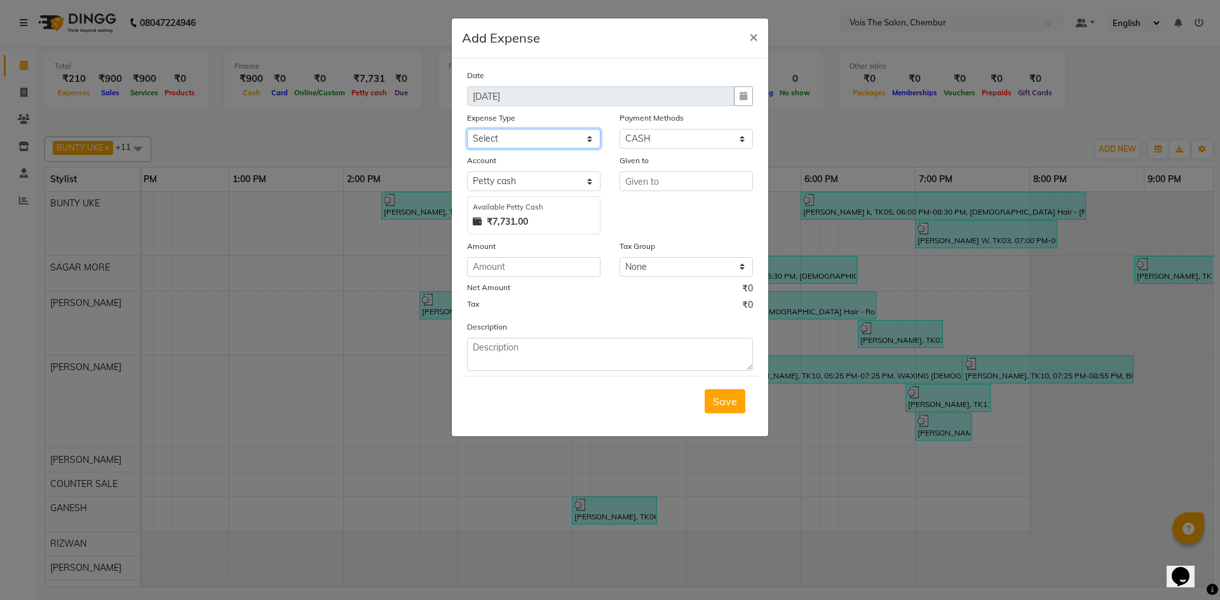
click at [547, 140] on select "Select Advance Salary Bank charges Car maintenance Cash transfer to bank Cash t…" at bounding box center [533, 139] width 133 height 20
select select "22298"
click at [467, 129] on select "Select Advance Salary Bank charges Car maintenance Cash transfer to bank Cash t…" at bounding box center [533, 139] width 133 height 20
click at [648, 178] on input "text" at bounding box center [685, 181] width 133 height 20
type input "170"
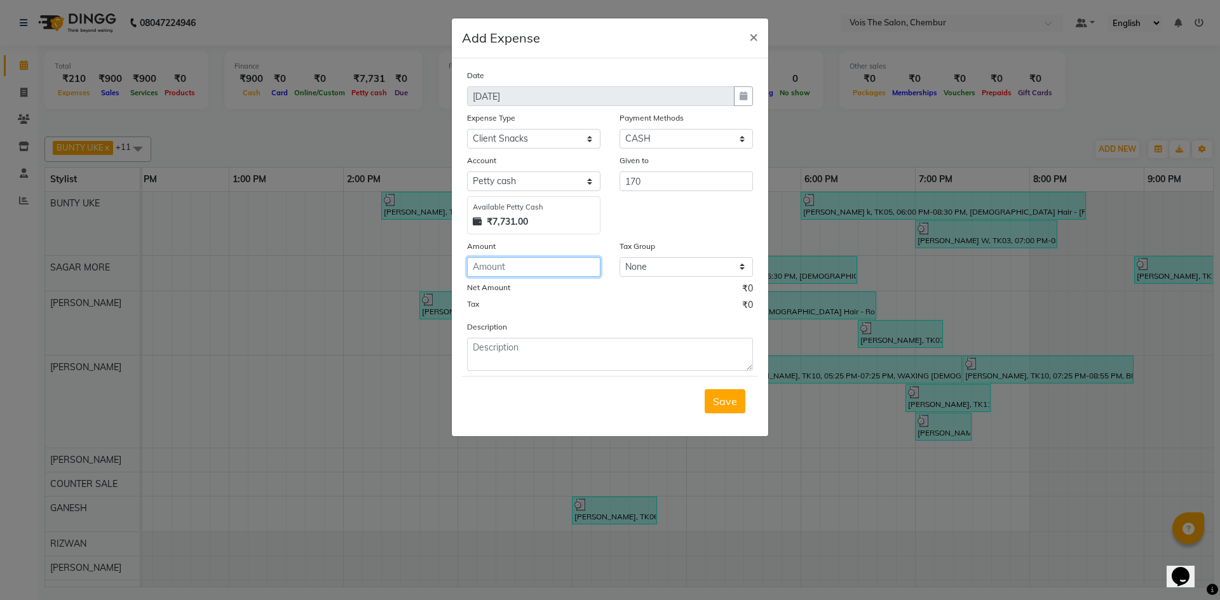
click at [511, 267] on input "number" at bounding box center [533, 267] width 133 height 20
type input "170"
click at [497, 362] on textarea at bounding box center [610, 354] width 286 height 33
type textarea "sandwich"
click at [719, 403] on span "Save" at bounding box center [725, 401] width 24 height 13
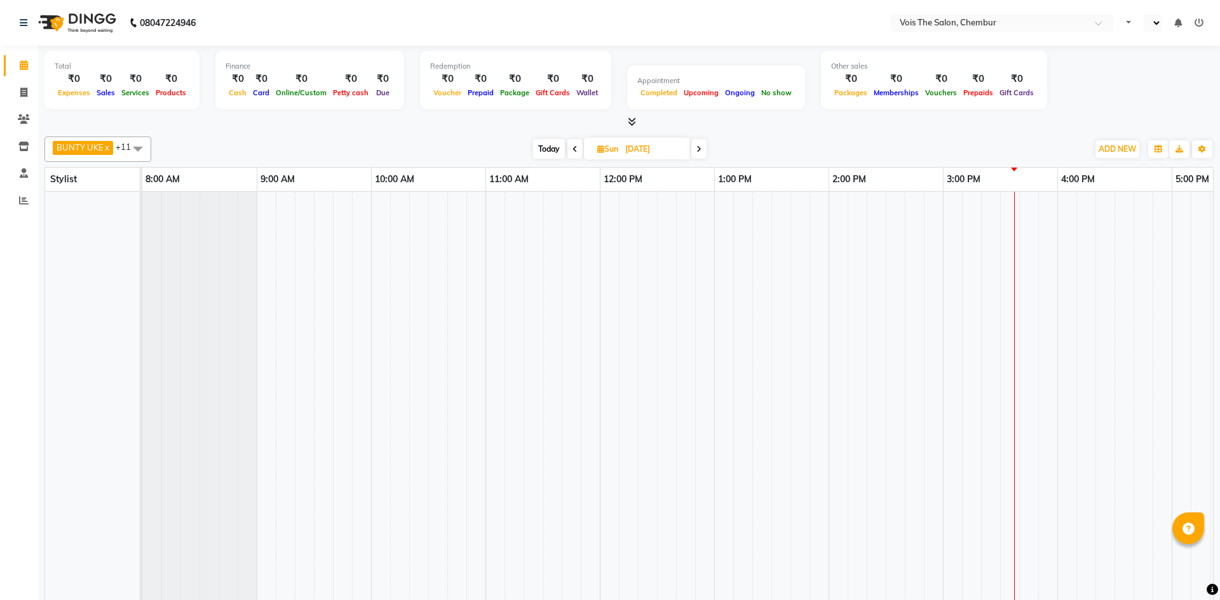
scroll to position [0, 645]
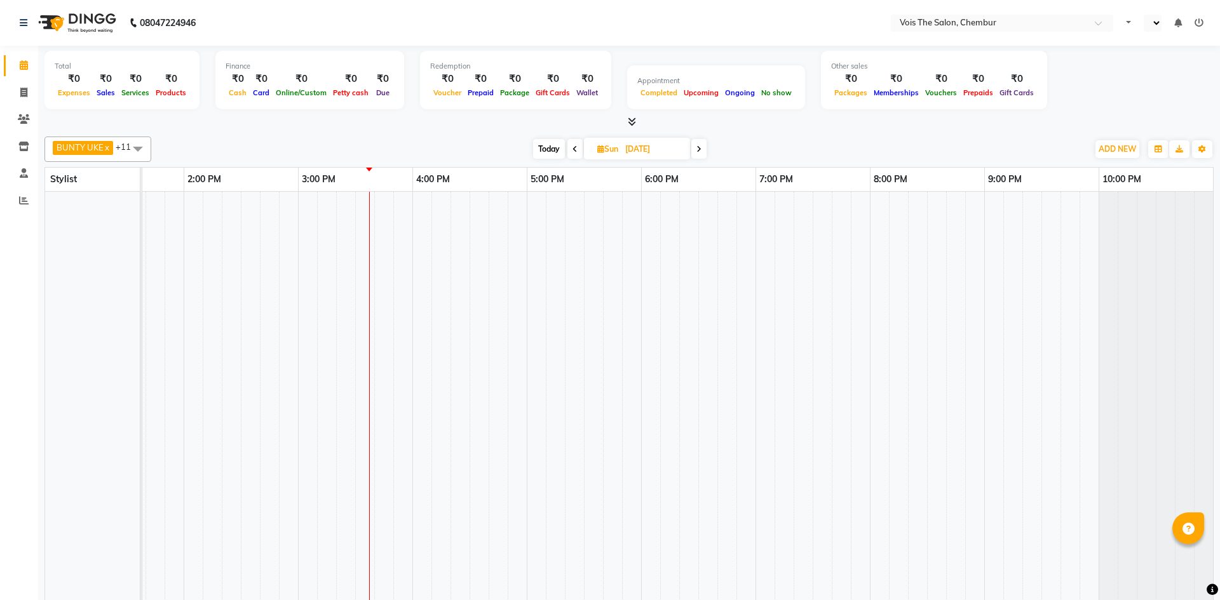
select select "en"
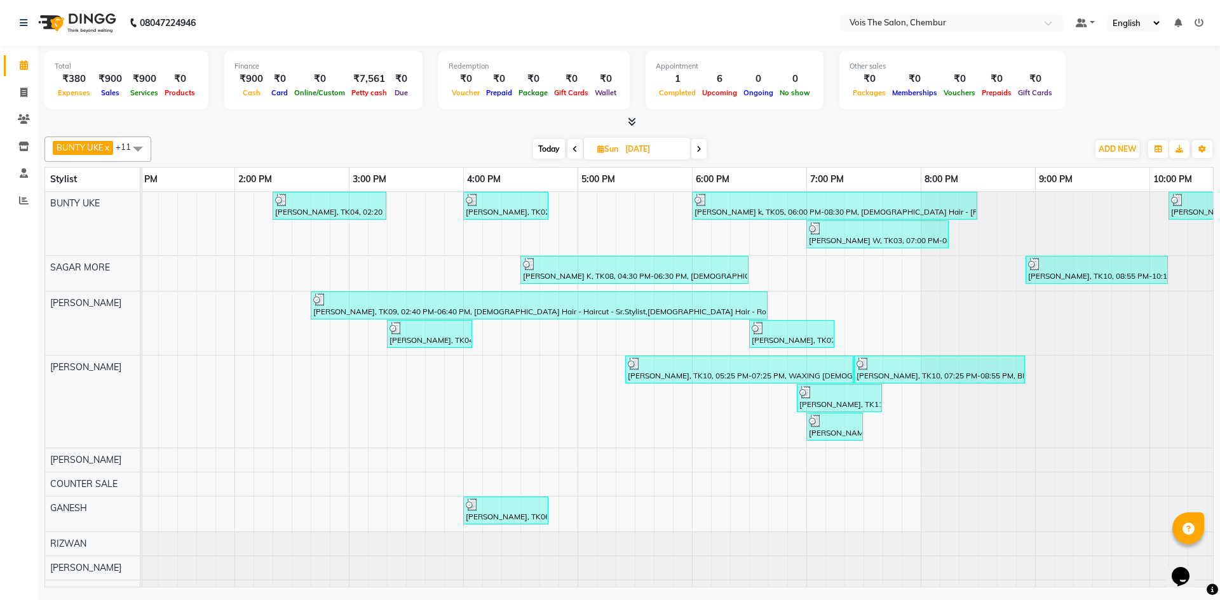
scroll to position [0, 0]
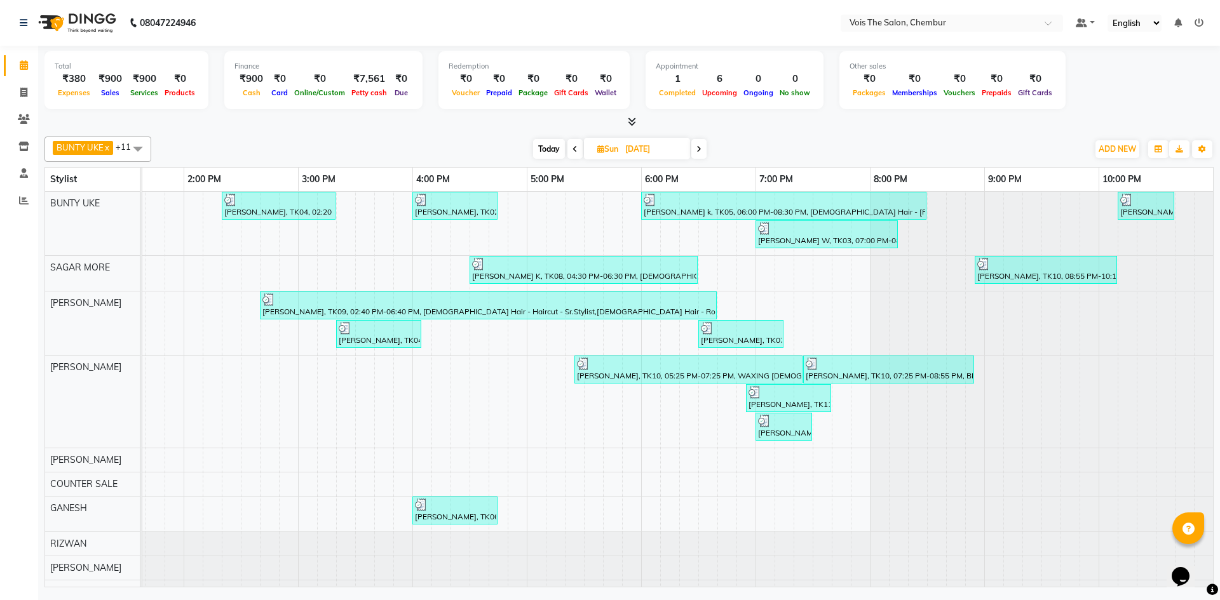
click at [546, 151] on span "Today" at bounding box center [549, 149] width 32 height 20
type input "[DATE]"
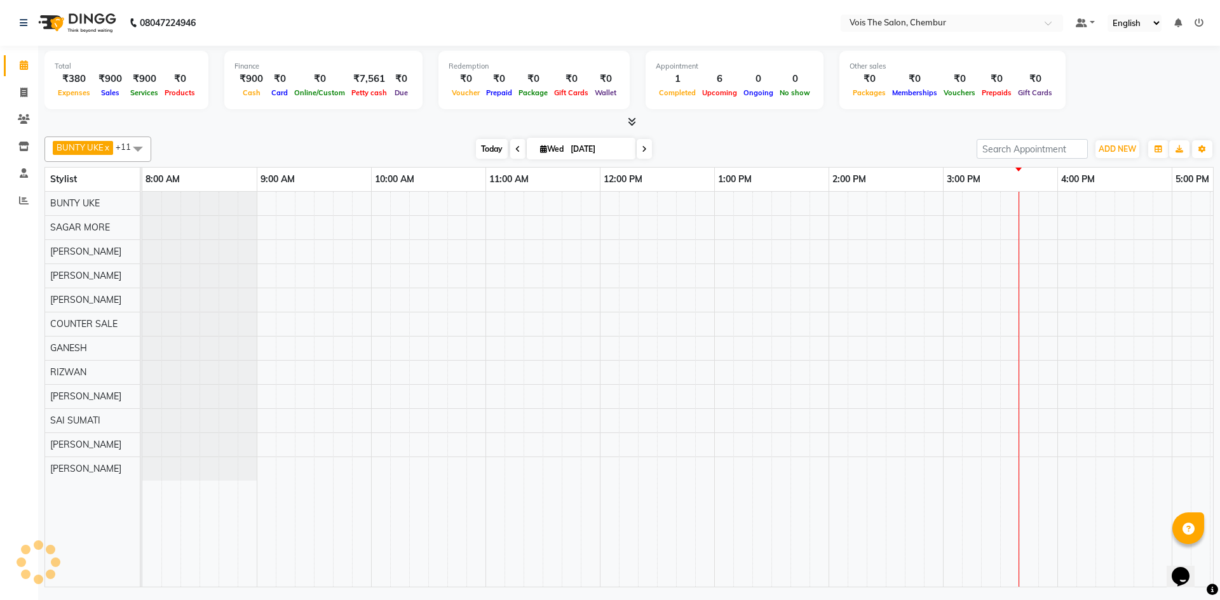
scroll to position [0, 645]
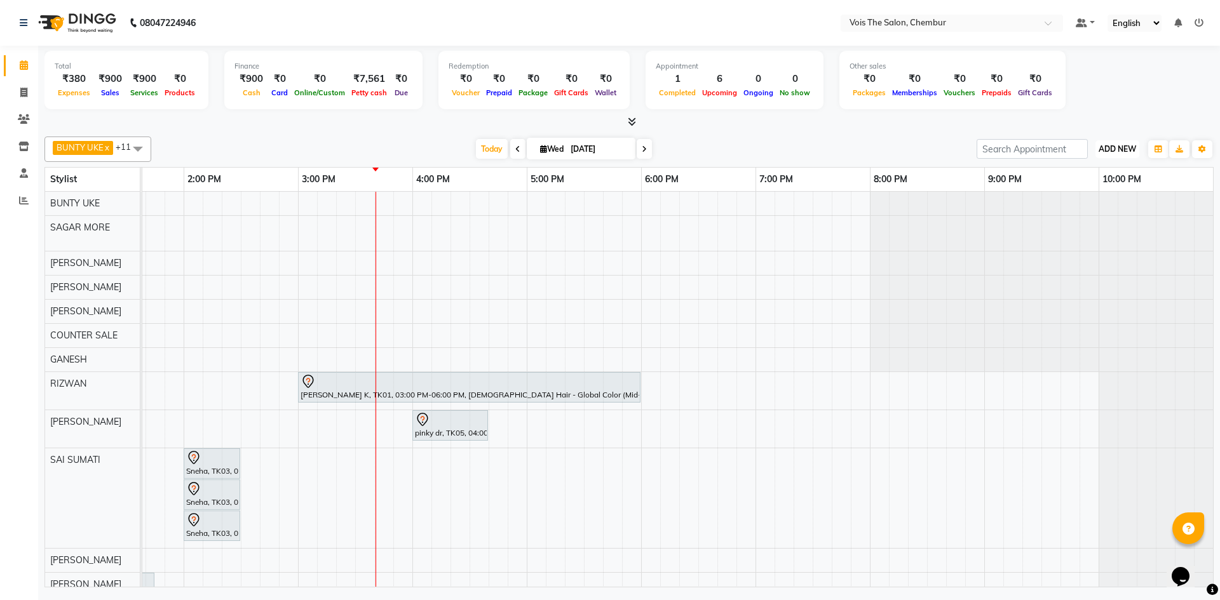
click at [1132, 150] on span "ADD NEW" at bounding box center [1116, 149] width 37 height 10
click at [1087, 208] on link "Add Expense" at bounding box center [1088, 206] width 100 height 17
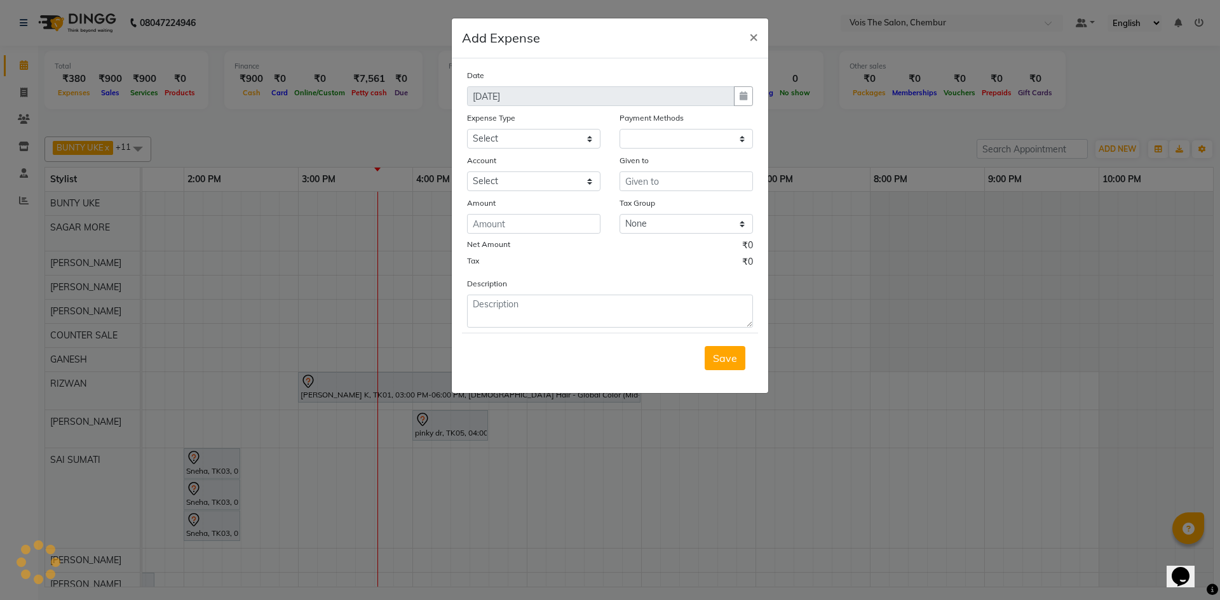
select select "7394"
select select "1"
select select "7393"
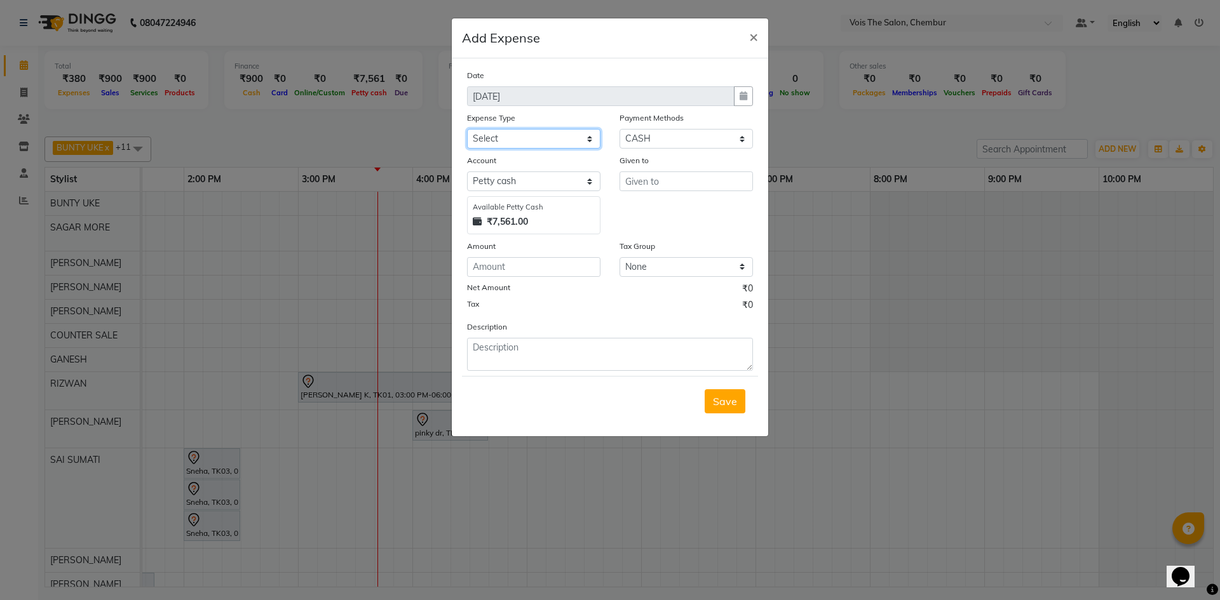
click at [539, 135] on select "Select Advance Salary Bank charges Car maintenance Cash transfer to bank Cash t…" at bounding box center [533, 139] width 133 height 20
select select "22298"
click at [467, 129] on select "Select Advance Salary Bank charges Car maintenance Cash transfer to bank Cash t…" at bounding box center [533, 139] width 133 height 20
click at [652, 188] on input "text" at bounding box center [685, 181] width 133 height 20
type input "aatish hk"
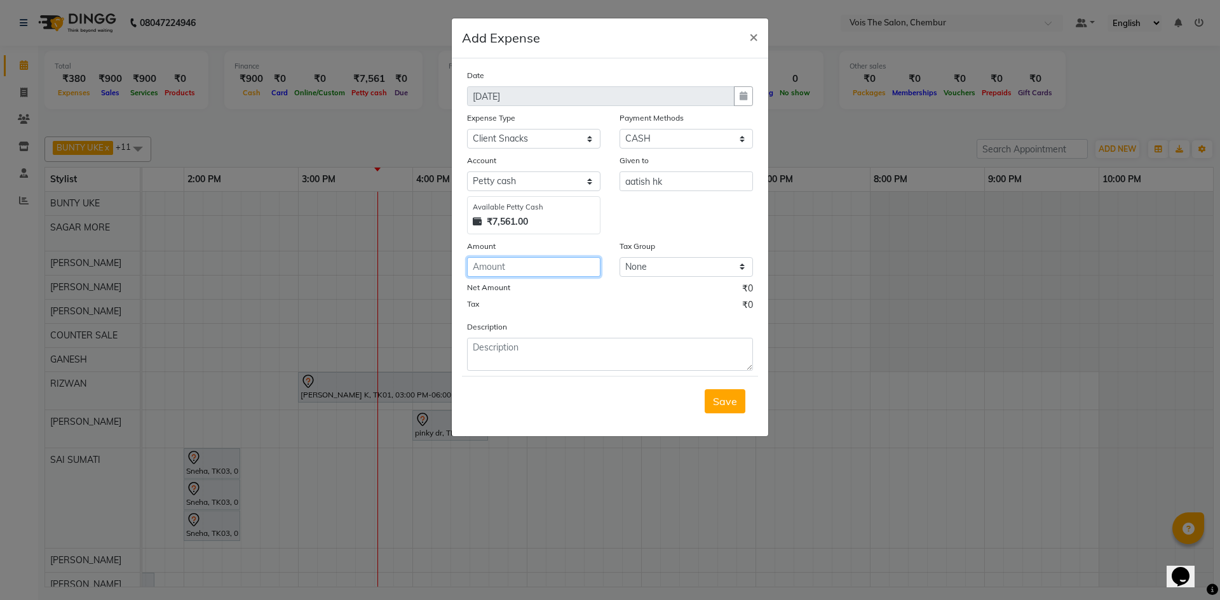
click at [534, 270] on input "number" at bounding box center [533, 267] width 133 height 20
type input "10"
click at [488, 353] on textarea at bounding box center [610, 354] width 286 height 33
type textarea "coffee"
click at [720, 403] on span "Save" at bounding box center [725, 401] width 24 height 13
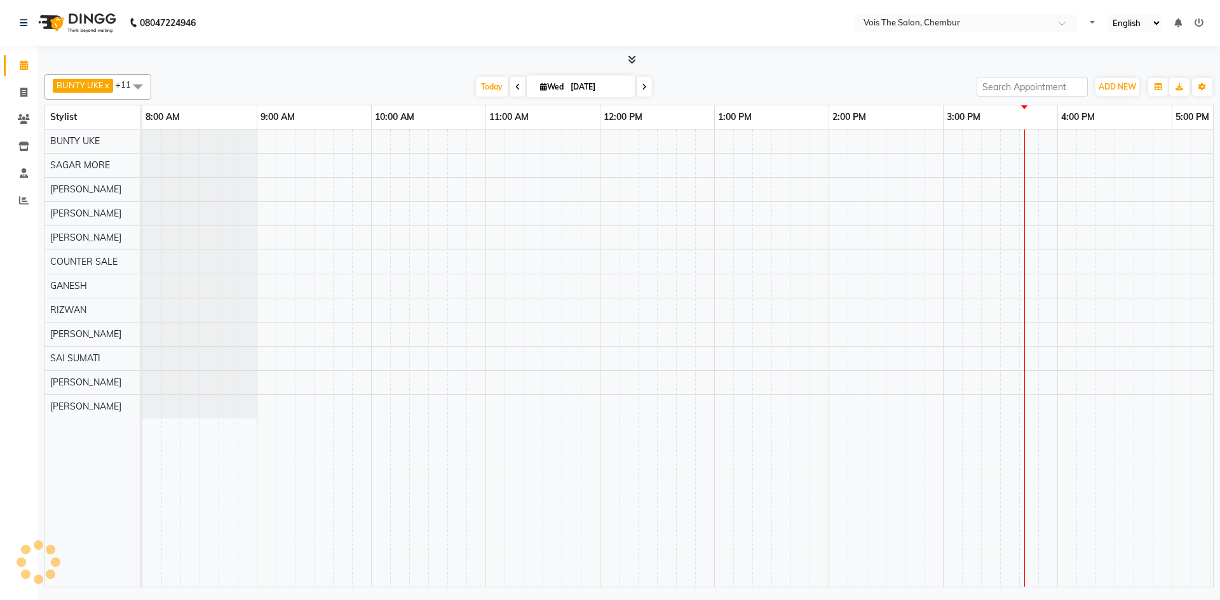
select select "en"
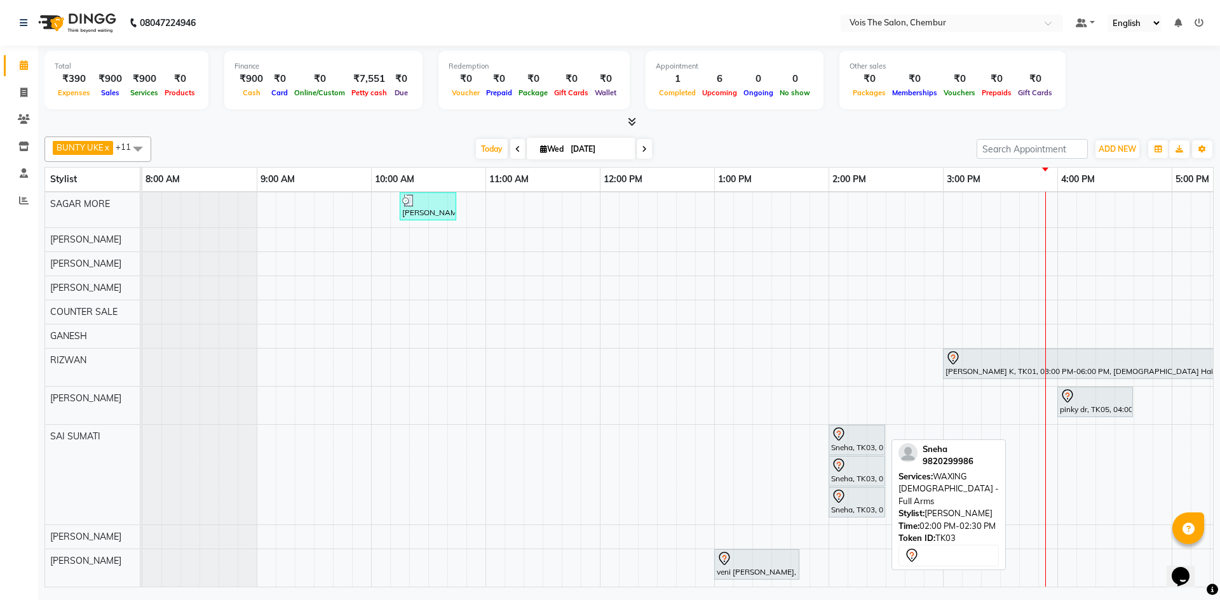
click at [842, 429] on icon at bounding box center [838, 434] width 15 height 15
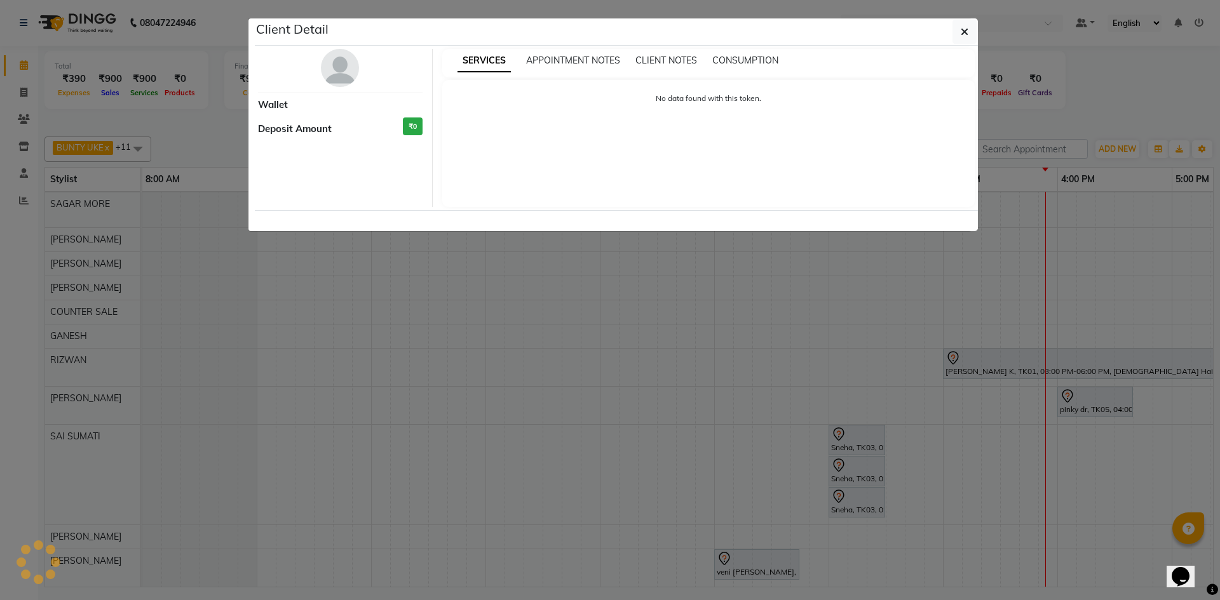
select select "7"
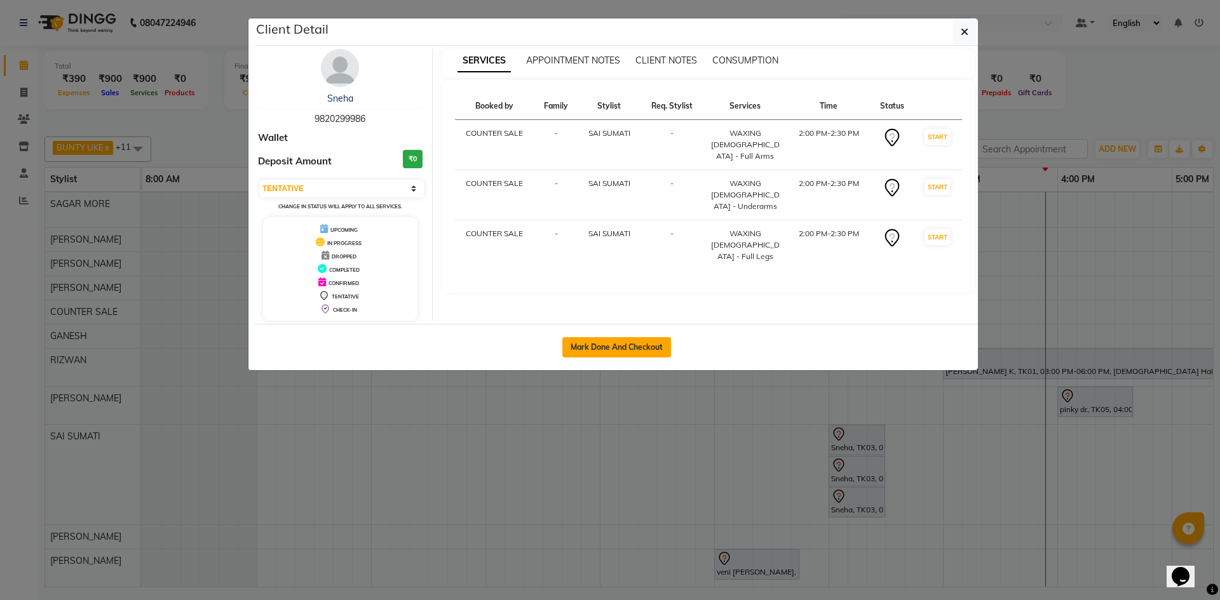
click at [629, 353] on button "Mark Done And Checkout" at bounding box center [616, 347] width 109 height 20
select select "service"
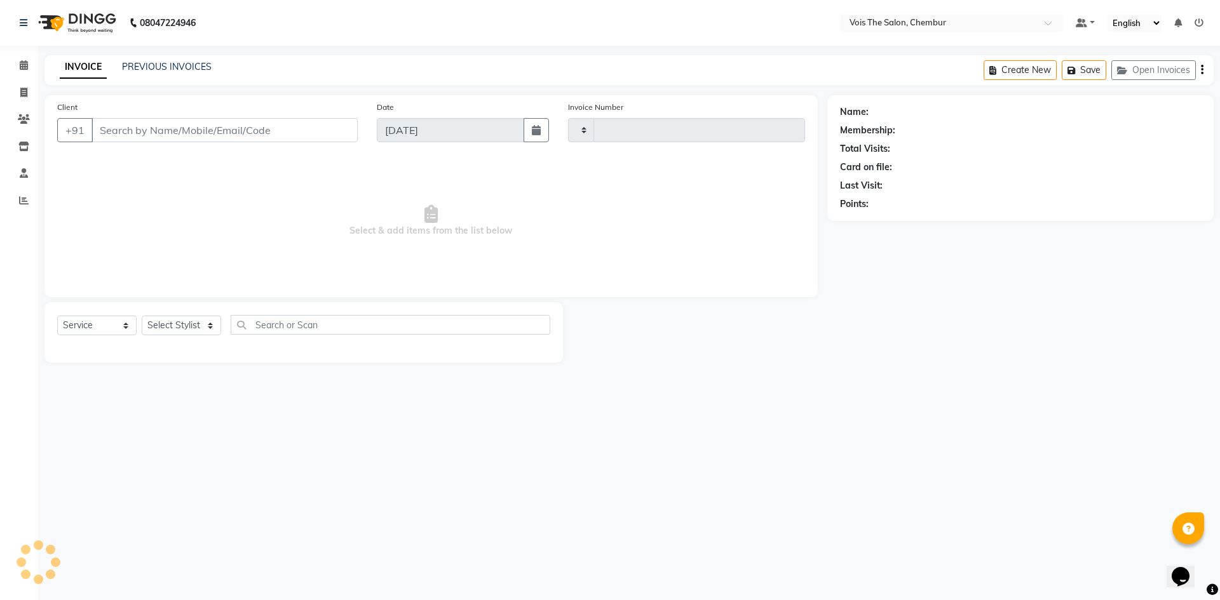
type input "0785"
select select "8261"
type input "9820299986"
select select "88616"
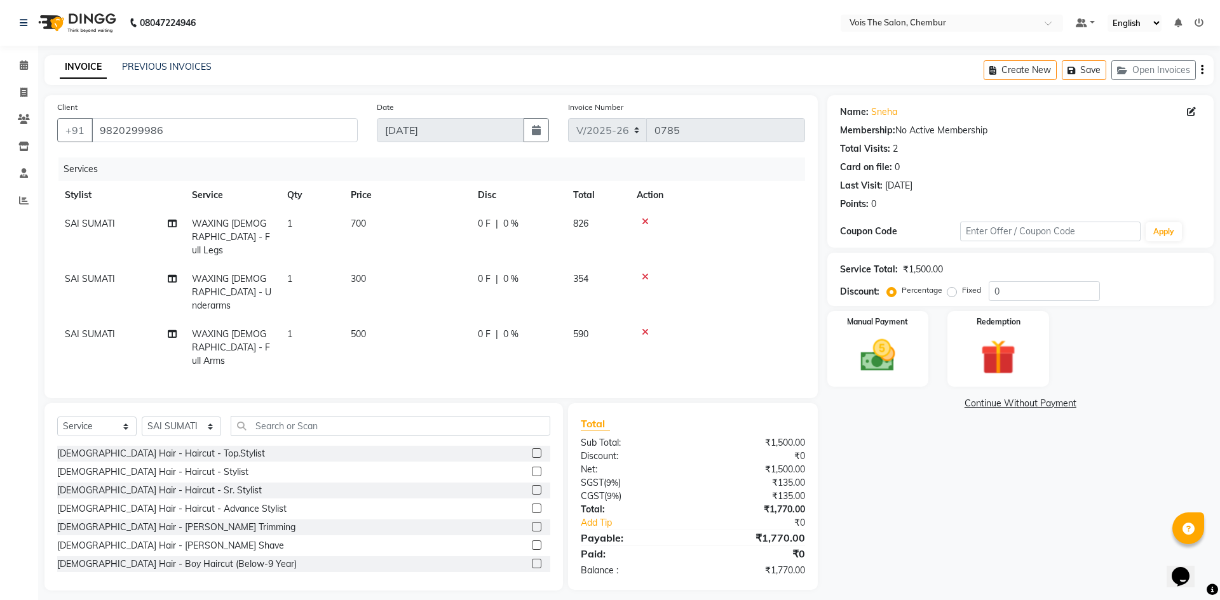
click at [363, 220] on span "700" at bounding box center [358, 223] width 15 height 11
select select "88616"
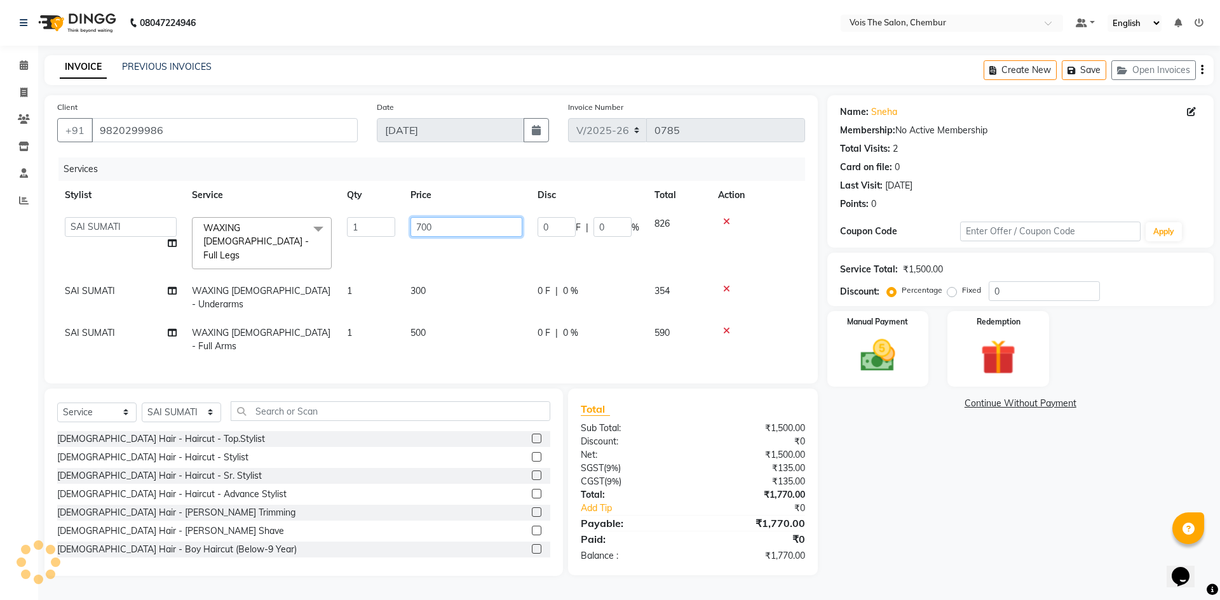
click at [450, 224] on input "700" at bounding box center [466, 227] width 112 height 20
type input "7"
type input "500"
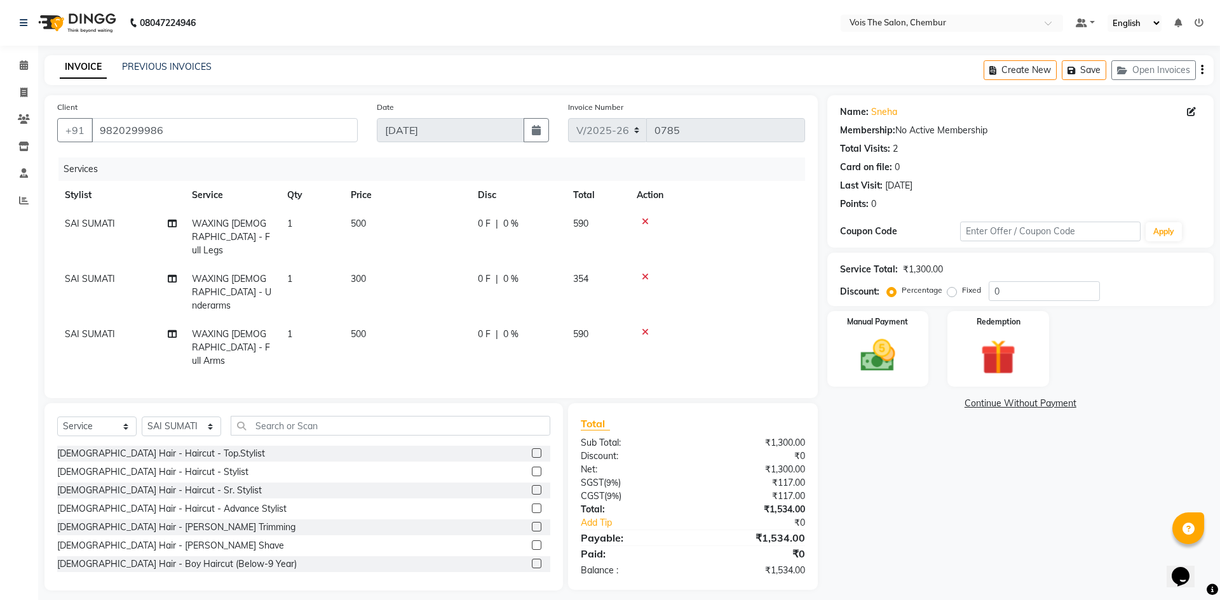
click at [448, 255] on tbody "SAI SUMATI WAXING [DEMOGRAPHIC_DATA] - Full Legs 1 500 0 F | 0 % 590 SAI SUMATI…" at bounding box center [431, 293] width 748 height 166
click at [359, 222] on span "500" at bounding box center [358, 223] width 15 height 11
select select "88616"
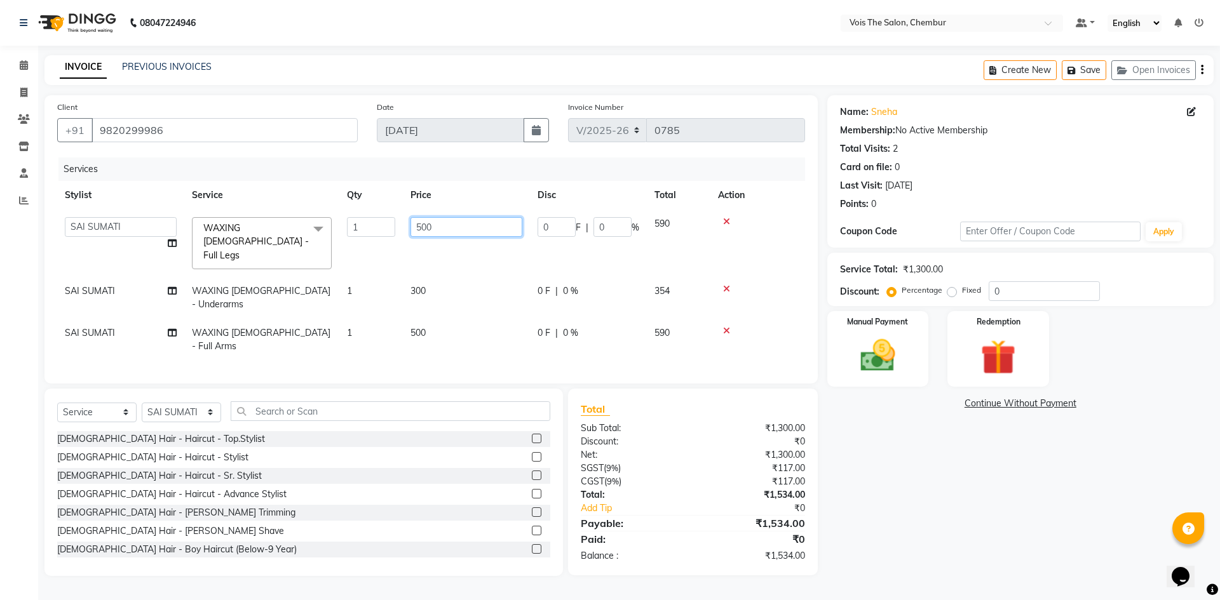
click at [455, 230] on input "500" at bounding box center [466, 227] width 112 height 20
type input "5"
type input "400"
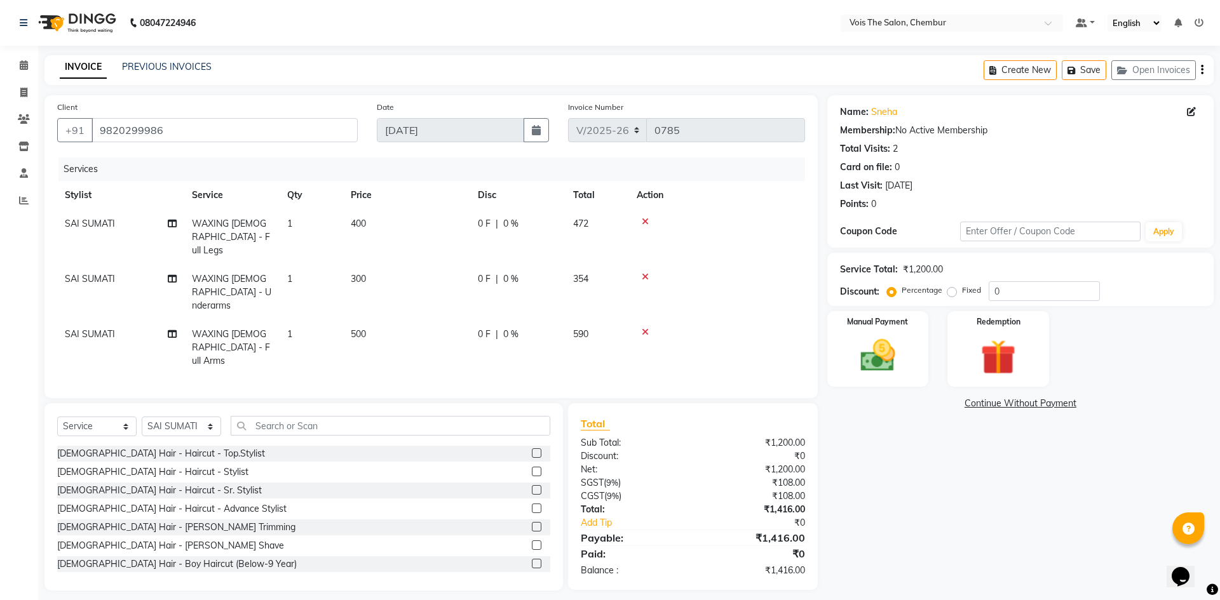
click at [442, 275] on td "300" at bounding box center [406, 292] width 127 height 55
select select "88616"
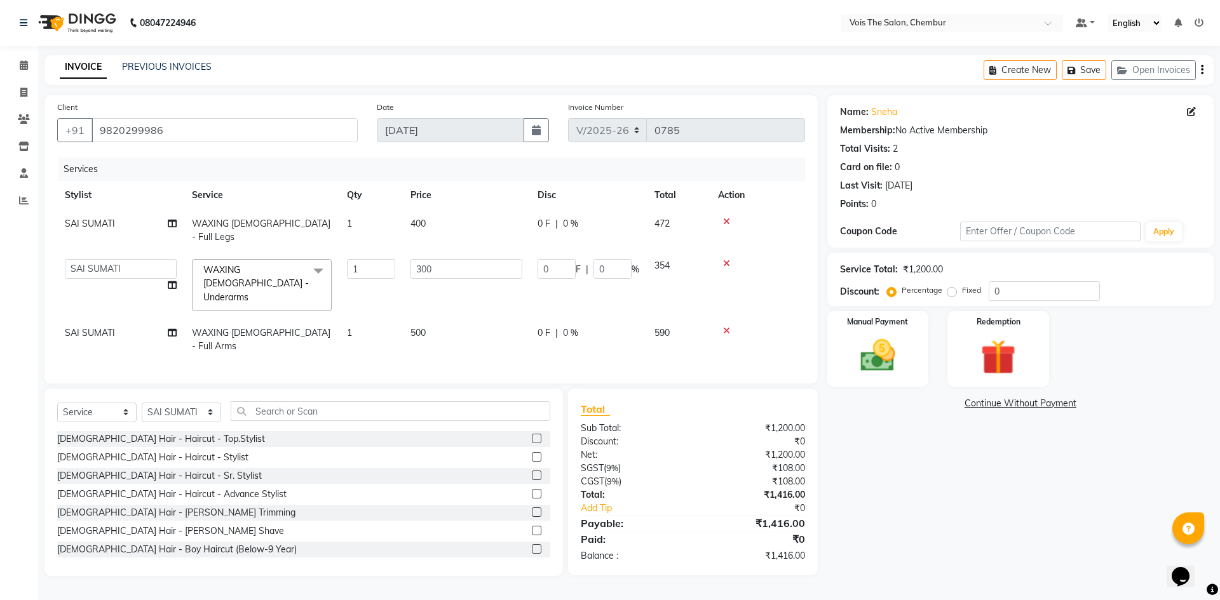
click at [435, 319] on td "500" at bounding box center [466, 340] width 127 height 42
select select "88616"
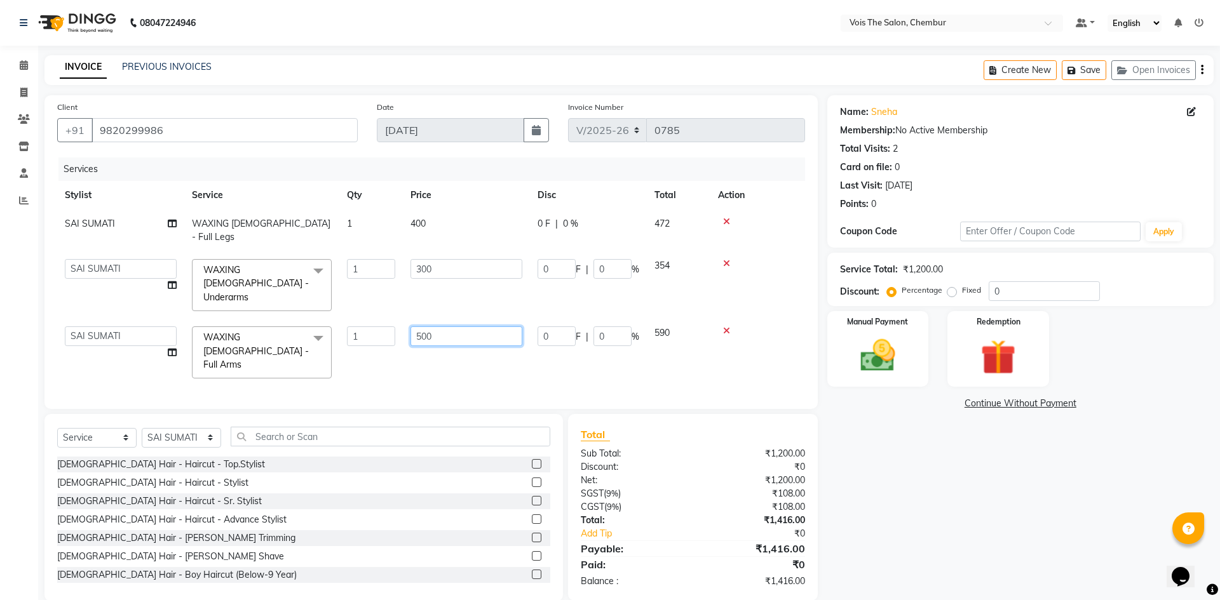
click at [435, 326] on input "500" at bounding box center [466, 336] width 112 height 20
type input "5"
type input "300"
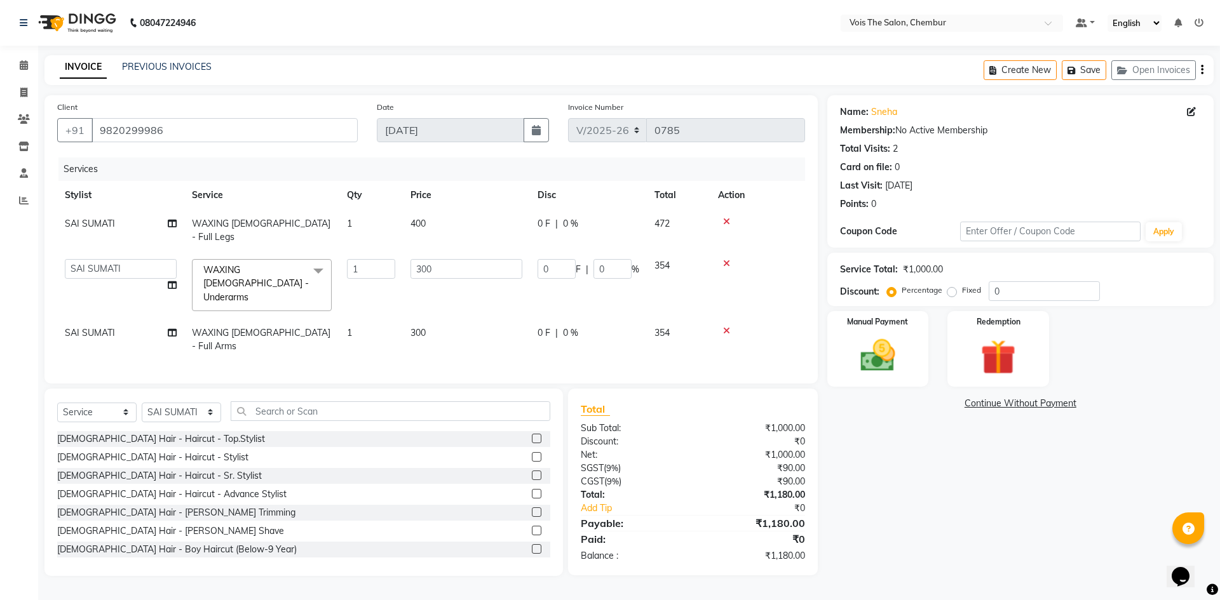
click at [401, 347] on div "Client [PHONE_NUMBER] Date [DATE] Invoice Number V/2025 V/[PHONE_NUMBER] Servic…" at bounding box center [430, 239] width 773 height 288
click at [393, 319] on td "1" at bounding box center [371, 340] width 64 height 42
select select "88616"
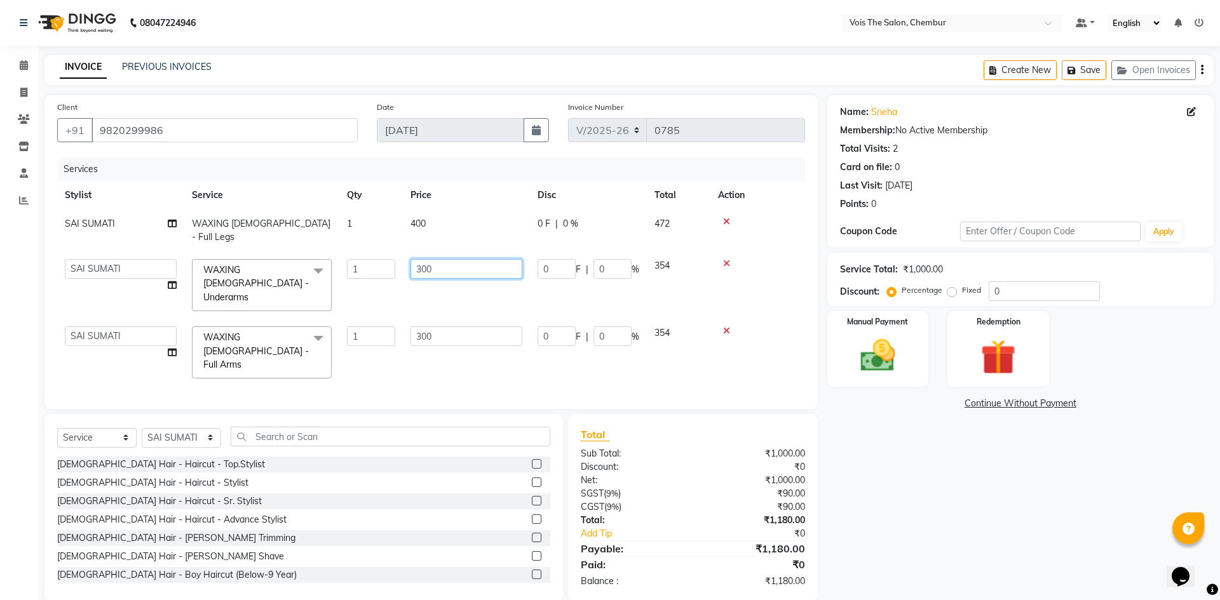
click at [456, 259] on input "300" at bounding box center [466, 269] width 112 height 20
type input "3"
type input "400"
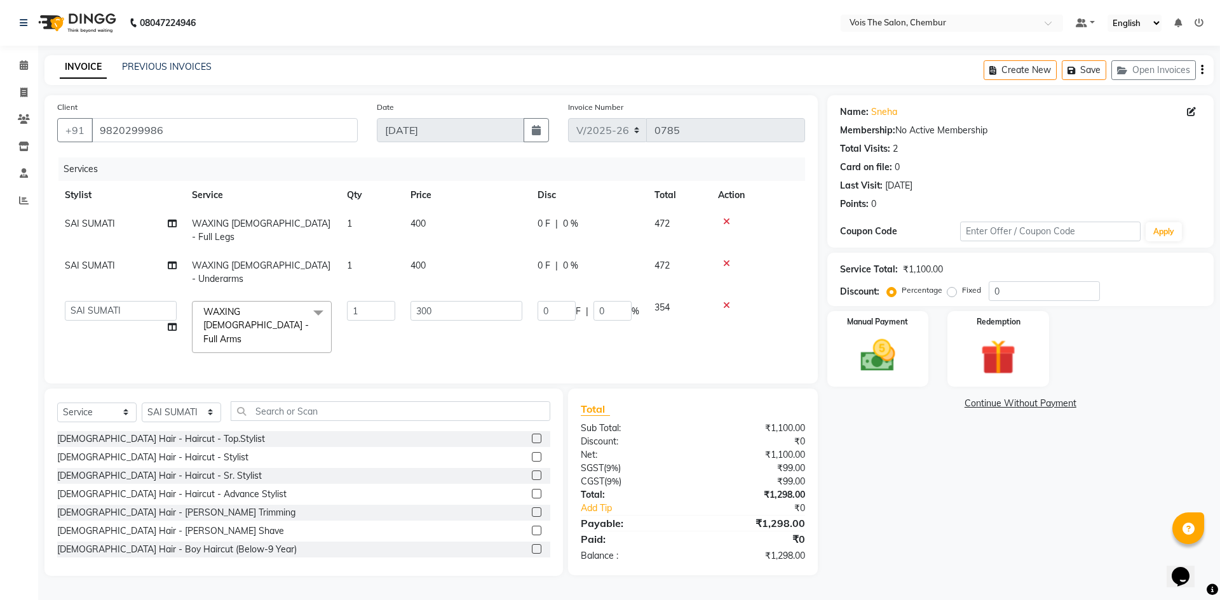
click at [368, 296] on td "1" at bounding box center [371, 326] width 64 height 67
click at [447, 301] on input "300" at bounding box center [466, 311] width 112 height 20
type input "3"
type input "200"
click at [405, 316] on td "200" at bounding box center [466, 326] width 127 height 67
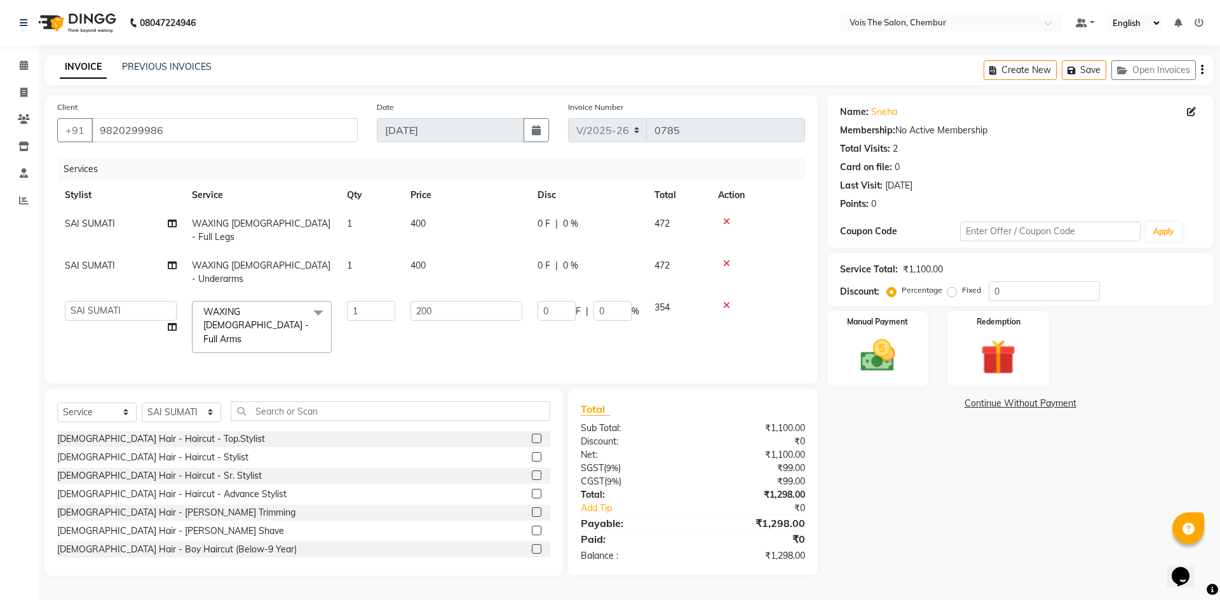
select select "88616"
click at [428, 253] on td "400" at bounding box center [466, 273] width 127 height 42
select select "88616"
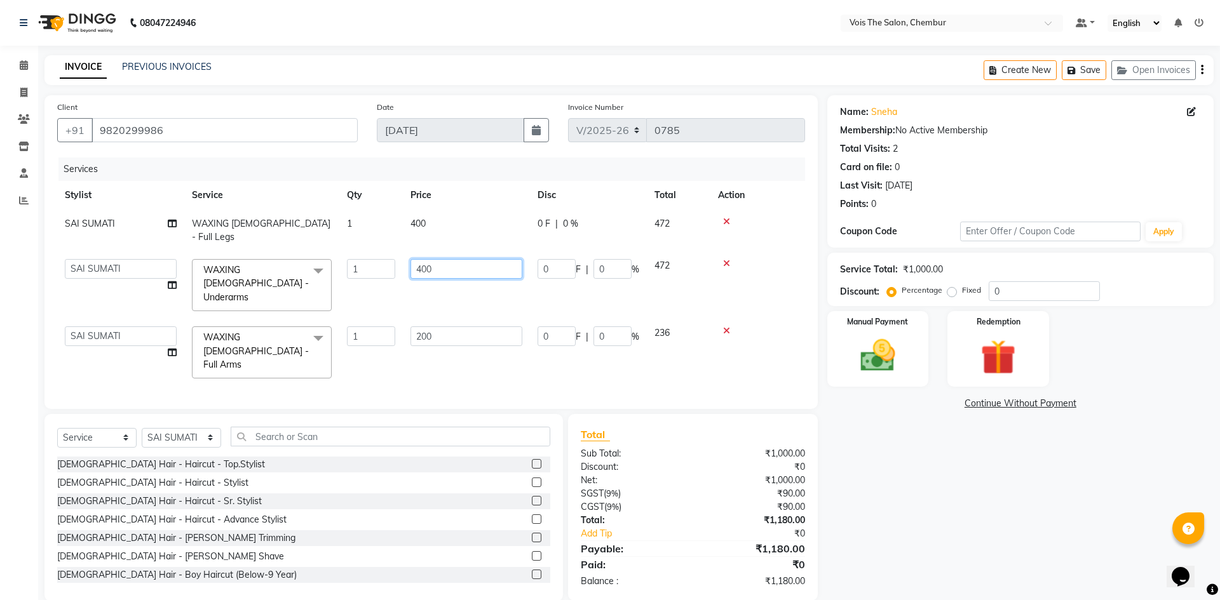
drag, startPoint x: 428, startPoint y: 253, endPoint x: 443, endPoint y: 251, distance: 14.8
click at [443, 259] on input "400" at bounding box center [466, 269] width 112 height 20
type input "4"
type input "200"
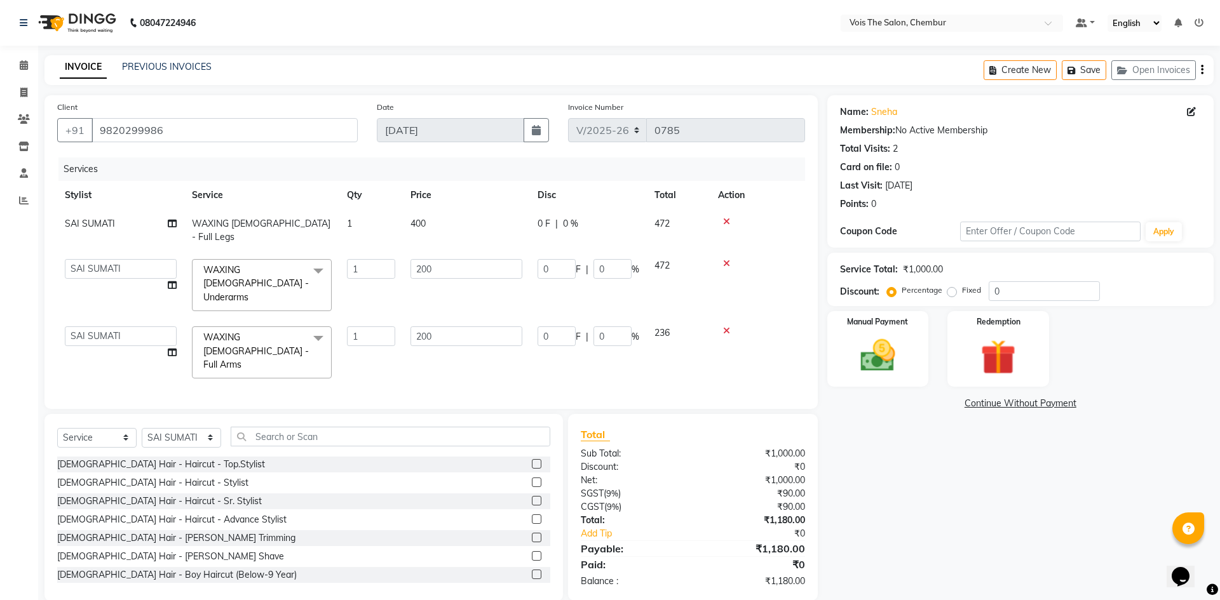
click at [395, 283] on tbody "SAI SUMATI WAXING [DEMOGRAPHIC_DATA] - Full Legs 1 400 0 F | 0 % 472 admin BUNT…" at bounding box center [431, 298] width 748 height 177
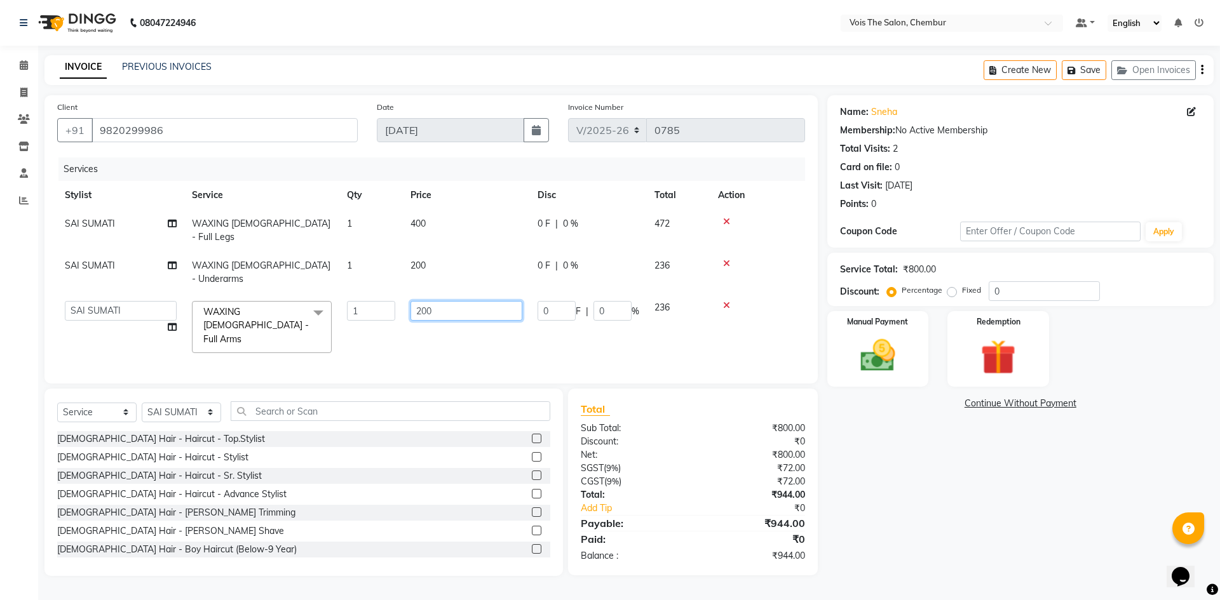
click at [437, 301] on input "200" at bounding box center [466, 311] width 112 height 20
type input "2"
type input "400"
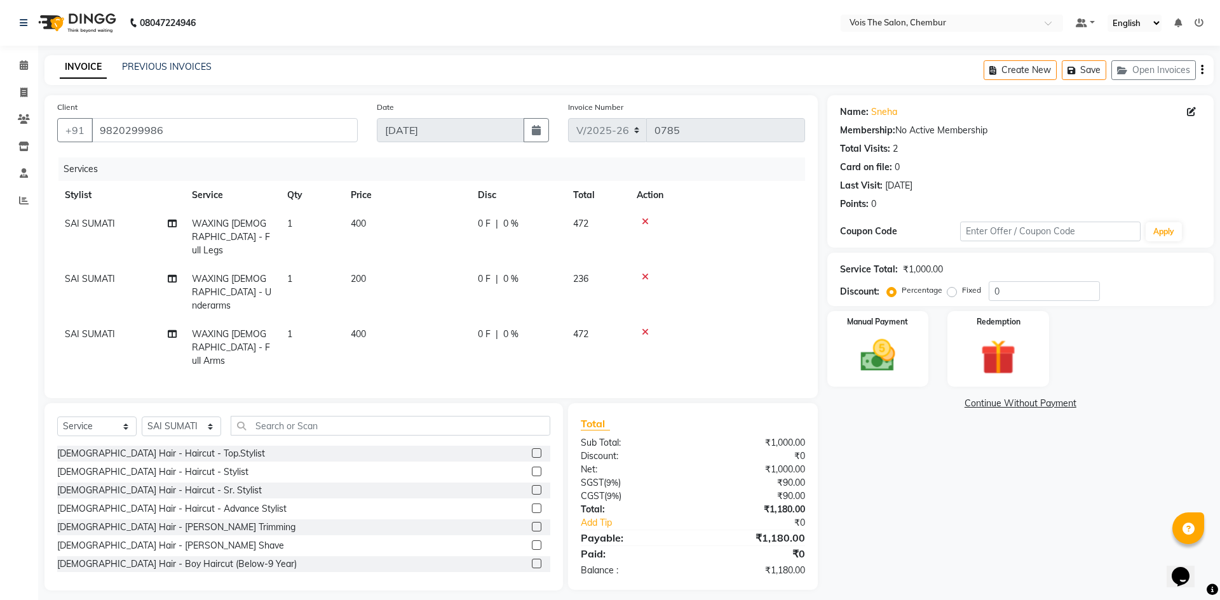
click at [401, 320] on tr "SAI SUMATI WAXING [DEMOGRAPHIC_DATA] - Full Arms 1 400 0 F | 0 % 472" at bounding box center [431, 347] width 748 height 55
click at [304, 416] on input "text" at bounding box center [390, 426] width 319 height 20
type input "pedi"
click at [532, 541] on label at bounding box center [537, 546] width 10 height 10
click at [532, 542] on input "checkbox" at bounding box center [536, 546] width 8 height 8
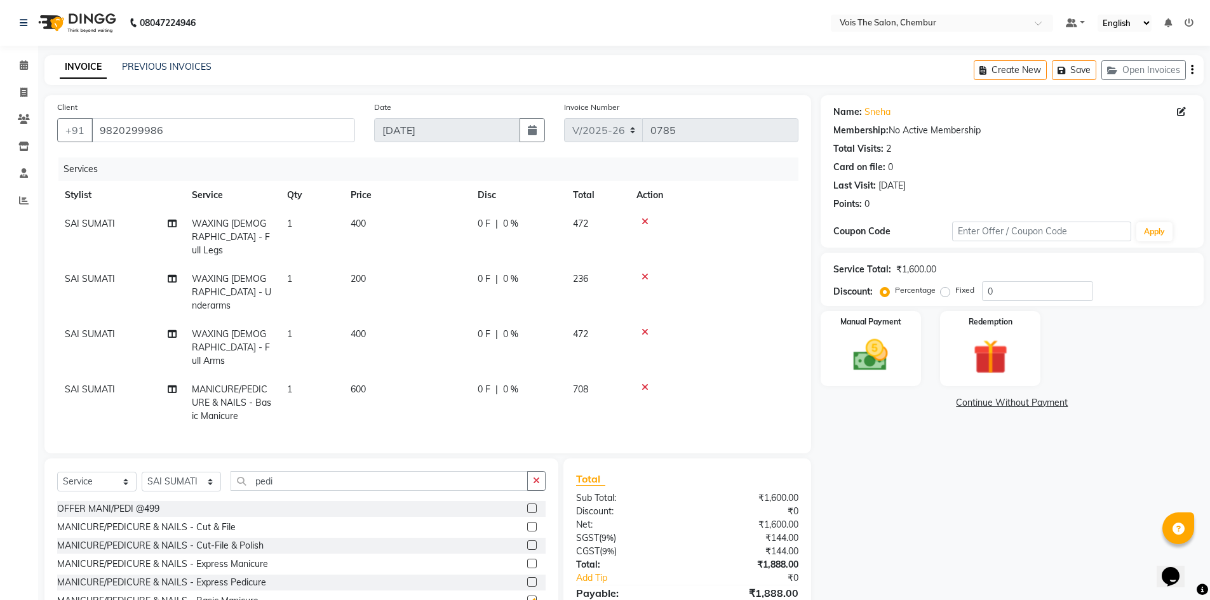
checkbox input "false"
click at [90, 384] on span "SAI SUMATI" at bounding box center [90, 389] width 50 height 11
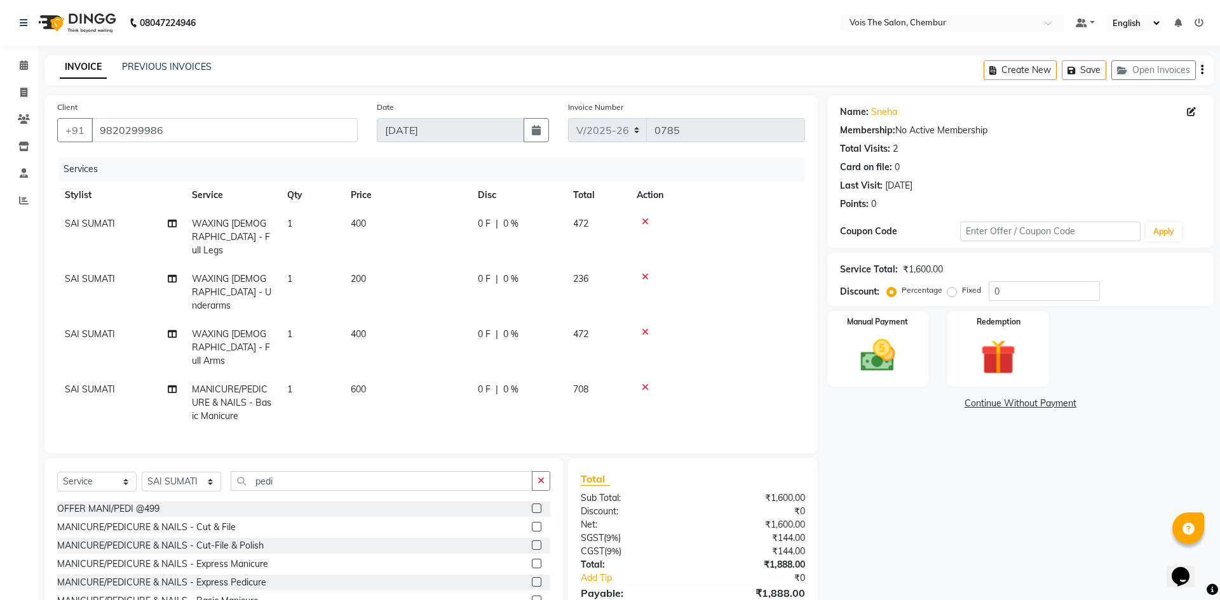
select select "88616"
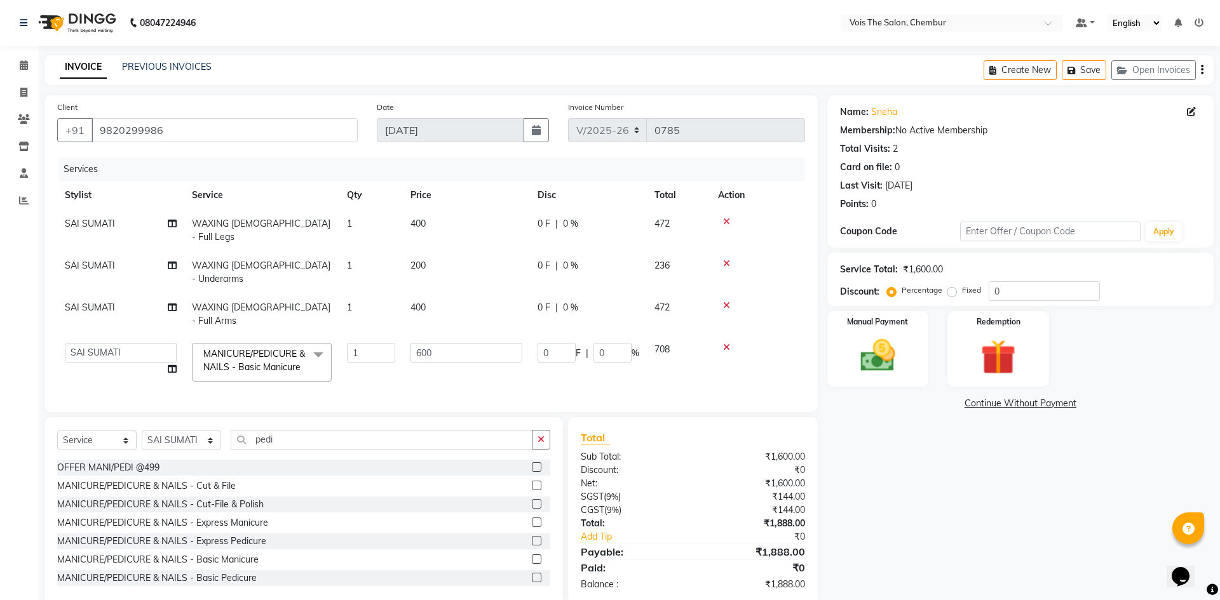
click at [90, 348] on td "admin BUNTY UKE COUNTER SALE GANESH [PERSON_NAME] [PERSON_NAME] [PERSON_NAME] M…" at bounding box center [120, 362] width 127 height 54
click at [97, 343] on select "admin BUNTY UKE COUNTER SALE GANESH [PERSON_NAME] [PERSON_NAME] [PERSON_NAME] M…" at bounding box center [121, 353] width 112 height 20
select select "87896"
click at [442, 343] on input "600" at bounding box center [466, 353] width 112 height 20
type input "6"
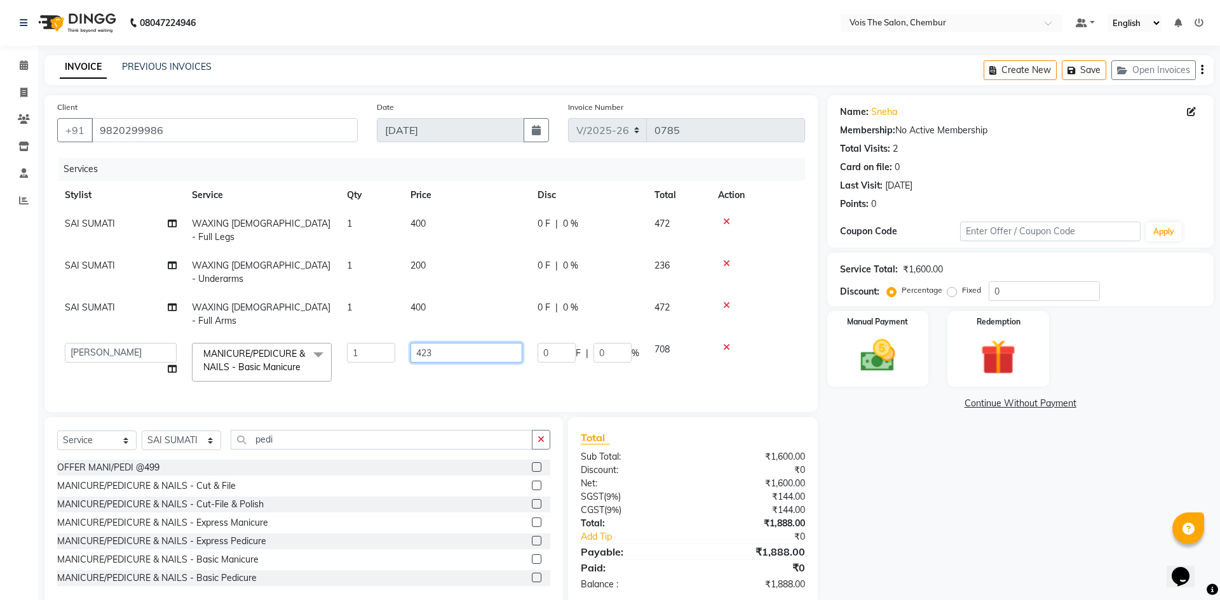
type input "423.5"
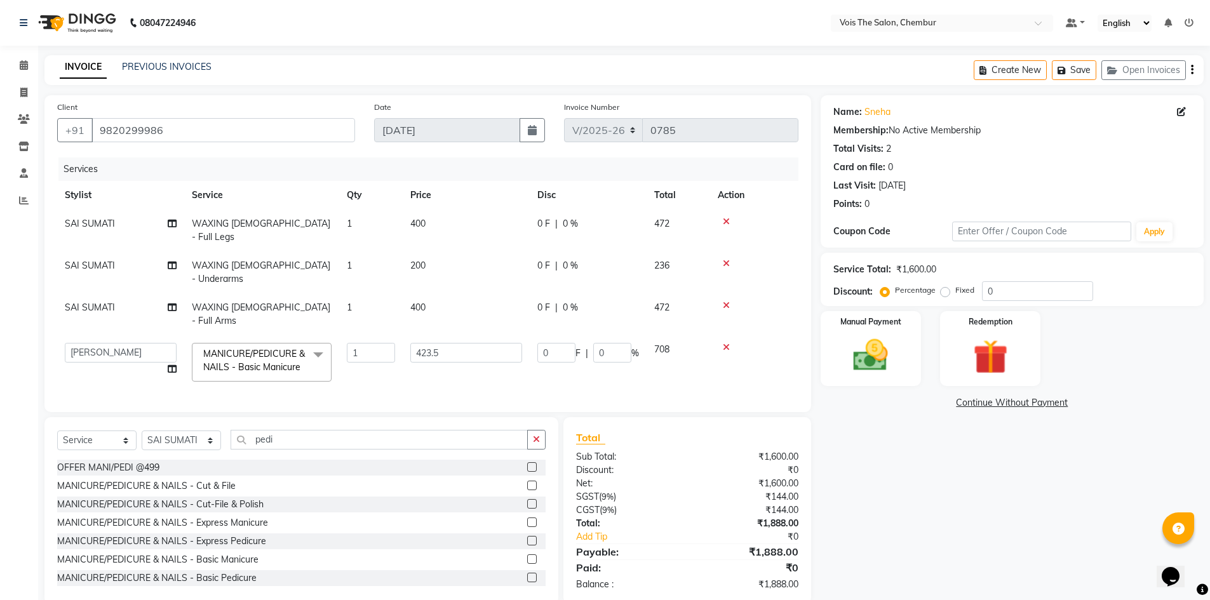
click at [423, 332] on tbody "SAI SUMATI WAXING [DEMOGRAPHIC_DATA] - Full Legs 1 400 0 F | 0 % 472 SAI SUMATI…" at bounding box center [427, 300] width 741 height 180
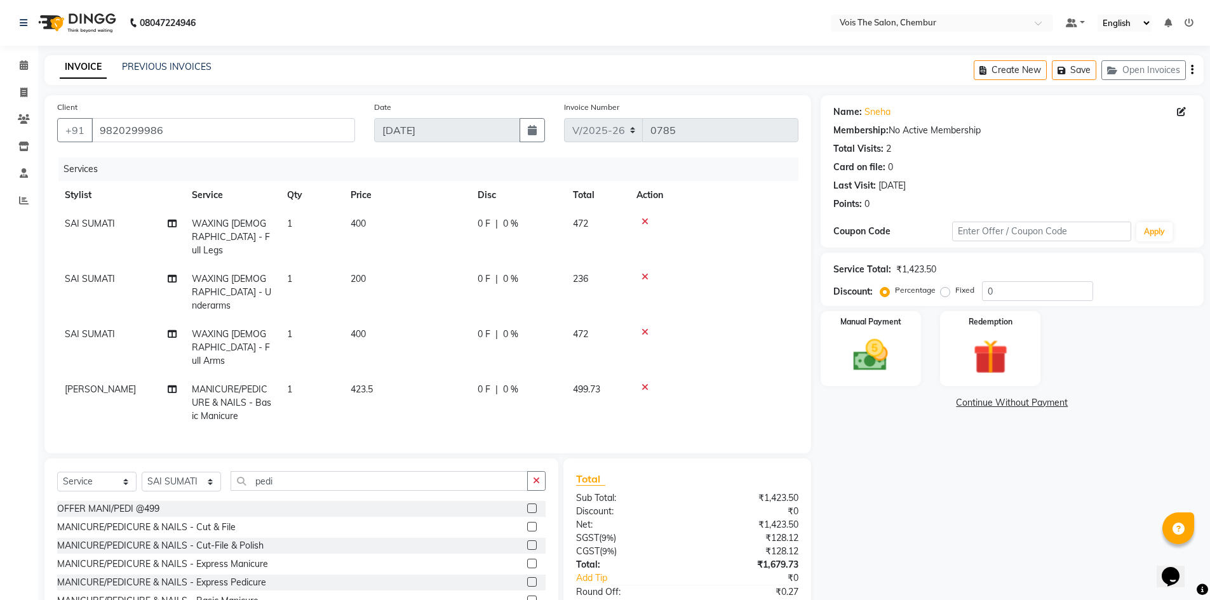
scroll to position [47, 0]
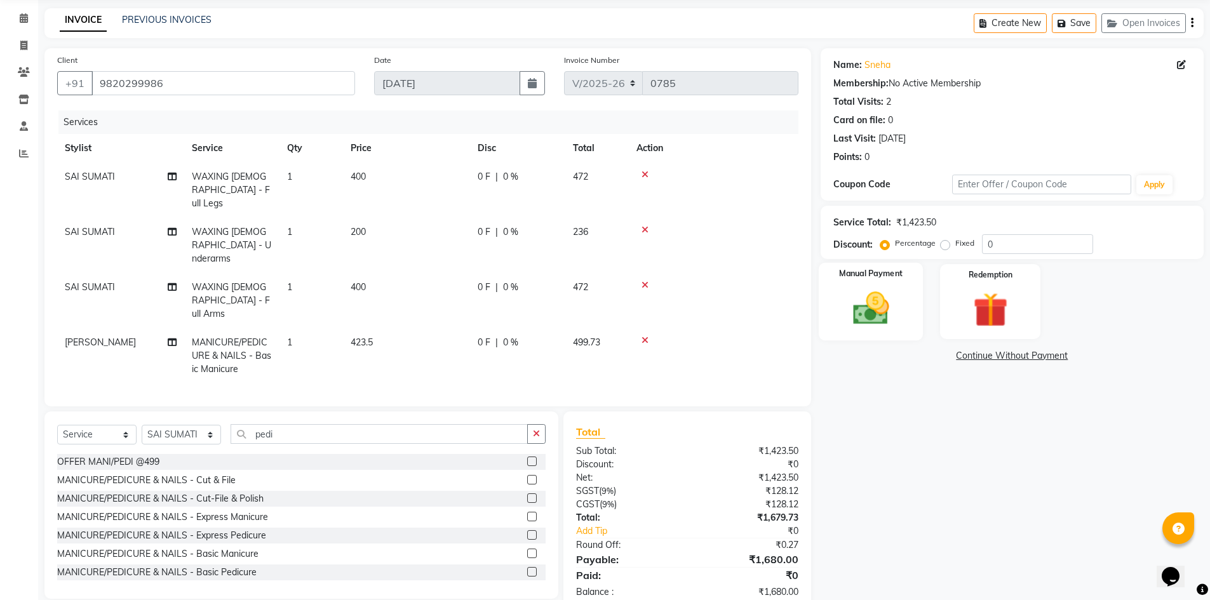
click at [894, 306] on img at bounding box center [871, 308] width 58 height 41
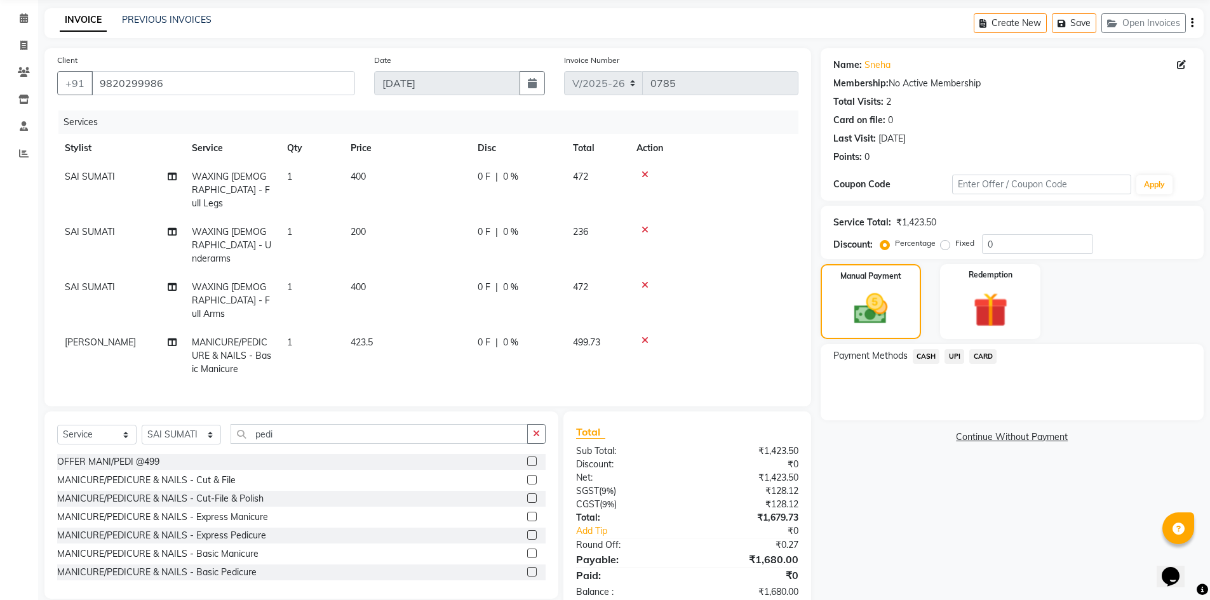
click at [955, 353] on span "UPI" at bounding box center [955, 356] width 20 height 15
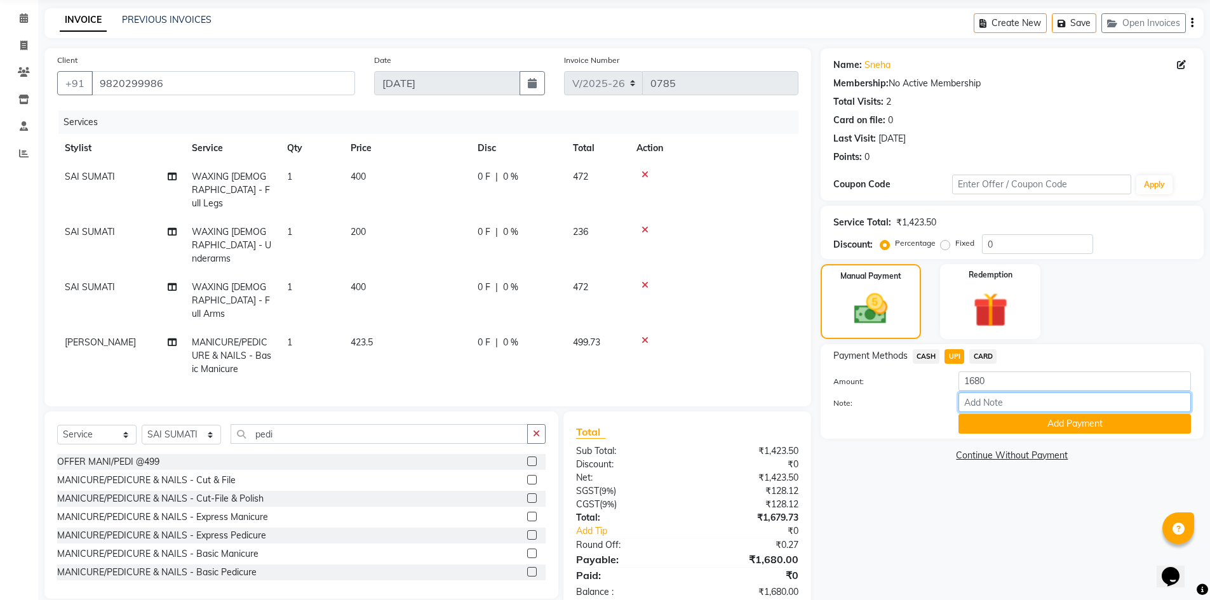
click at [979, 401] on input "Note:" at bounding box center [1074, 403] width 232 height 20
type input "UPI"
click at [1046, 429] on button "Add Payment" at bounding box center [1074, 424] width 232 height 20
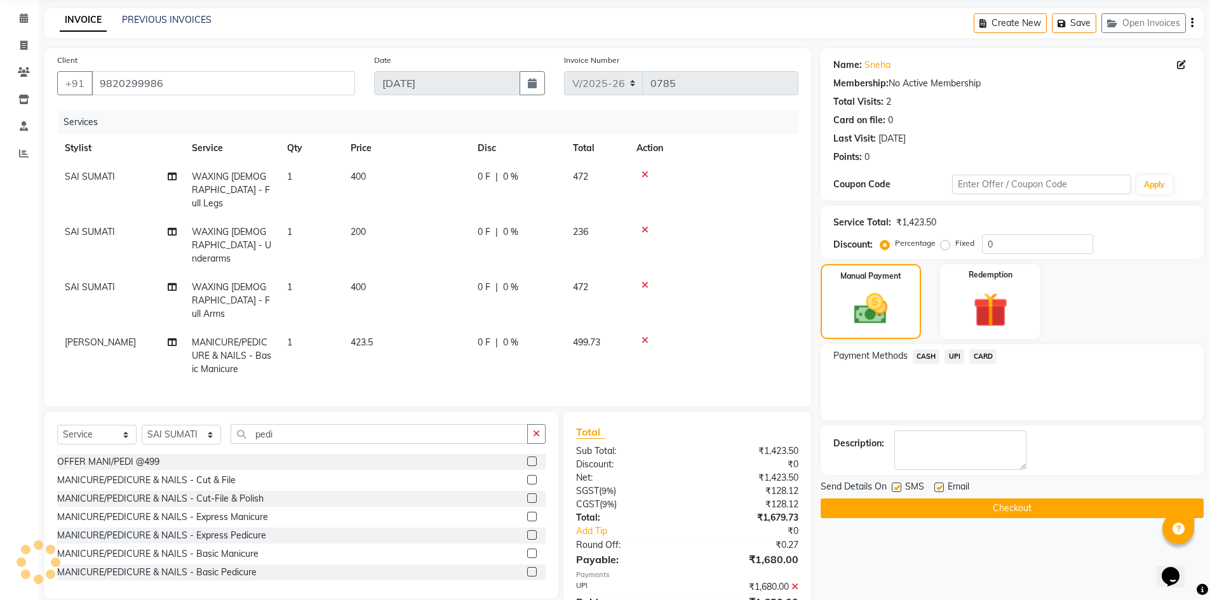
click at [924, 509] on button "Checkout" at bounding box center [1012, 509] width 383 height 20
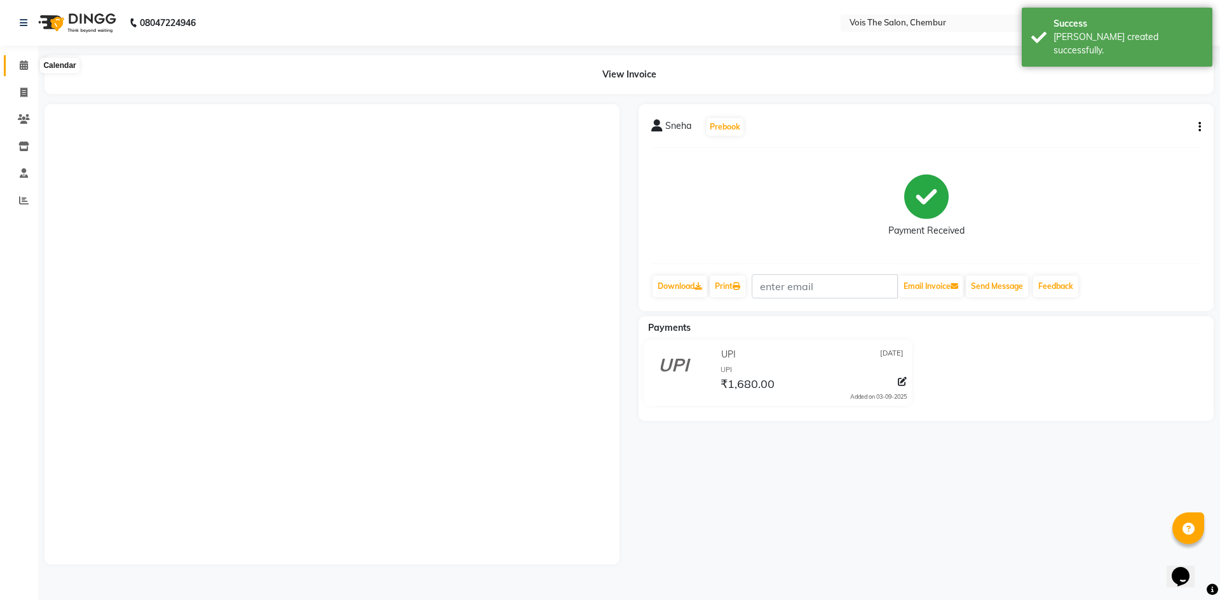
click at [22, 64] on icon at bounding box center [24, 65] width 8 height 10
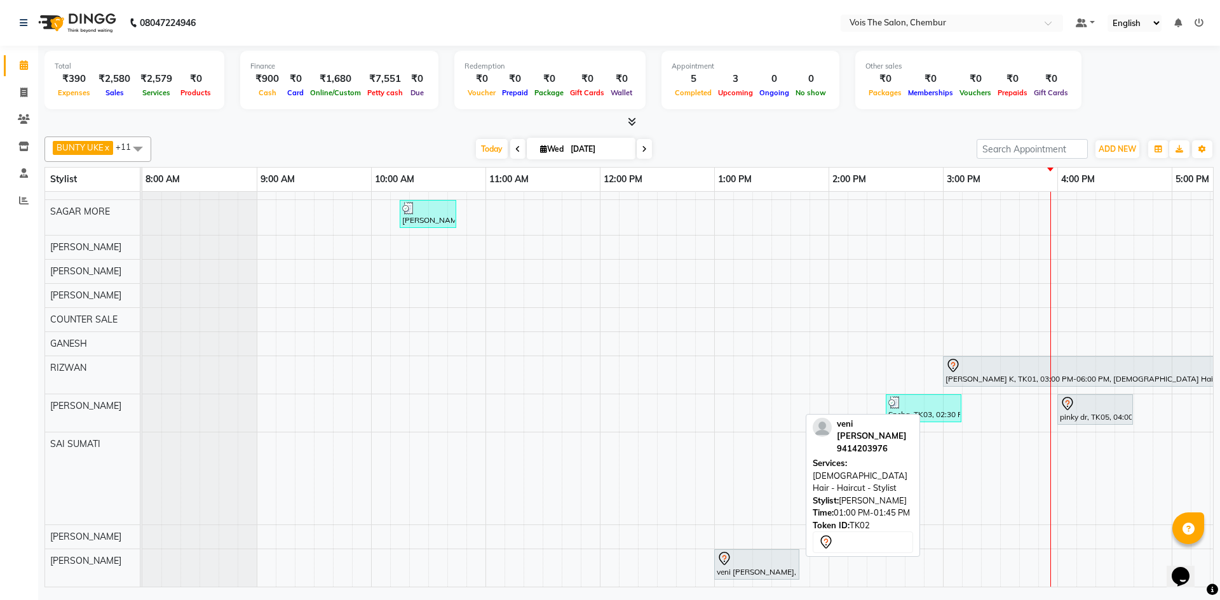
click at [762, 561] on div "veni [PERSON_NAME], TK02, 01:00 PM-01:45 PM, [DEMOGRAPHIC_DATA] Hair - Haircut …" at bounding box center [756, 564] width 83 height 27
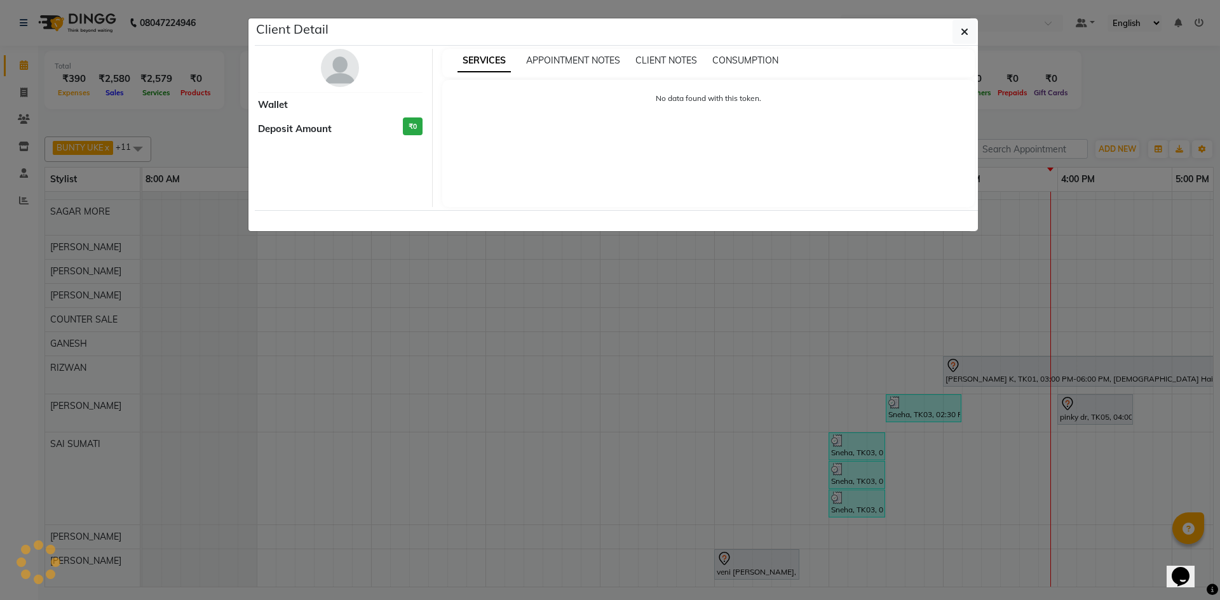
select select "7"
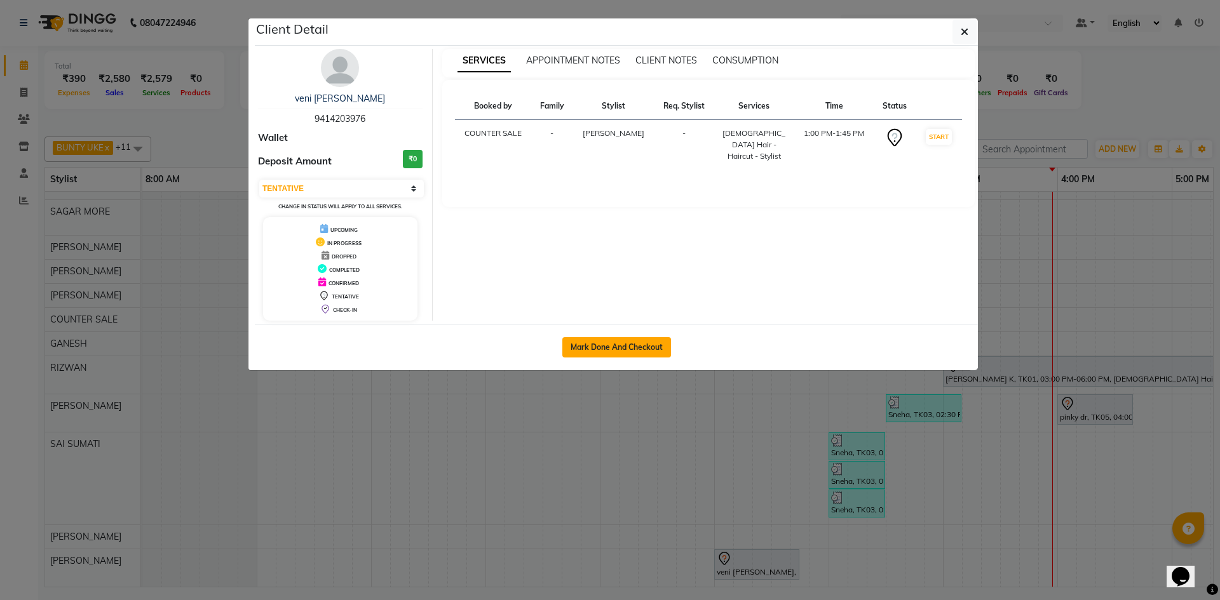
click at [642, 351] on button "Mark Done And Checkout" at bounding box center [616, 347] width 109 height 20
select select "service"
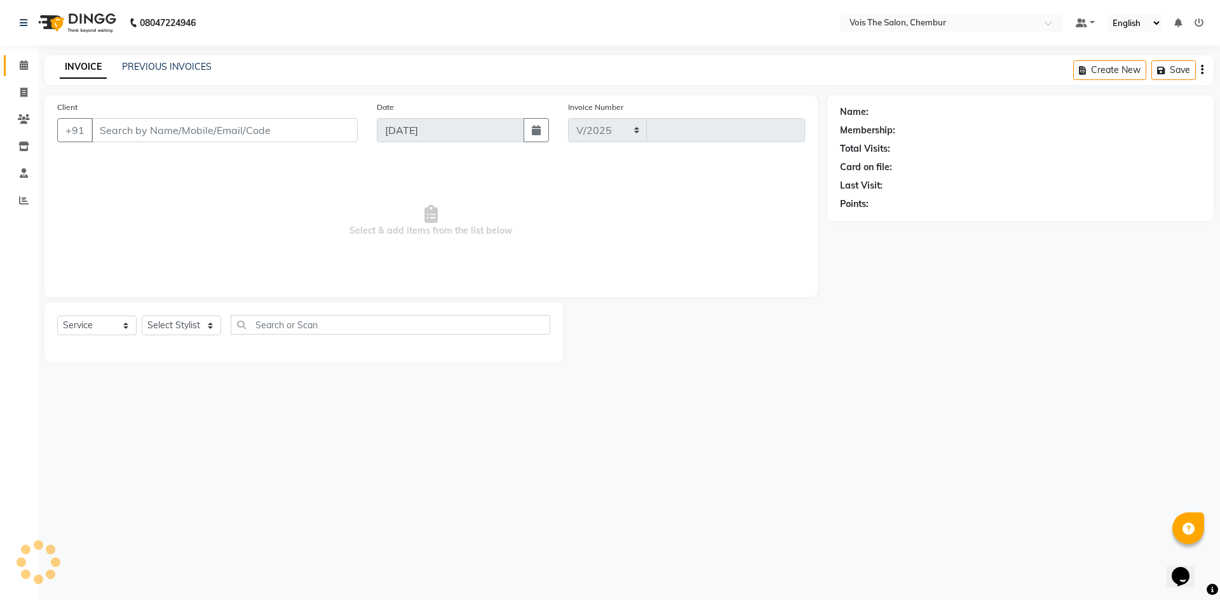
select select "8261"
type input "0786"
type input "9414203976"
select select "89852"
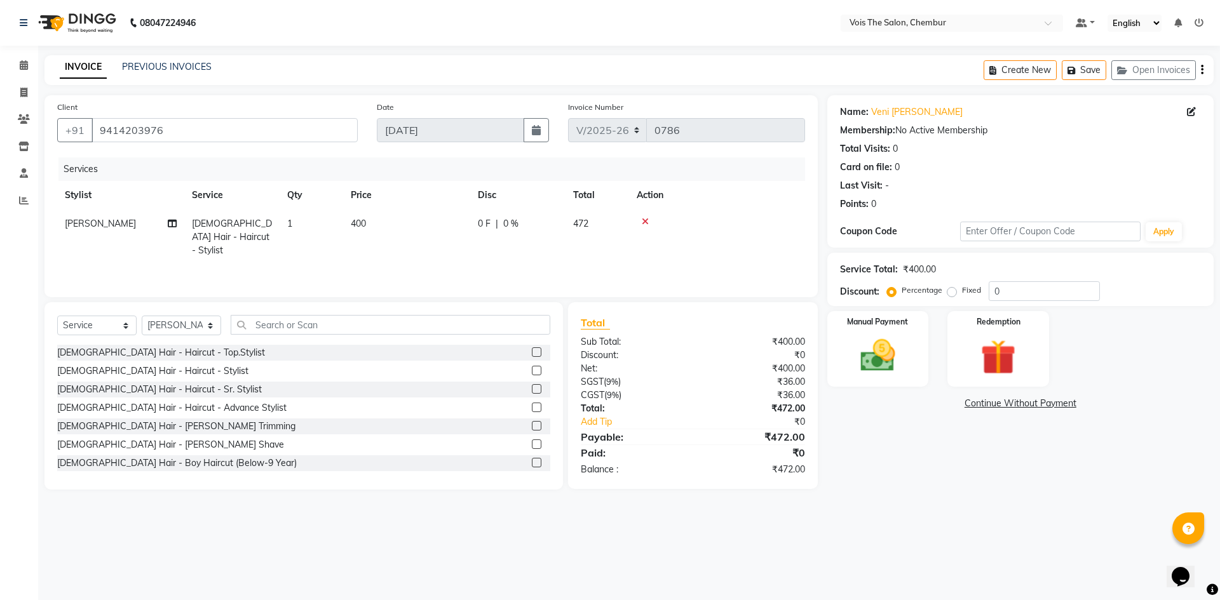
click at [364, 221] on span "400" at bounding box center [358, 223] width 15 height 11
select select "89852"
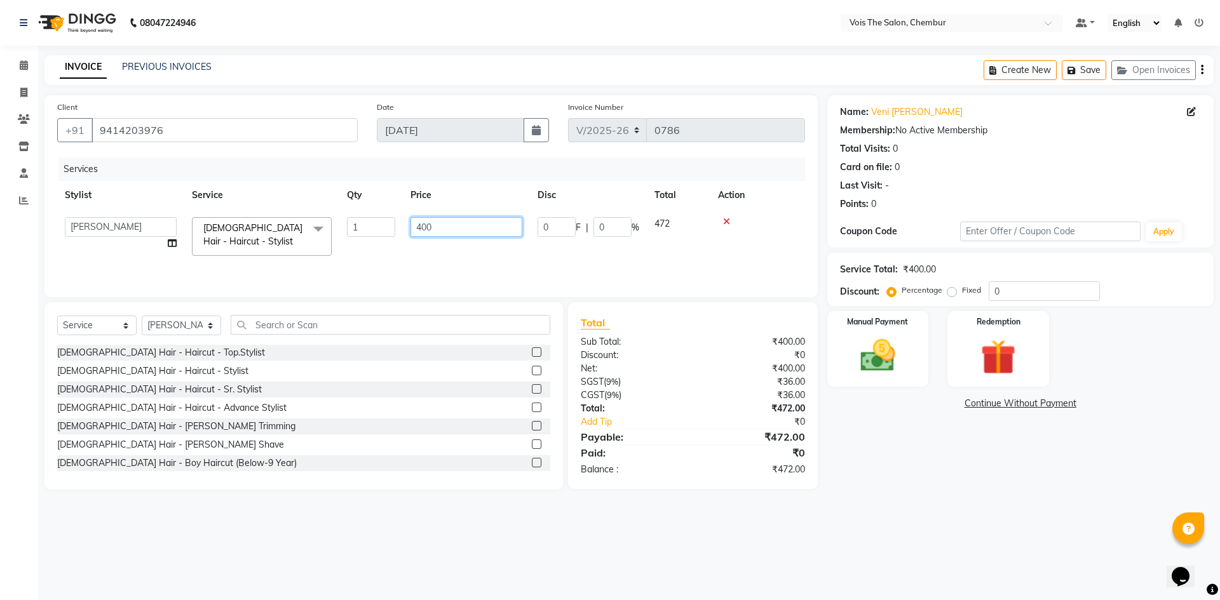
click at [418, 224] on input "400" at bounding box center [466, 227] width 112 height 20
click at [419, 226] on input "400" at bounding box center [466, 227] width 112 height 20
type input "00"
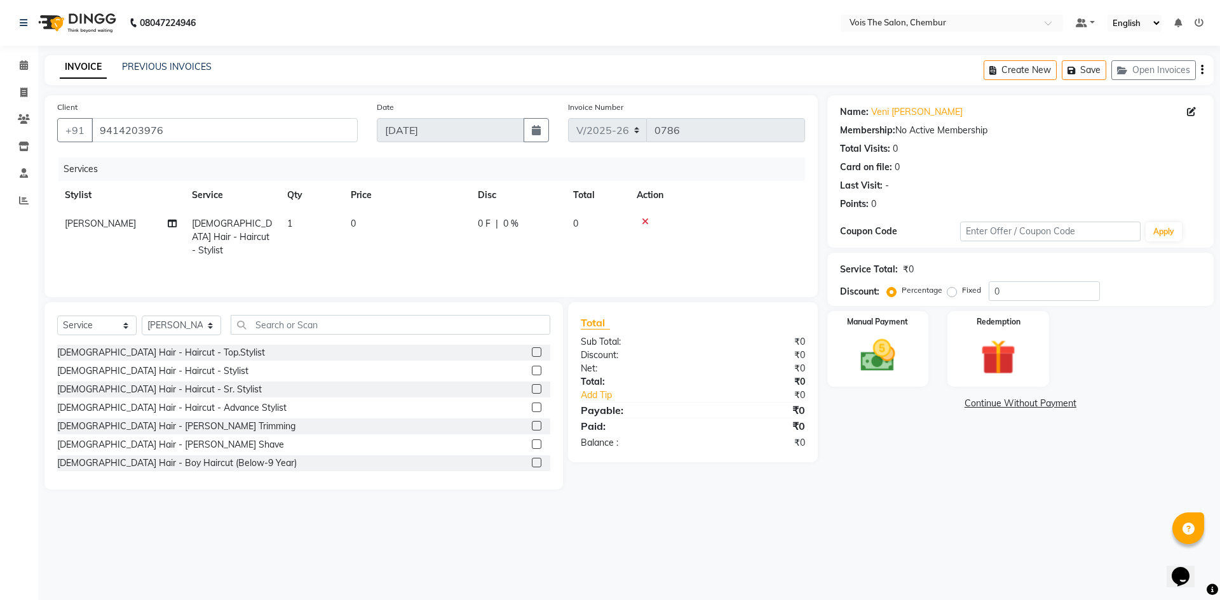
click at [475, 255] on div "Services Stylist Service Qty Price Disc Total Action [PERSON_NAME] [DEMOGRAPHIC…" at bounding box center [431, 221] width 748 height 127
click at [901, 360] on img at bounding box center [877, 356] width 59 height 42
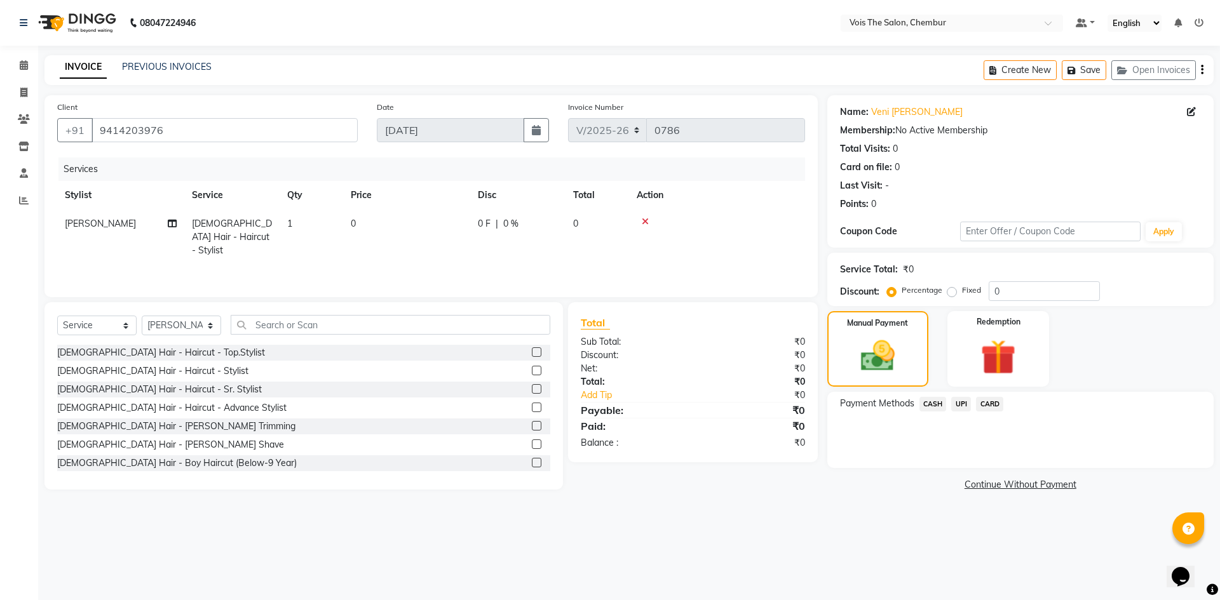
click at [938, 401] on span "CASH" at bounding box center [932, 404] width 27 height 15
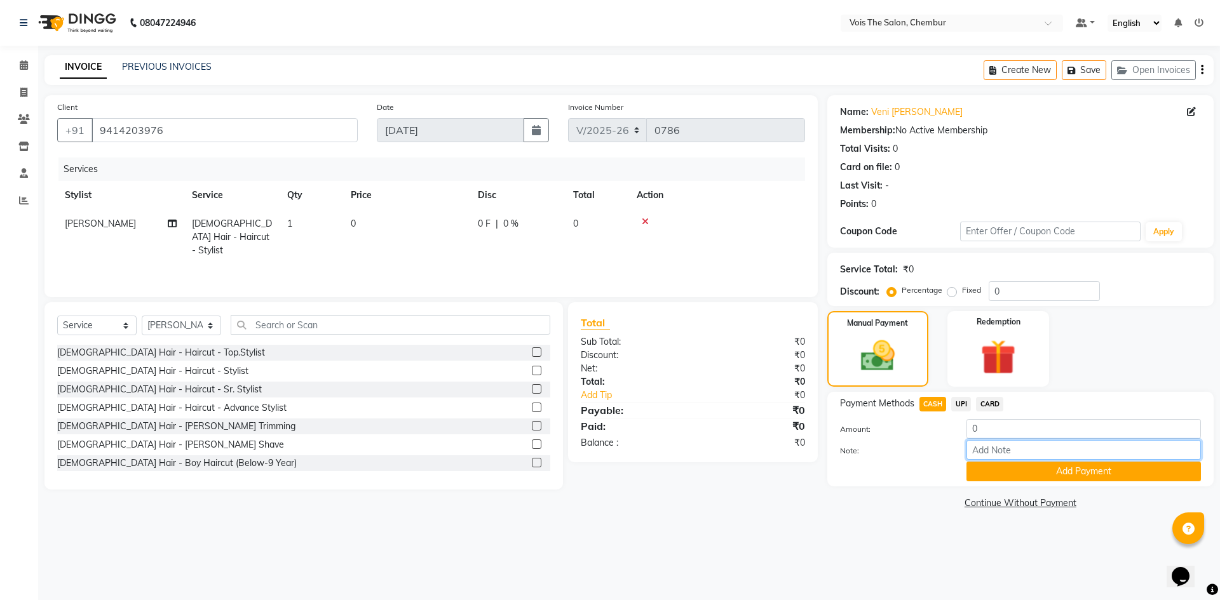
click at [986, 454] on input "Note:" at bounding box center [1083, 450] width 234 height 20
type input "SOCIETY STORE"
click at [980, 478] on button "Add Payment" at bounding box center [1083, 472] width 234 height 20
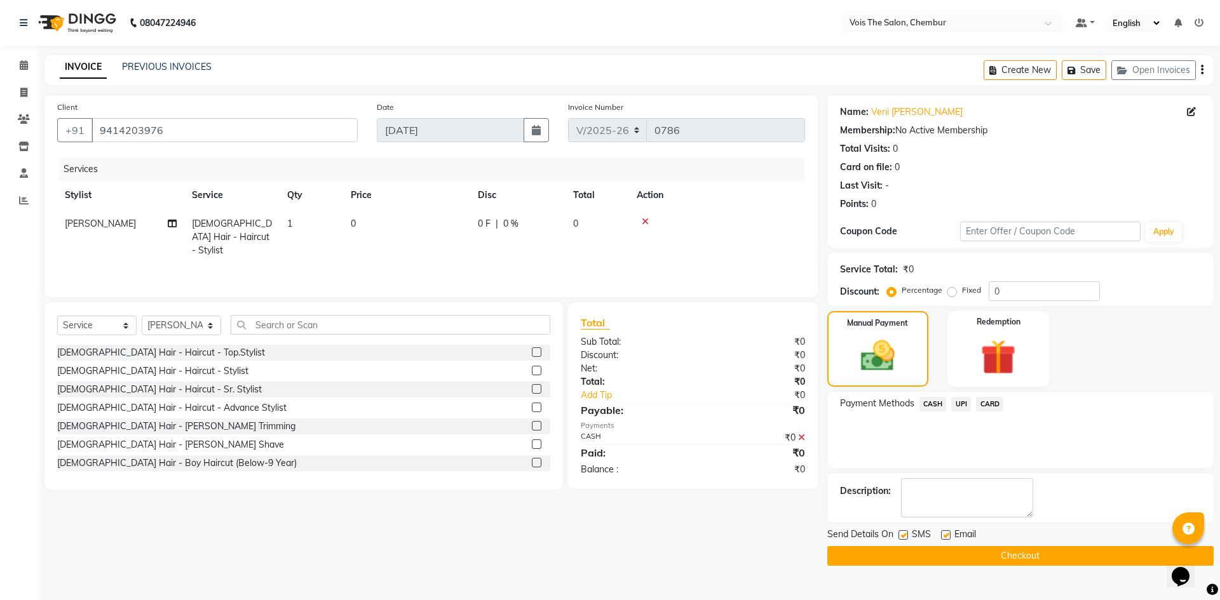
click at [847, 549] on button "Checkout" at bounding box center [1020, 556] width 386 height 20
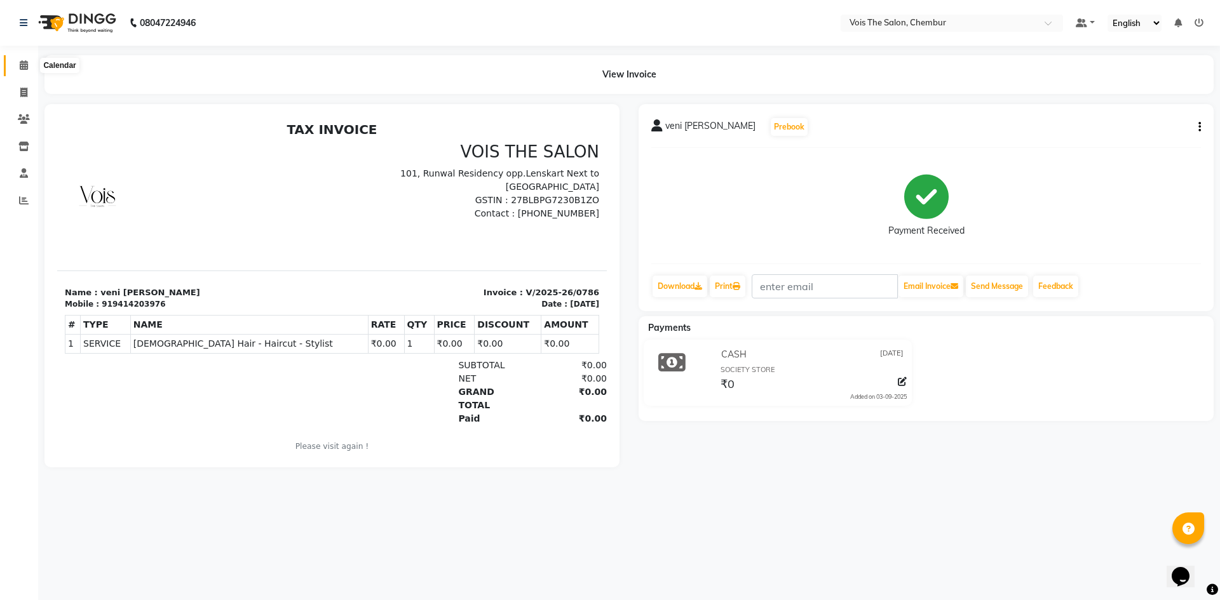
click at [25, 71] on span at bounding box center [24, 65] width 22 height 15
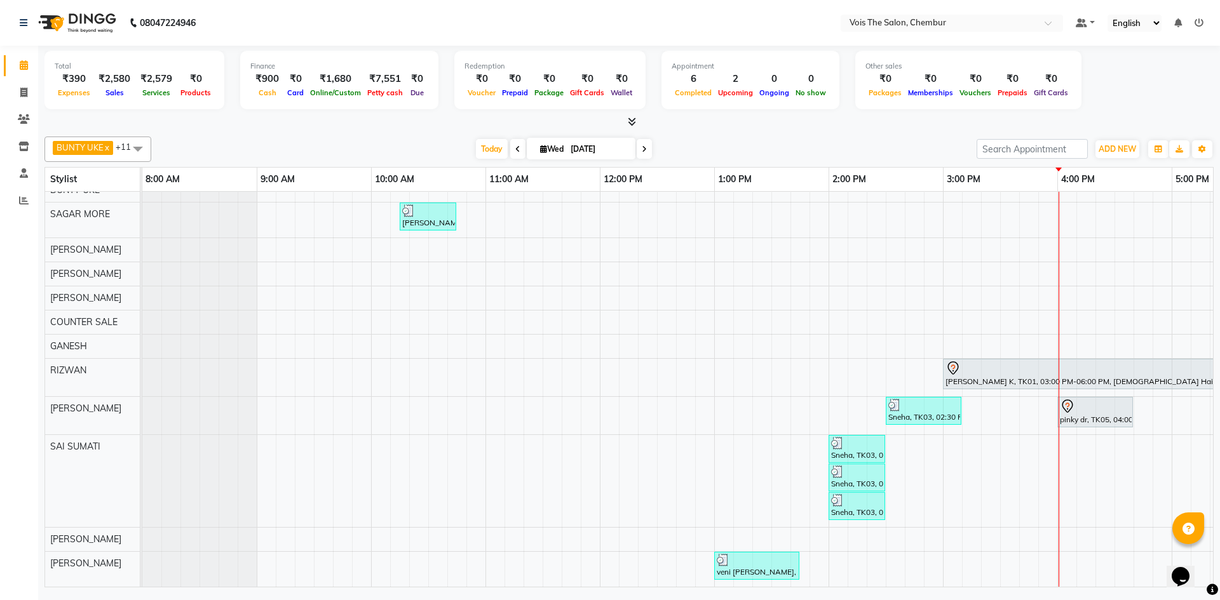
scroll to position [18, 0]
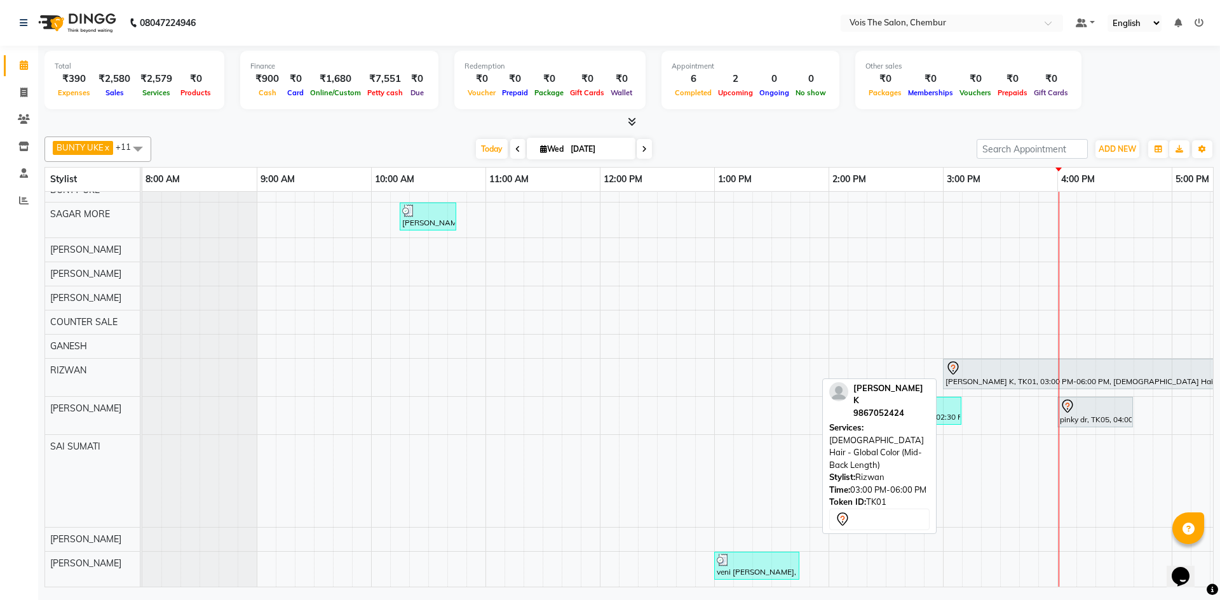
click at [1002, 361] on div at bounding box center [1113, 368] width 337 height 15
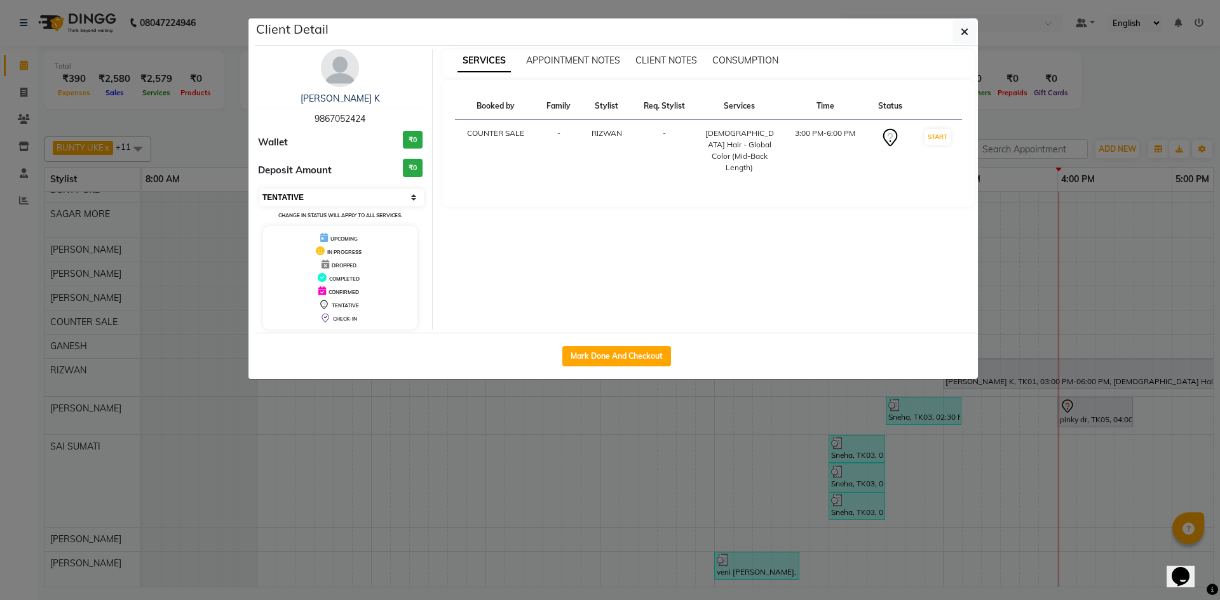
click at [410, 205] on select "Select IN SERVICE CONFIRMED TENTATIVE CHECK IN MARK DONE DROPPED UPCOMING" at bounding box center [341, 198] width 165 height 18
select select "2"
click at [259, 189] on select "Select IN SERVICE CONFIRMED TENTATIVE CHECK IN MARK DONE DROPPED UPCOMING" at bounding box center [341, 198] width 165 height 18
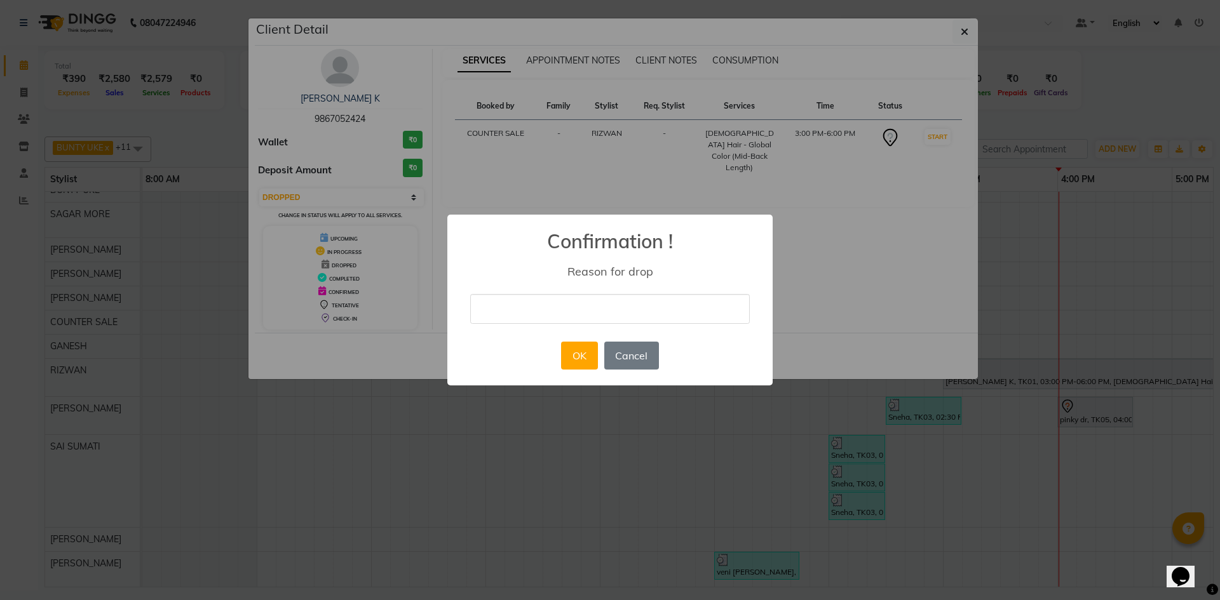
click at [486, 316] on input "text" at bounding box center [609, 309] width 279 height 30
type input "not coming not well"
click at [580, 353] on button "OK" at bounding box center [579, 356] width 36 height 28
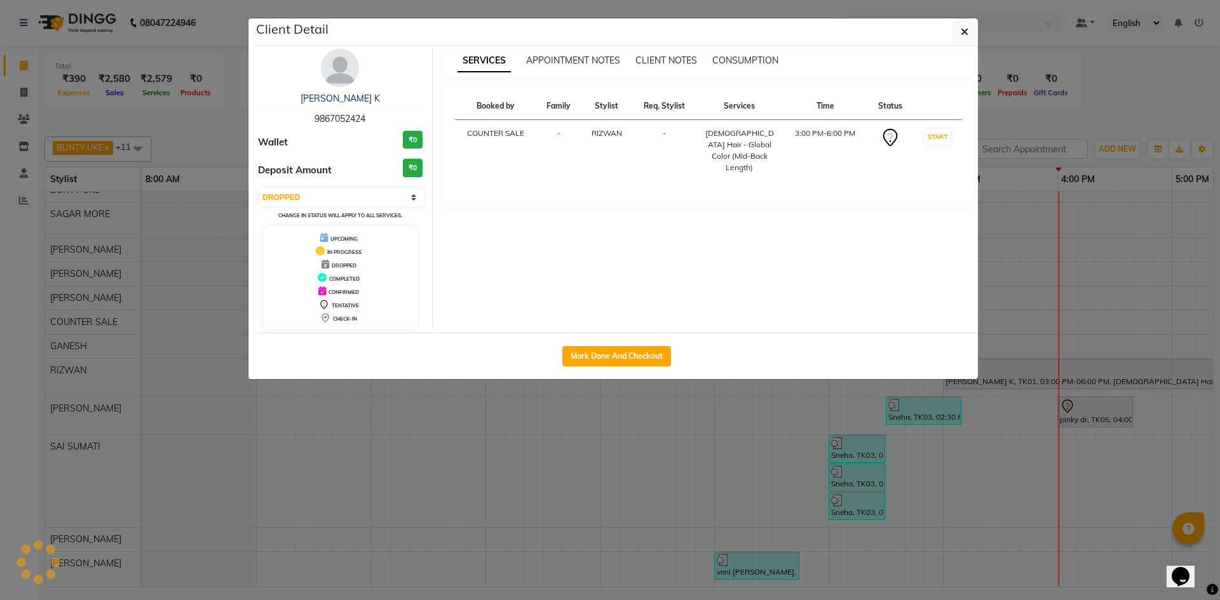
scroll to position [9, 0]
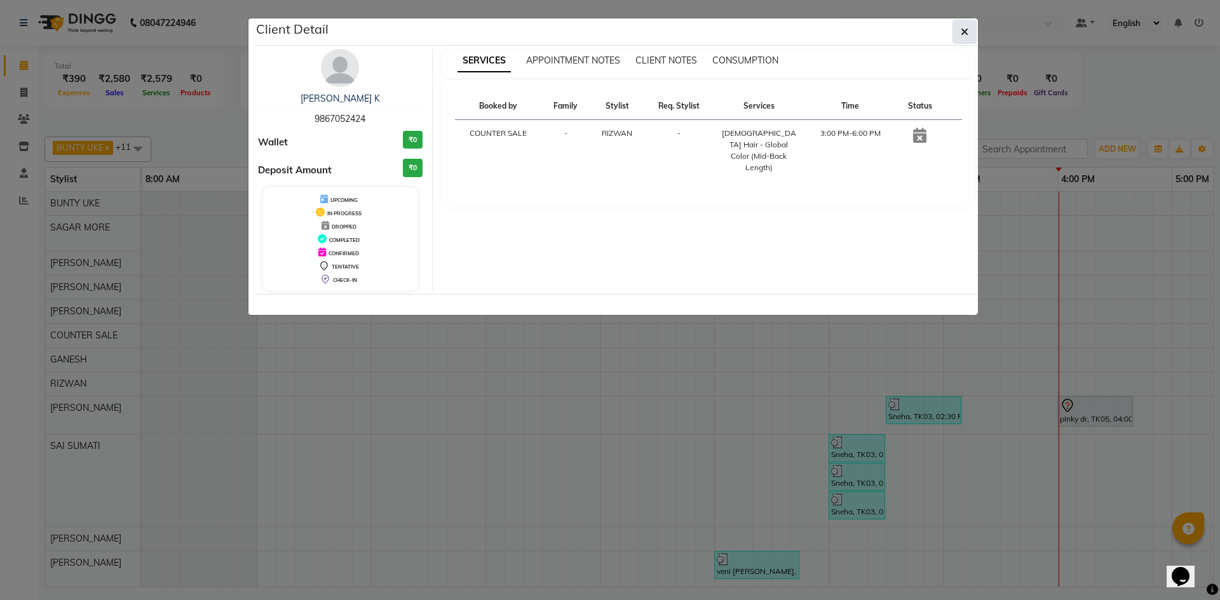
click at [958, 37] on button "button" at bounding box center [964, 32] width 24 height 24
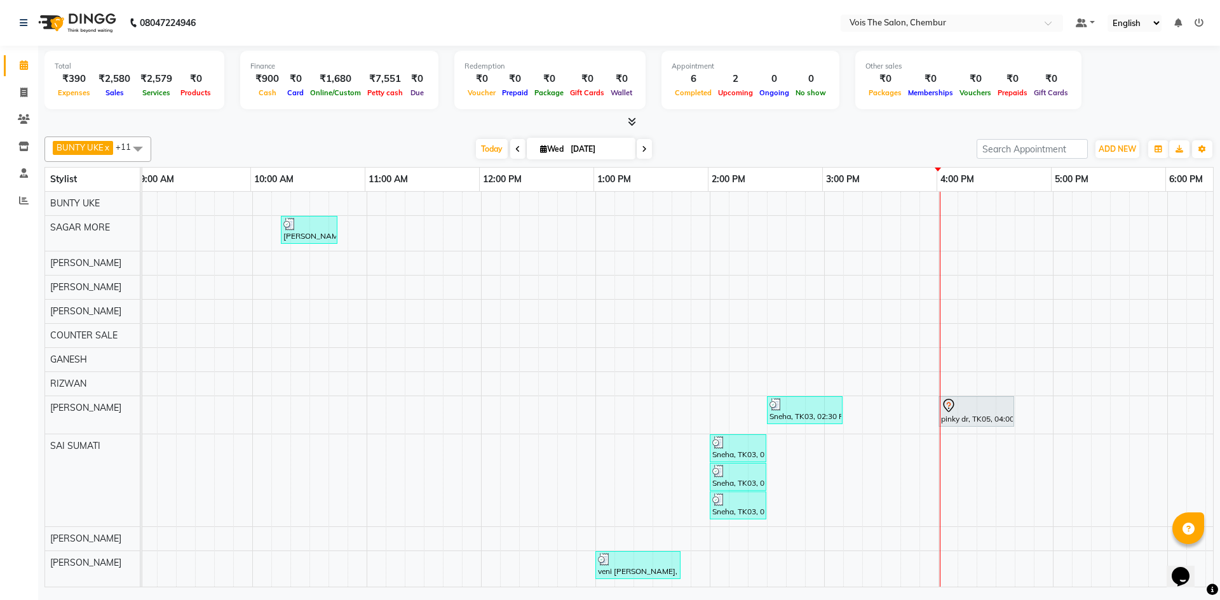
scroll to position [9, 121]
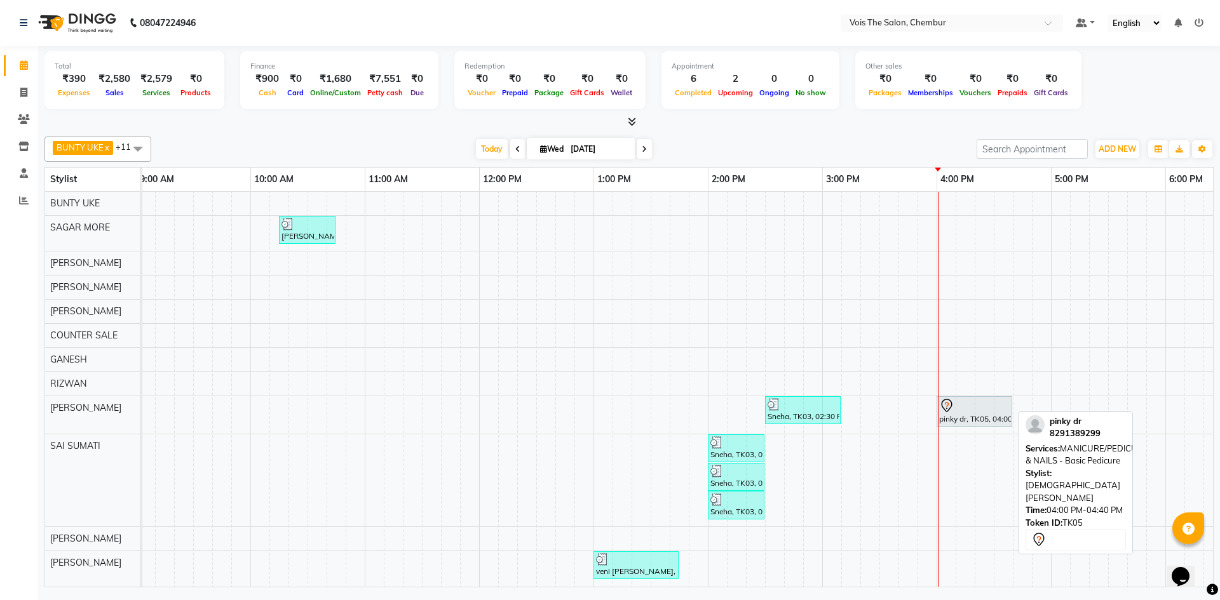
click at [1000, 407] on div "pinky dr, TK05, 04:00 PM-04:40 PM, MANICURE/PEDICURE & NAILS - Basic Pedicure" at bounding box center [974, 411] width 73 height 27
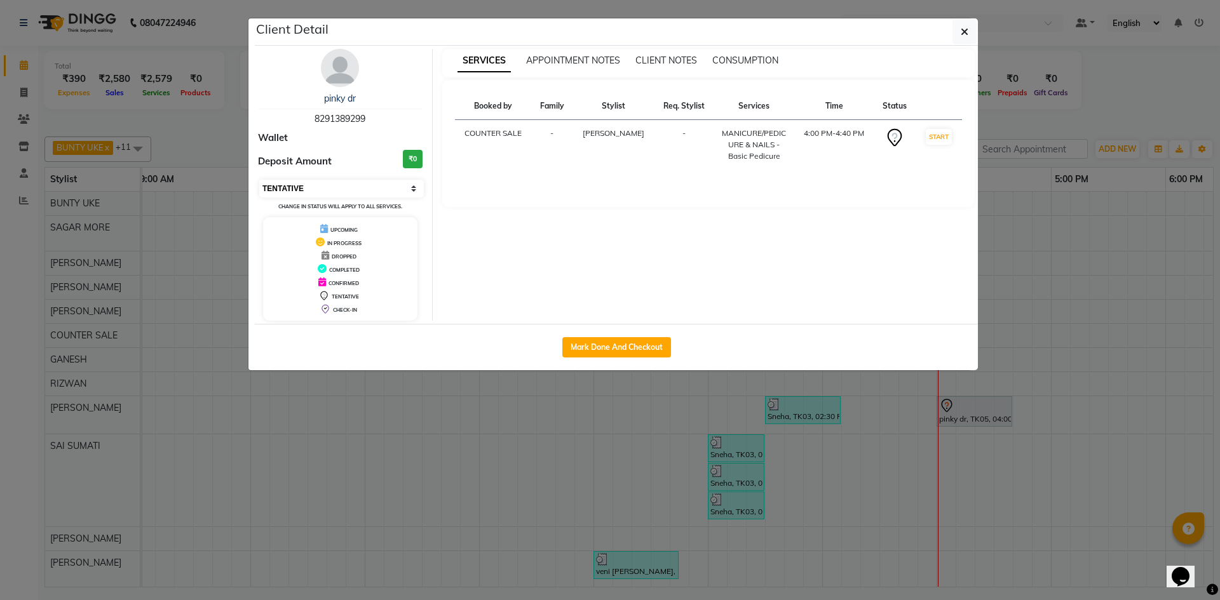
click at [398, 187] on select "Select IN SERVICE CONFIRMED TENTATIVE CHECK IN MARK DONE DROPPED UPCOMING" at bounding box center [341, 189] width 165 height 18
click at [259, 180] on select "Select IN SERVICE CONFIRMED TENTATIVE CHECK IN MARK DONE DROPPED UPCOMING" at bounding box center [341, 189] width 165 height 18
click at [409, 191] on select "Select IN SERVICE CONFIRMED TENTATIVE CHECK IN MARK DONE DROPPED UPCOMING" at bounding box center [341, 189] width 165 height 18
click at [259, 180] on select "Select IN SERVICE CONFIRMED TENTATIVE CHECK IN MARK DONE DROPPED UPCOMING" at bounding box center [341, 189] width 165 height 18
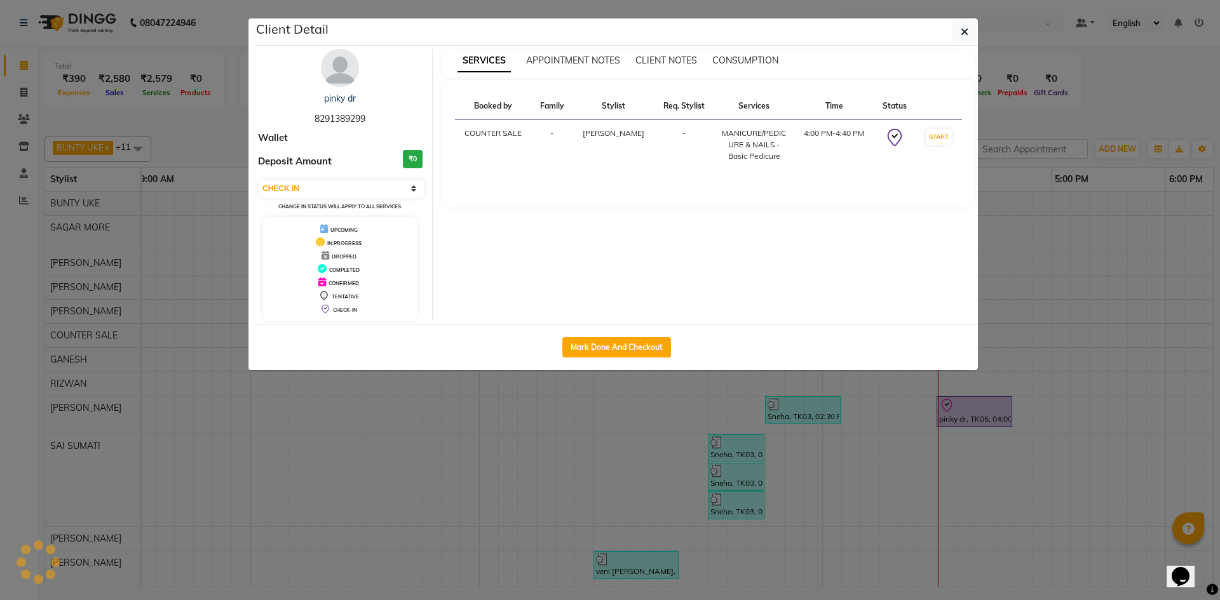
scroll to position [9, 121]
click at [412, 187] on select "Select IN SERVICE CONFIRMED TENTATIVE CHECK IN MARK DONE DROPPED UPCOMING" at bounding box center [341, 189] width 165 height 18
select select "1"
click at [259, 180] on select "Select IN SERVICE CONFIRMED TENTATIVE CHECK IN MARK DONE DROPPED UPCOMING" at bounding box center [341, 189] width 165 height 18
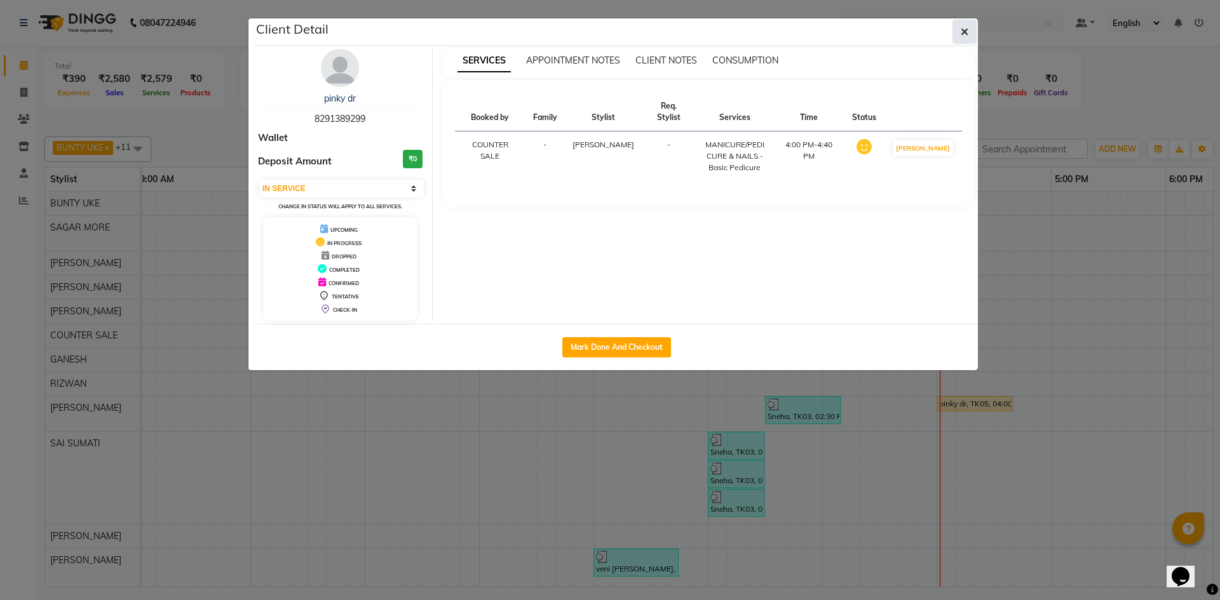
click at [952, 29] on button "button" at bounding box center [964, 32] width 24 height 24
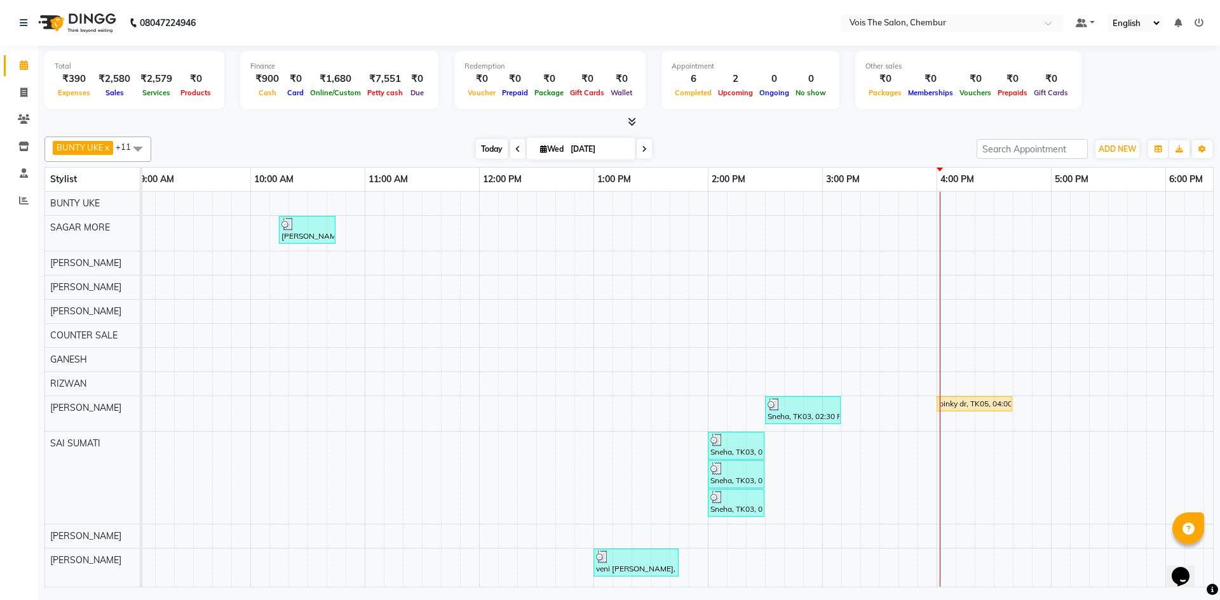
click at [482, 145] on span "Today" at bounding box center [492, 149] width 32 height 20
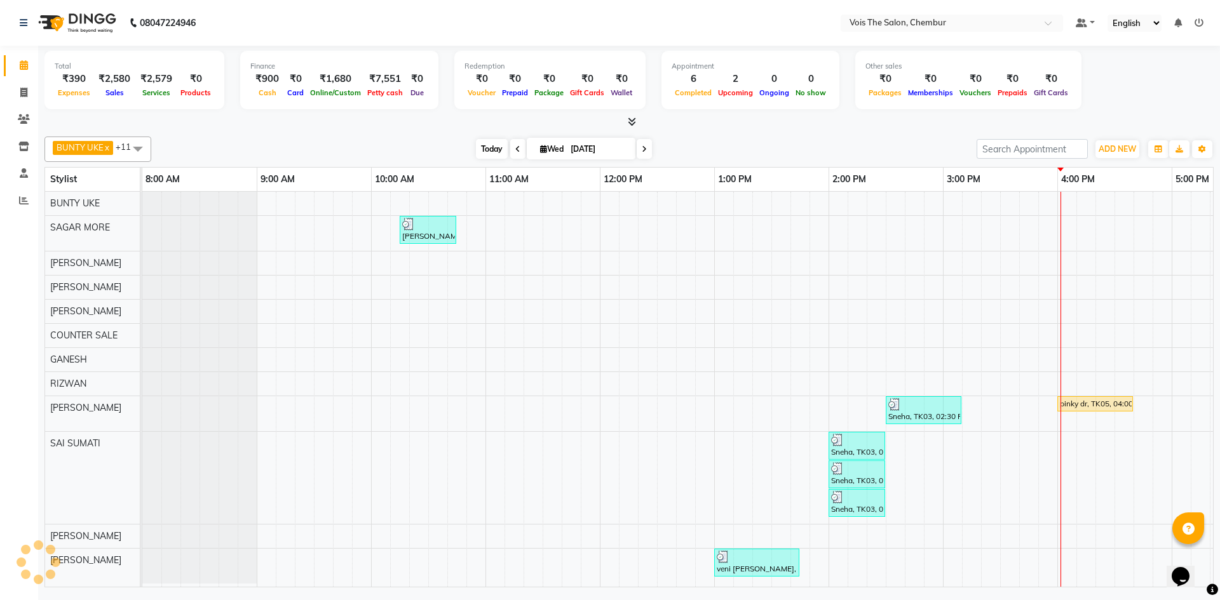
scroll to position [6, 645]
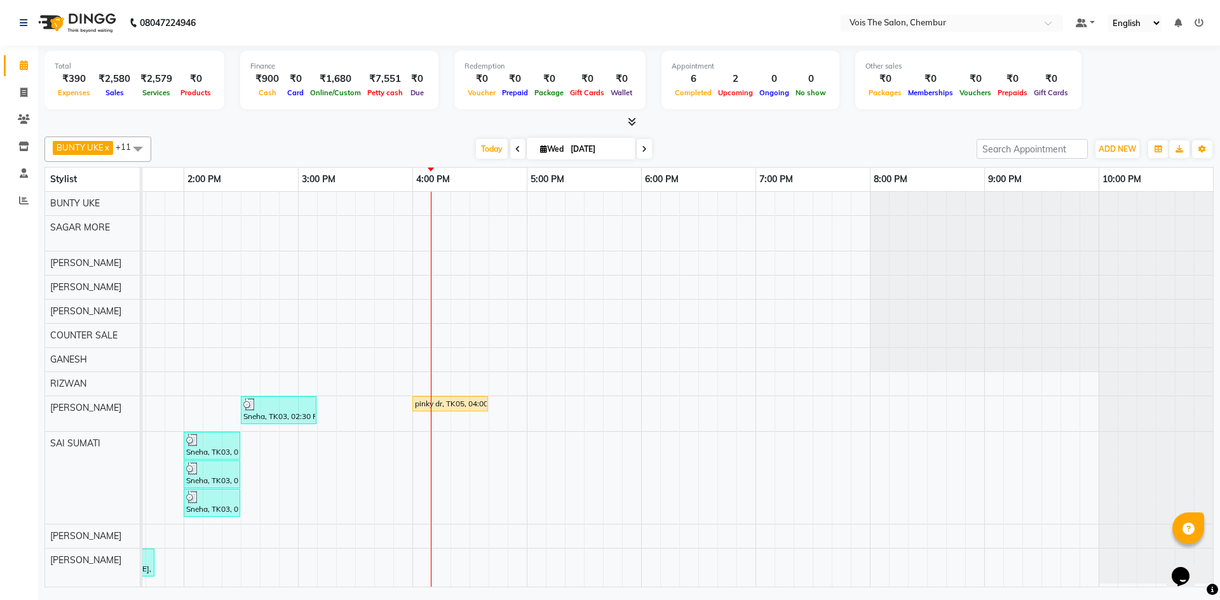
click at [551, 154] on span "[DATE]" at bounding box center [581, 149] width 109 height 22
click at [530, 152] on span "[DATE]" at bounding box center [581, 149] width 109 height 22
